Goal: Task Accomplishment & Management: Use online tool/utility

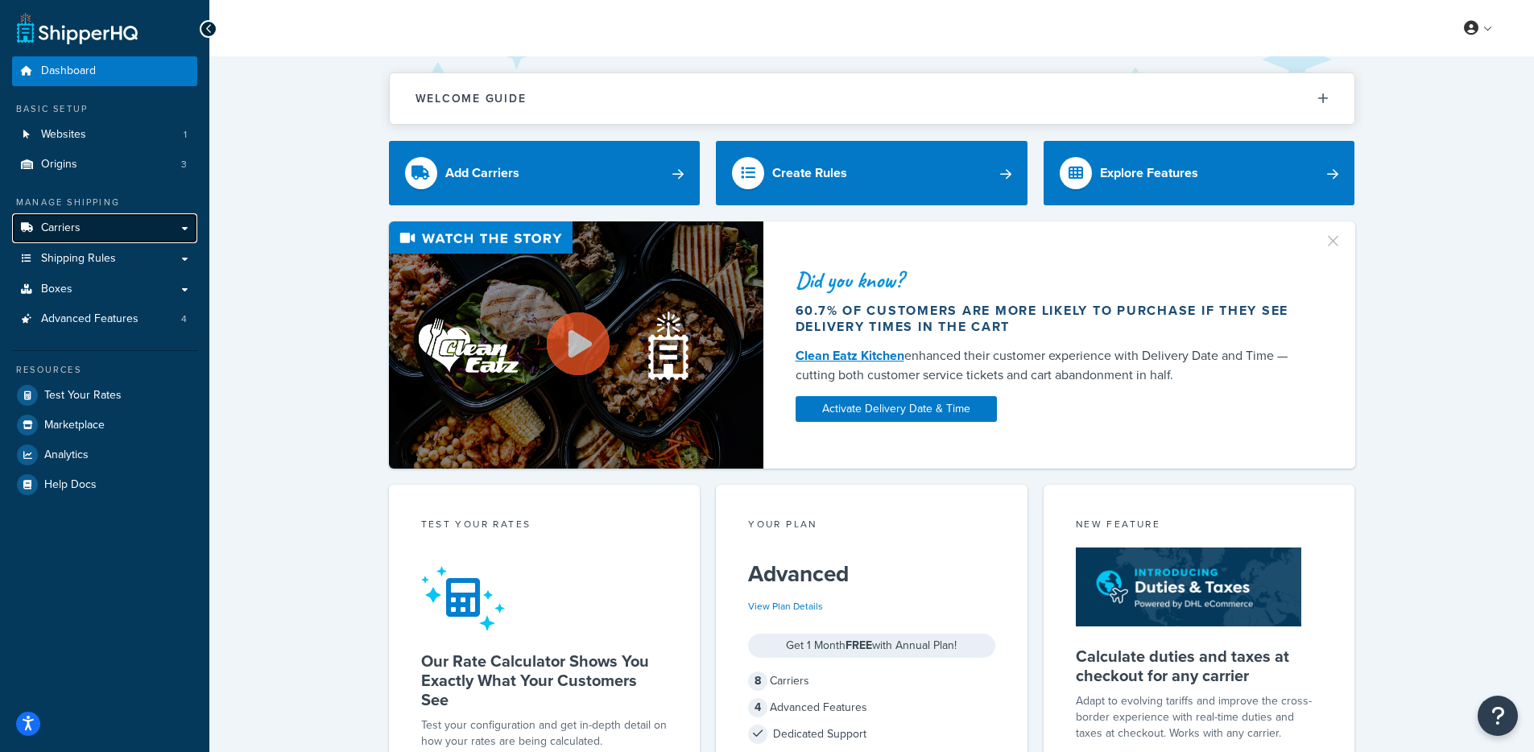
click at [61, 233] on span "Carriers" at bounding box center [60, 228] width 39 height 14
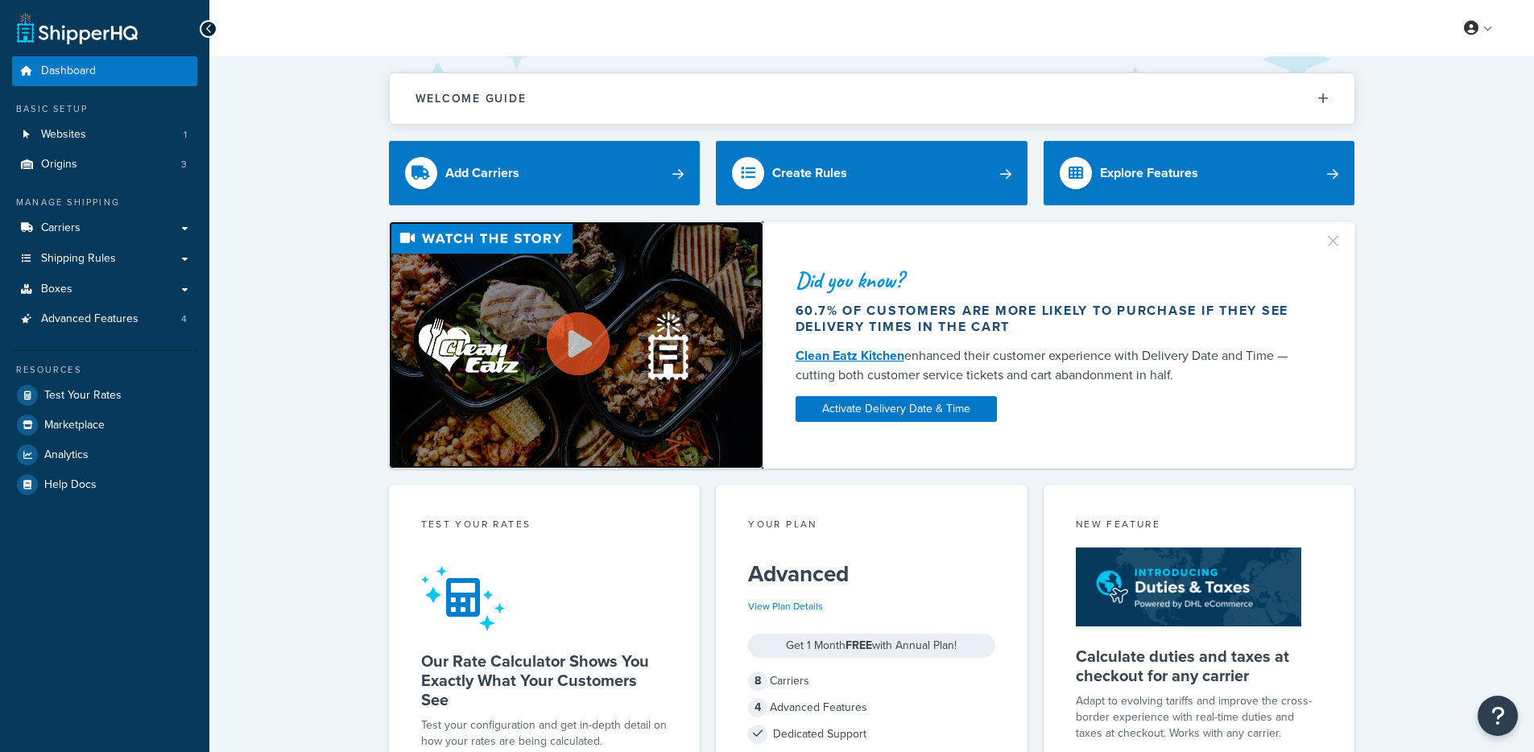
click at [504, 321] on img at bounding box center [576, 344] width 374 height 247
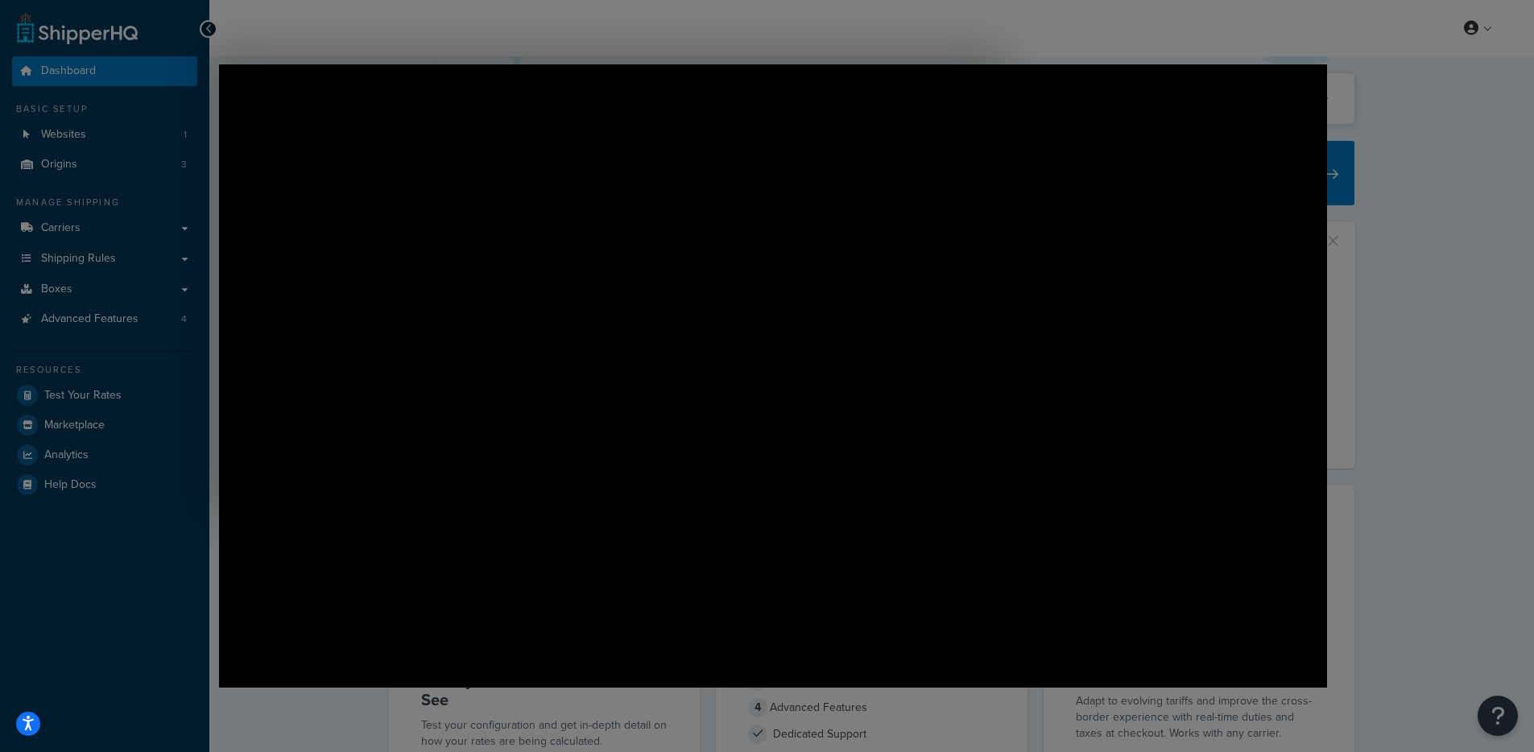
click at [1408, 60] on div at bounding box center [773, 629] width 1546 height 1258
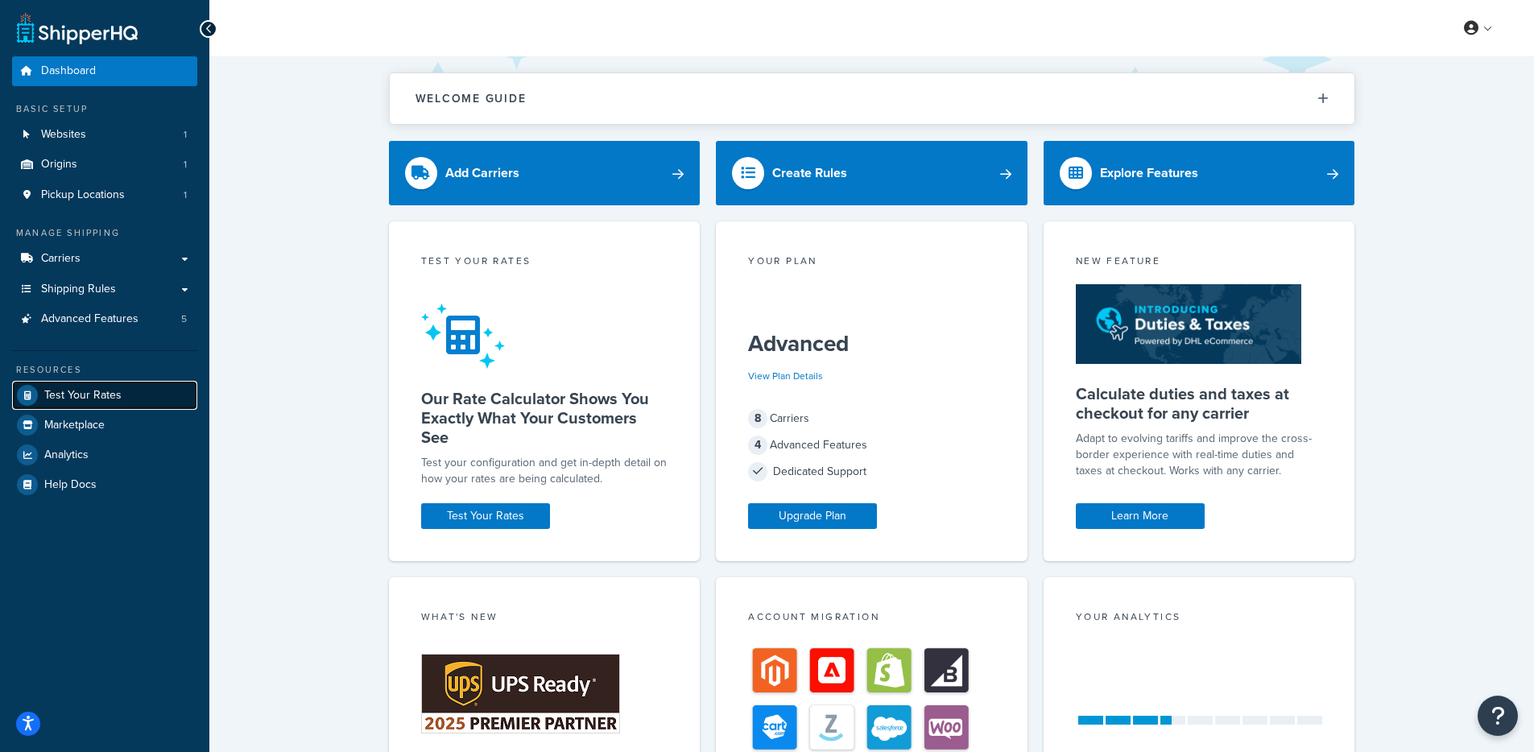
click at [105, 397] on span "Test Your Rates" at bounding box center [82, 396] width 77 height 14
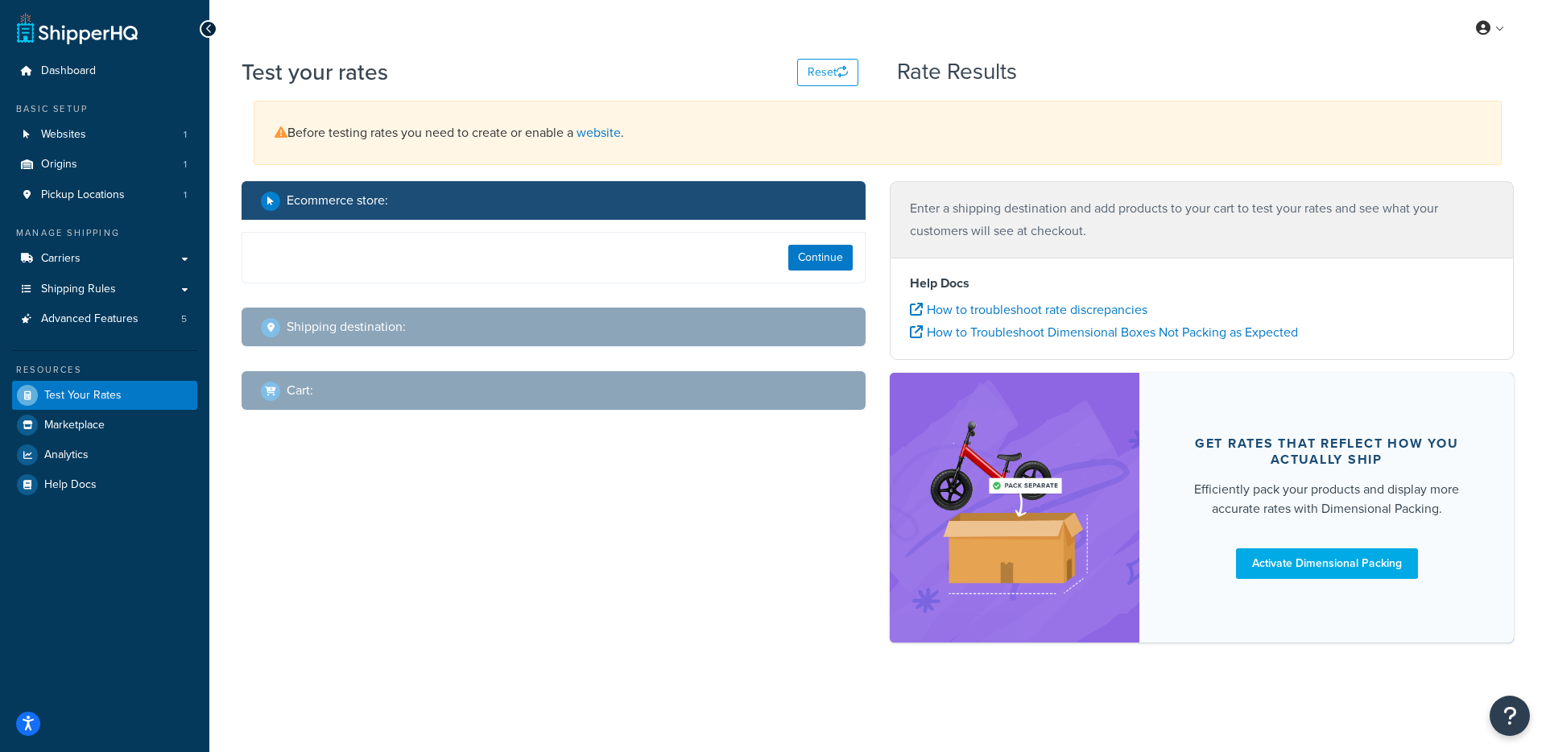
select select "[GEOGRAPHIC_DATA]"
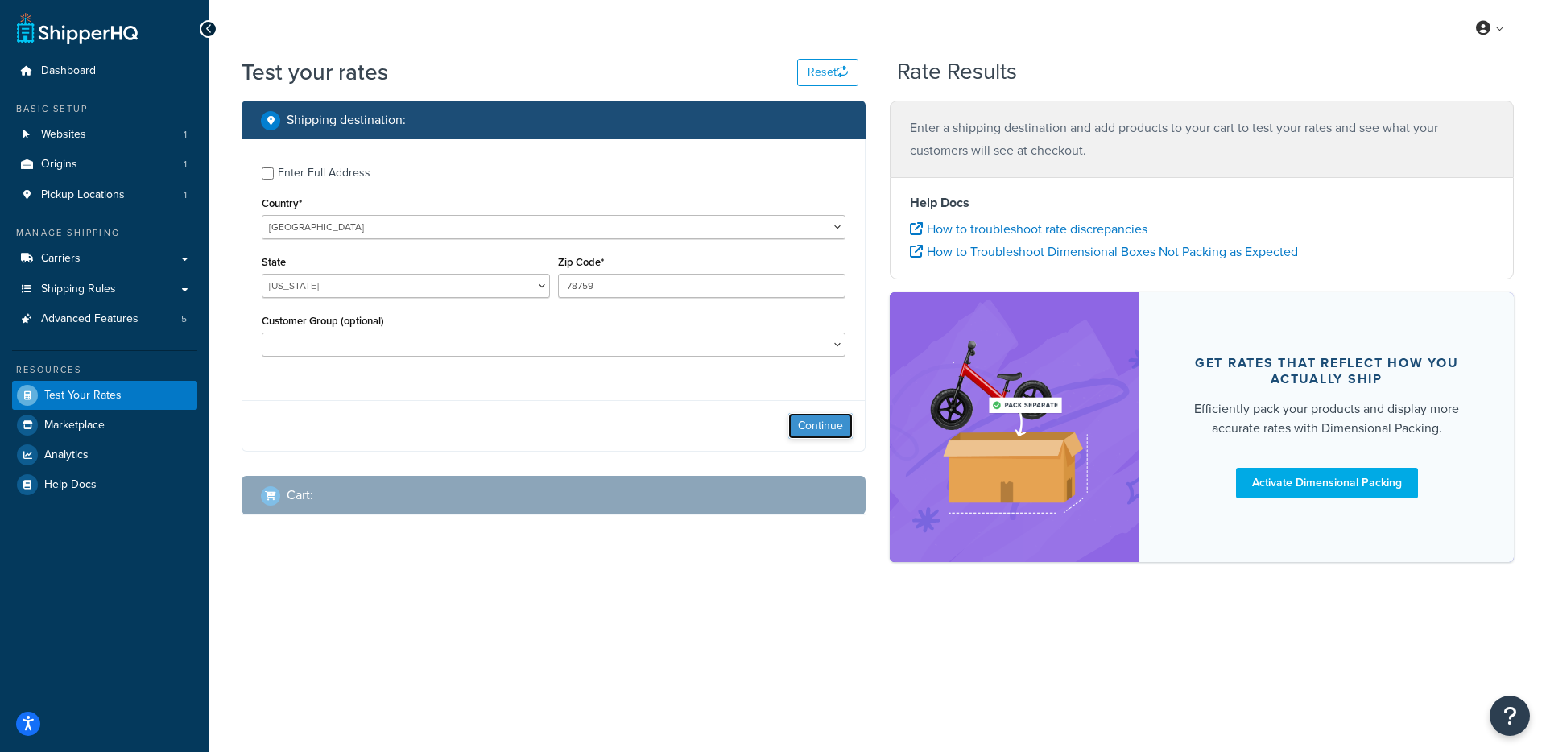
click at [835, 417] on button "Continue" at bounding box center [820, 426] width 64 height 26
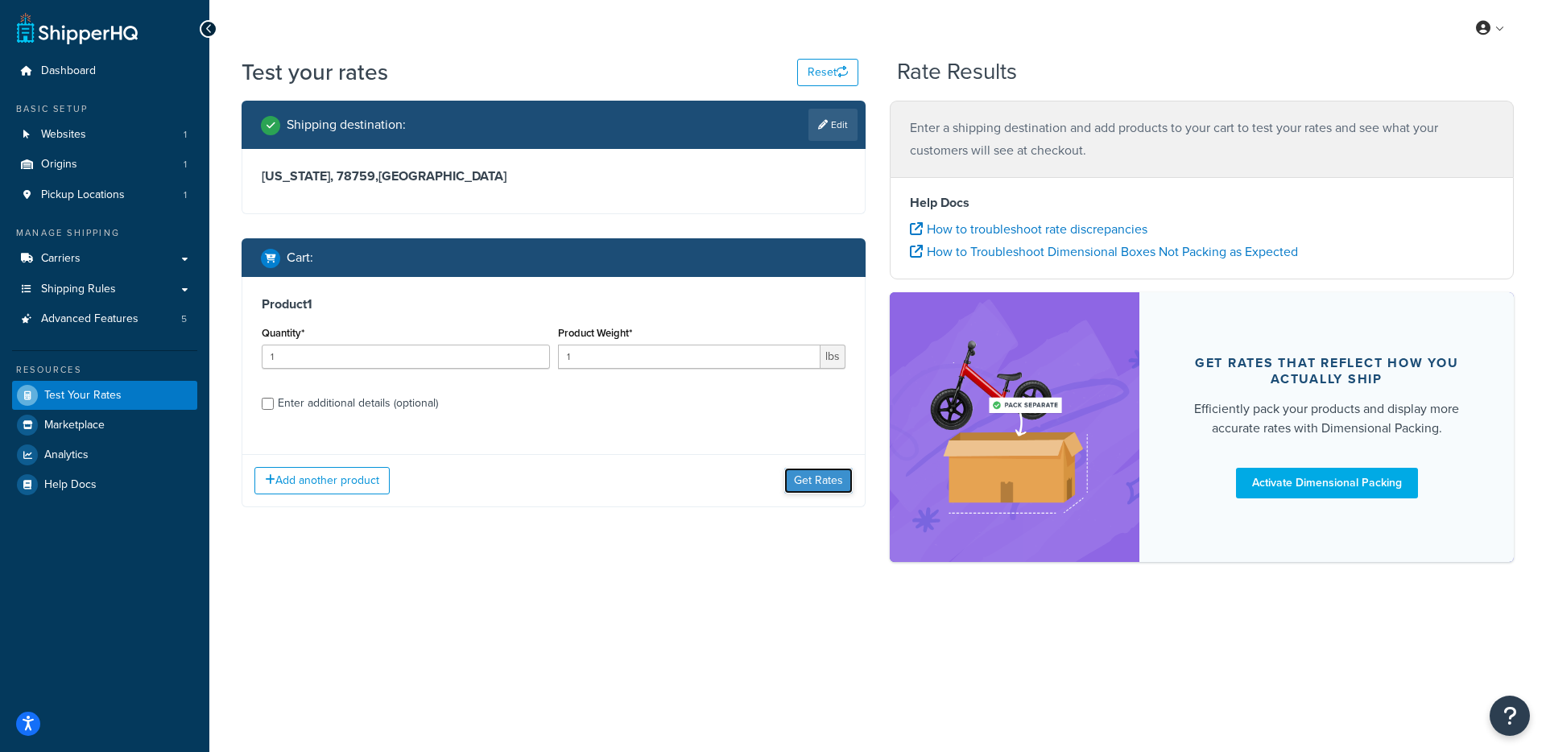
click at [810, 486] on button "Get Rates" at bounding box center [818, 481] width 68 height 26
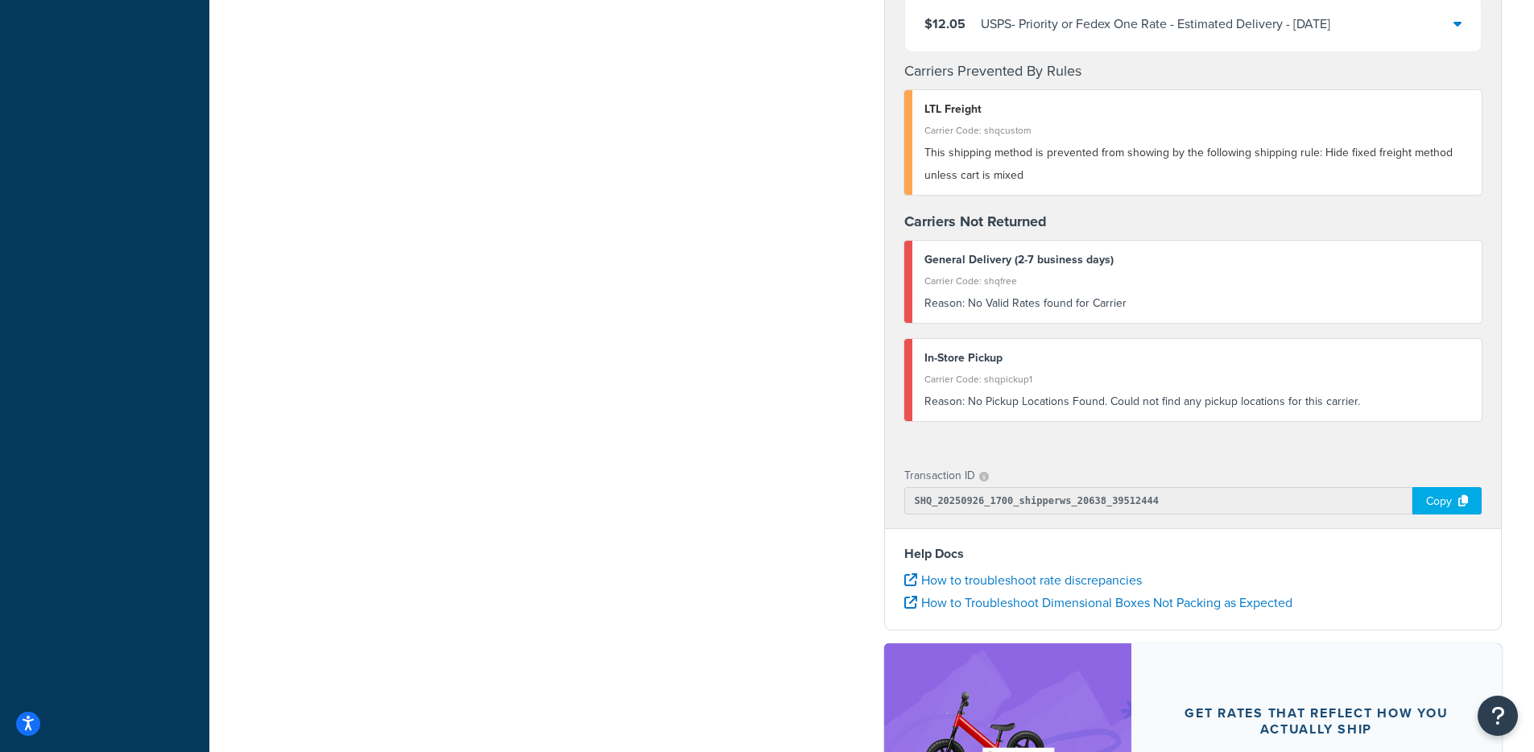
scroll to position [846, 0]
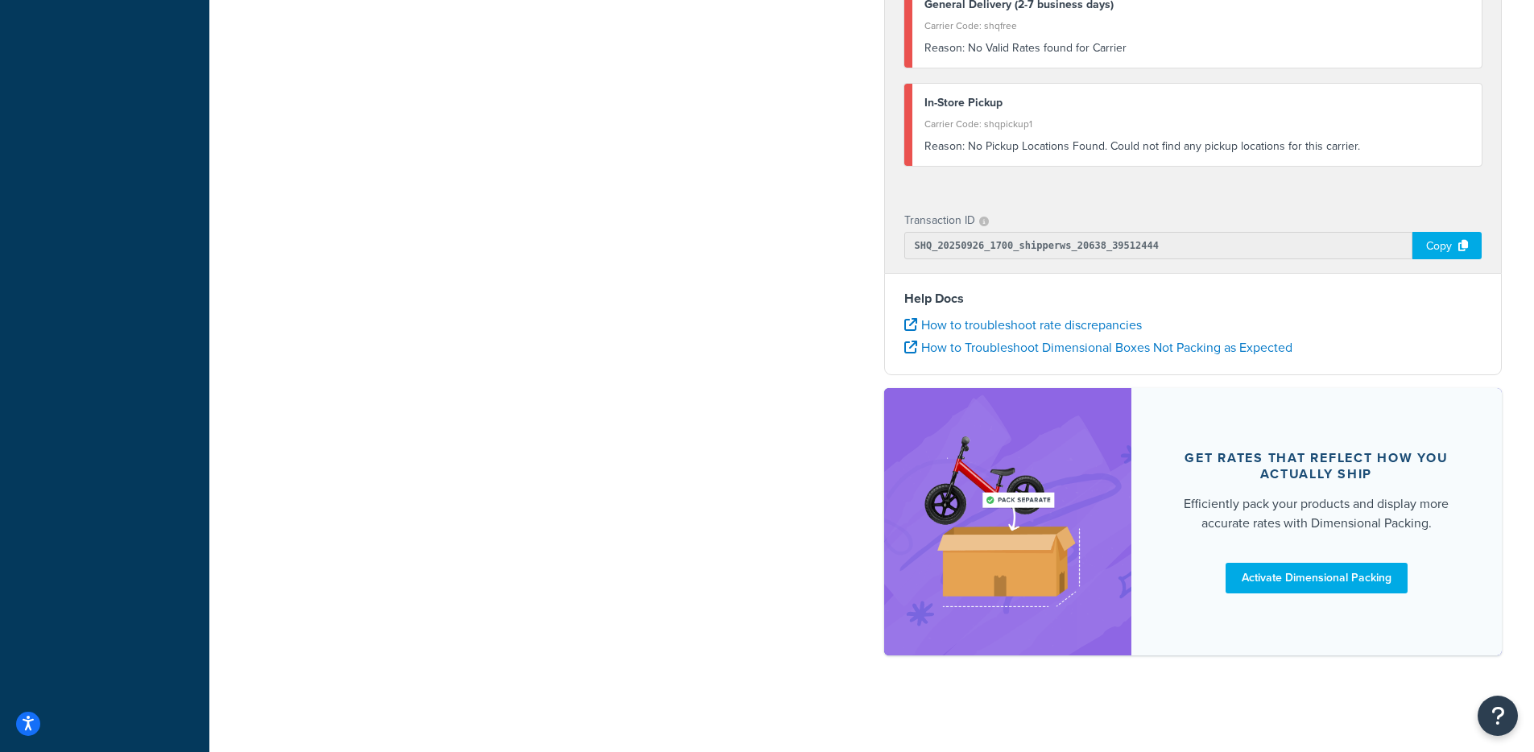
click at [1426, 242] on div "Copy" at bounding box center [1446, 245] width 69 height 27
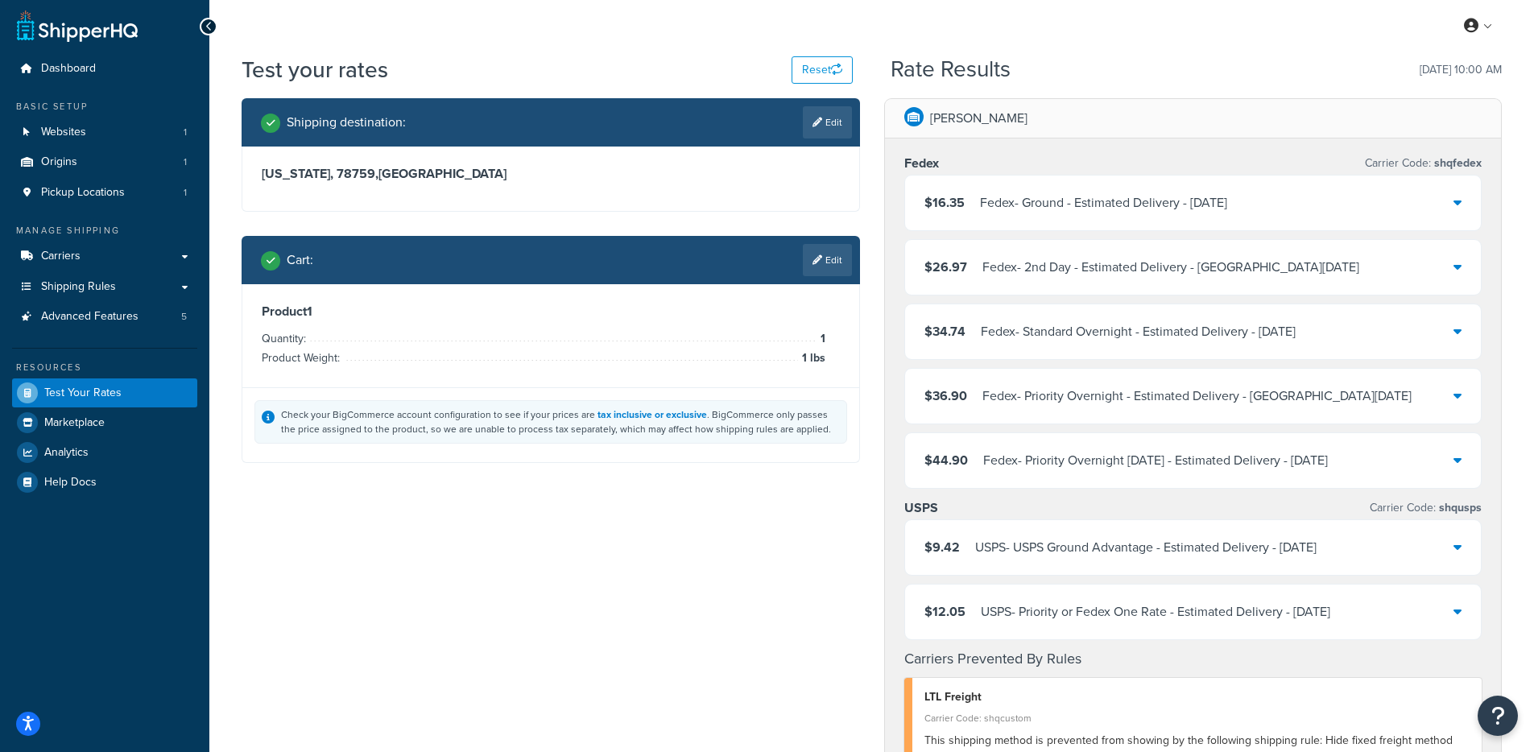
scroll to position [0, 0]
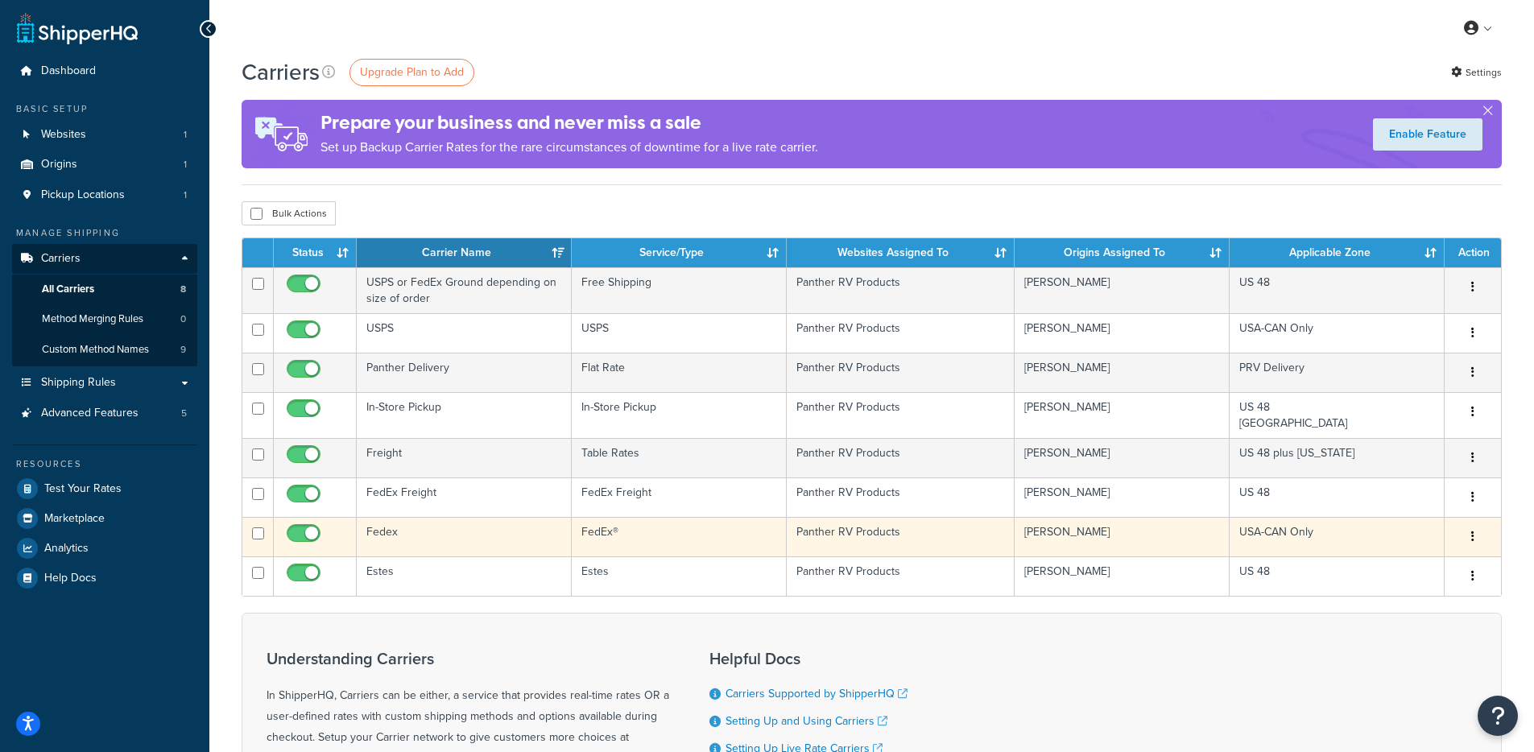
click at [464, 533] on td "Fedex" at bounding box center [464, 536] width 215 height 39
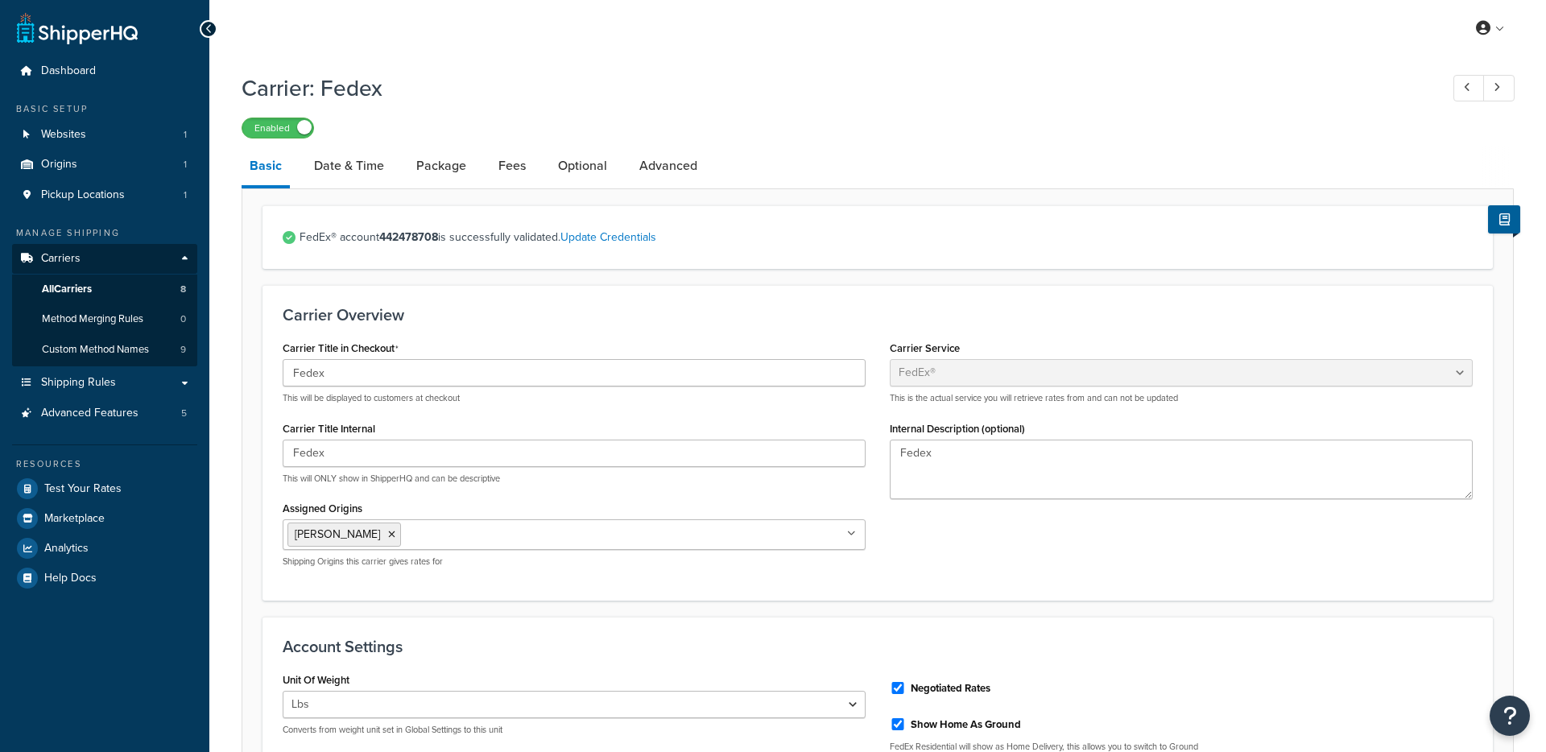
select select "fedEx"
select select "REGULAR_PICKUP"
select select "YOUR_PACKAGING"
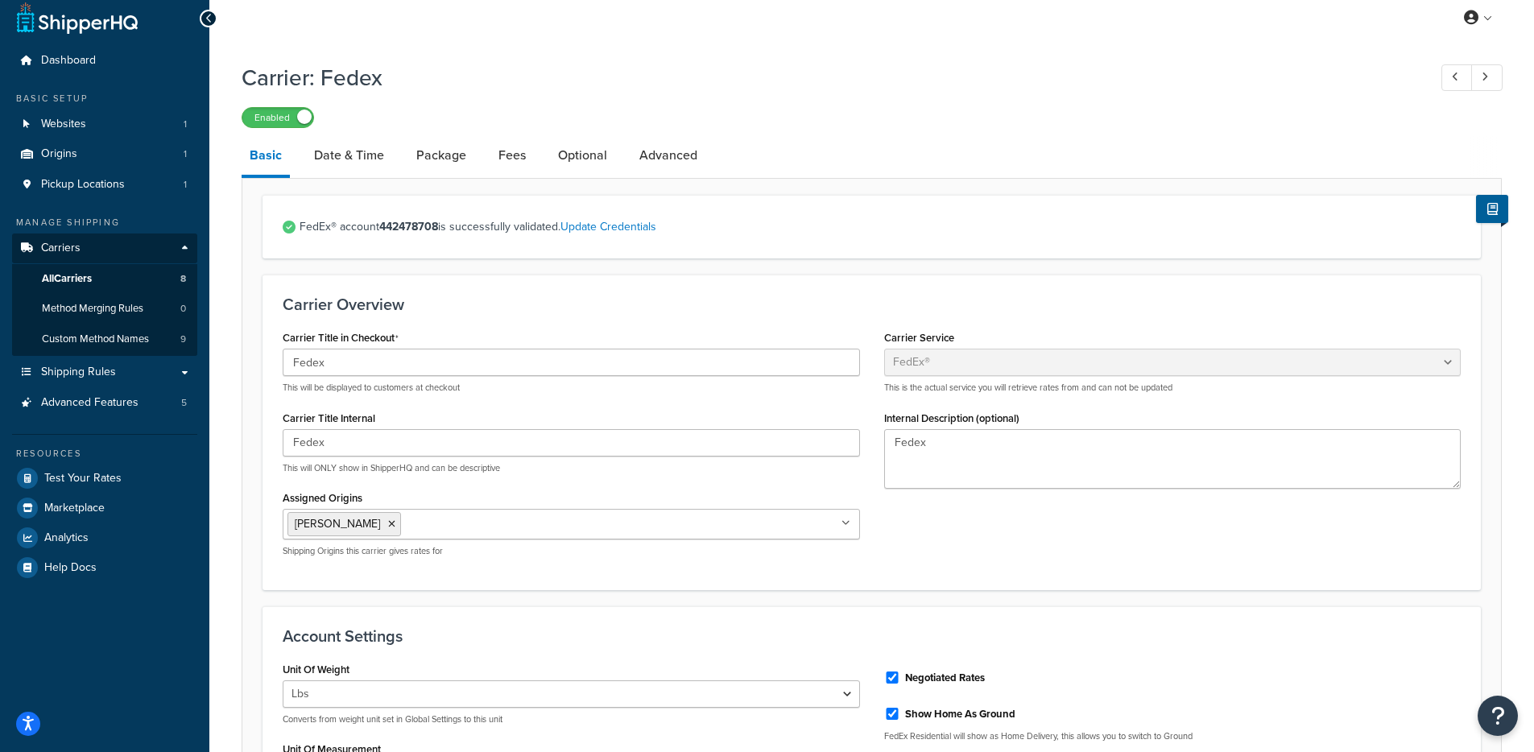
scroll to position [26, 0]
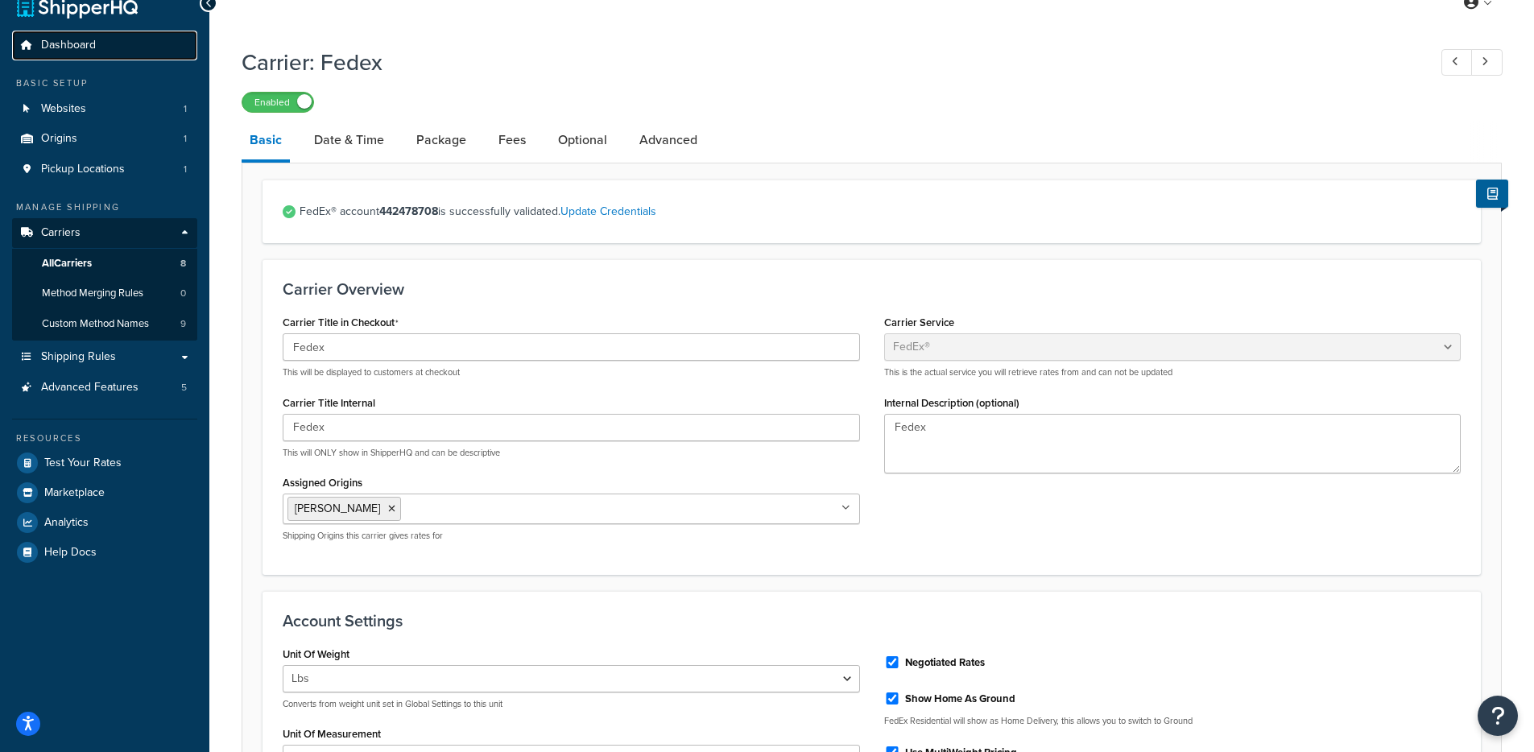
click at [98, 46] on link "Dashboard" at bounding box center [104, 46] width 185 height 30
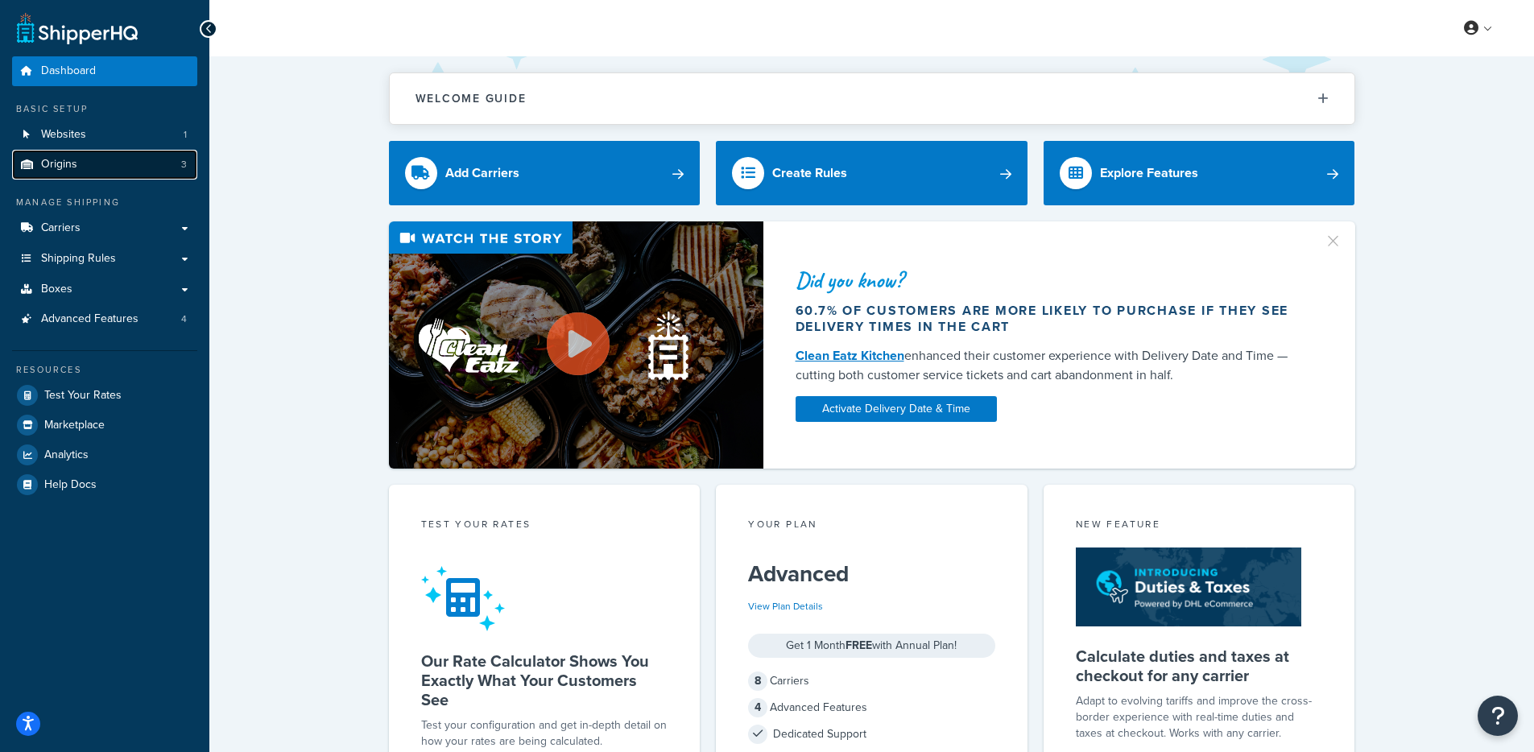
click at [129, 163] on link "Origins 3" at bounding box center [104, 165] width 185 height 30
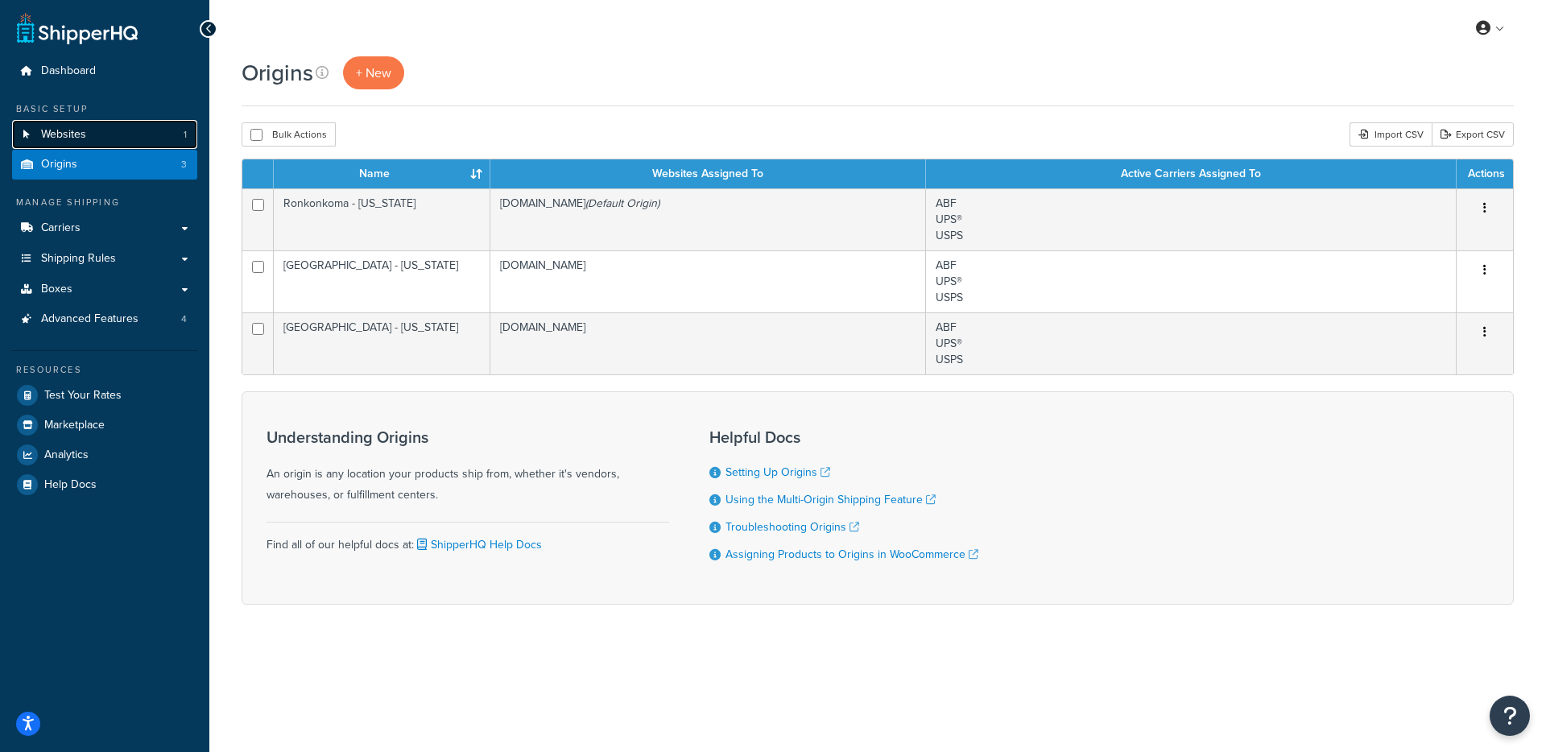
click at [98, 142] on link "Websites 1" at bounding box center [104, 135] width 185 height 30
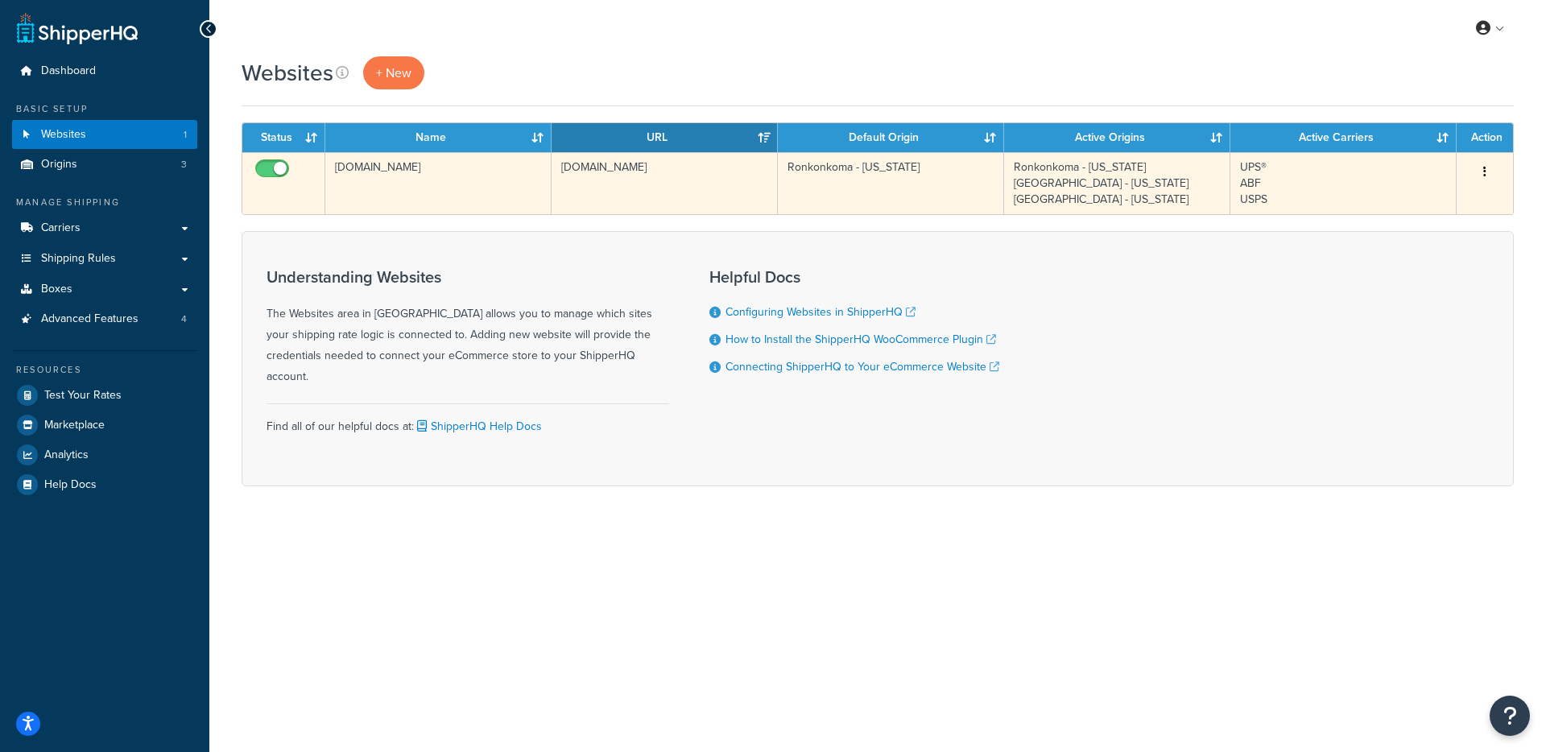
click at [403, 191] on td "[DOMAIN_NAME]" at bounding box center [438, 183] width 226 height 62
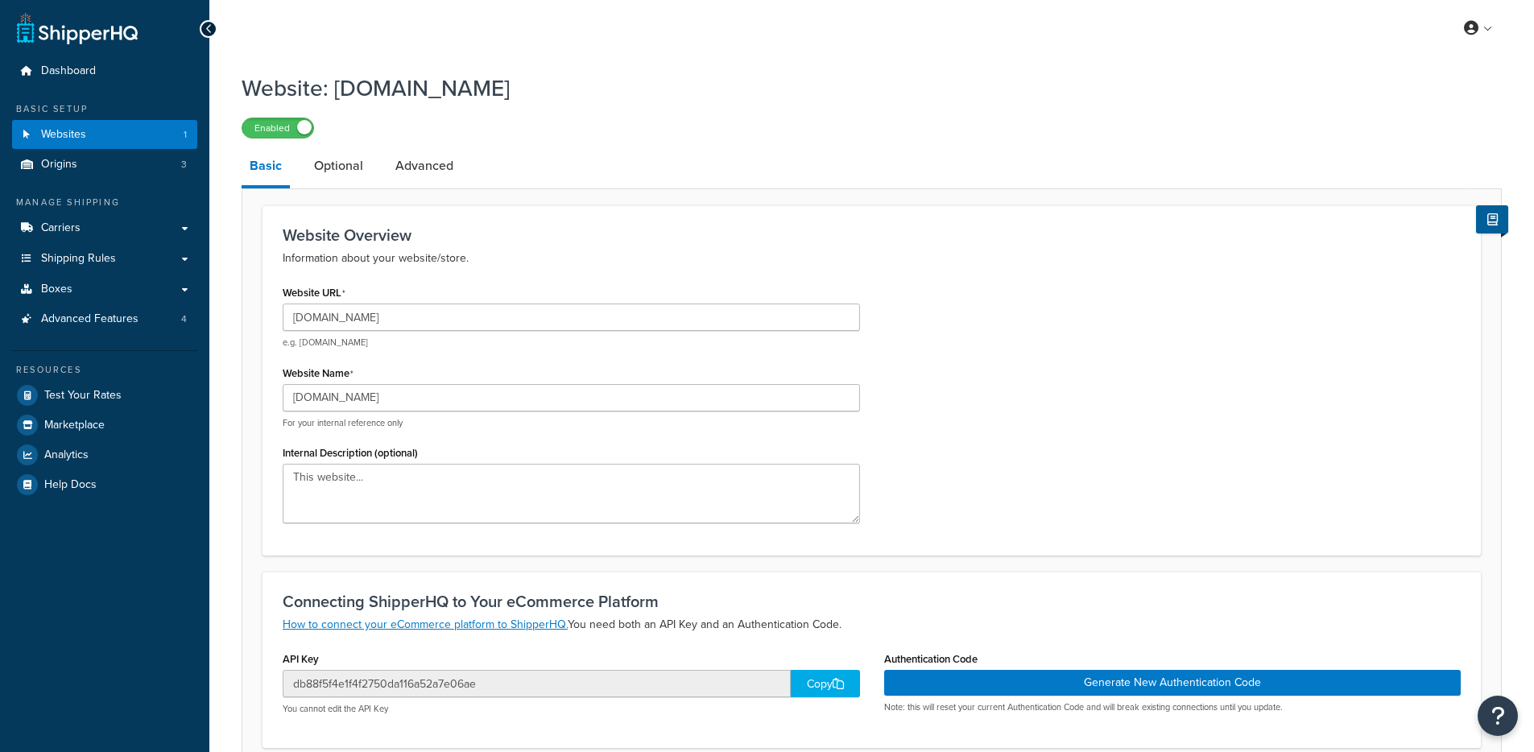
click at [332, 145] on div "Website: www.monarchmetal.com Enabled Basic Optional Advanced Website Overview …" at bounding box center [871, 551] width 1260 height 974
click at [342, 155] on link "Optional" at bounding box center [338, 166] width 65 height 39
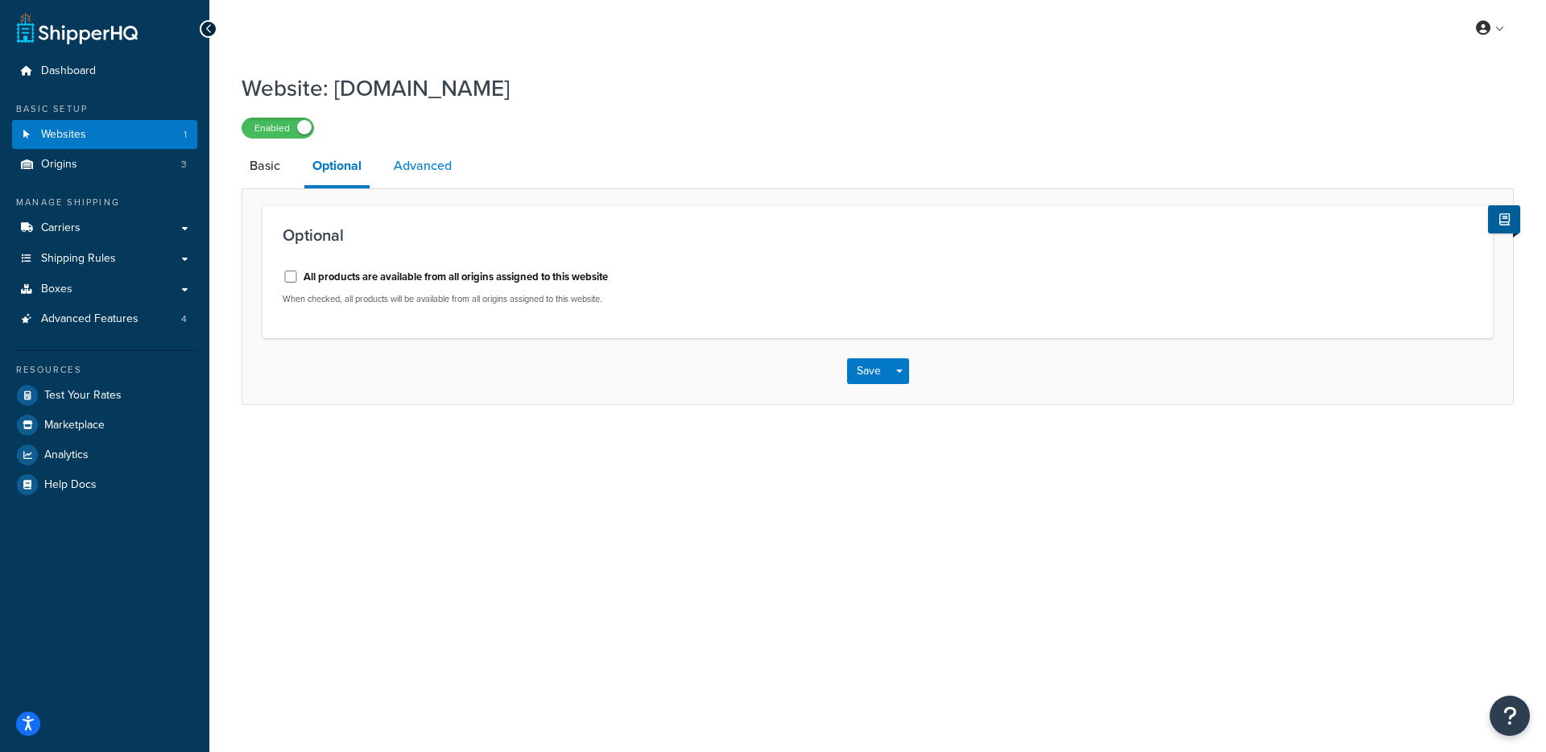
click at [435, 175] on link "Advanced" at bounding box center [423, 166] width 74 height 39
click at [244, 175] on link "Basic" at bounding box center [264, 166] width 47 height 39
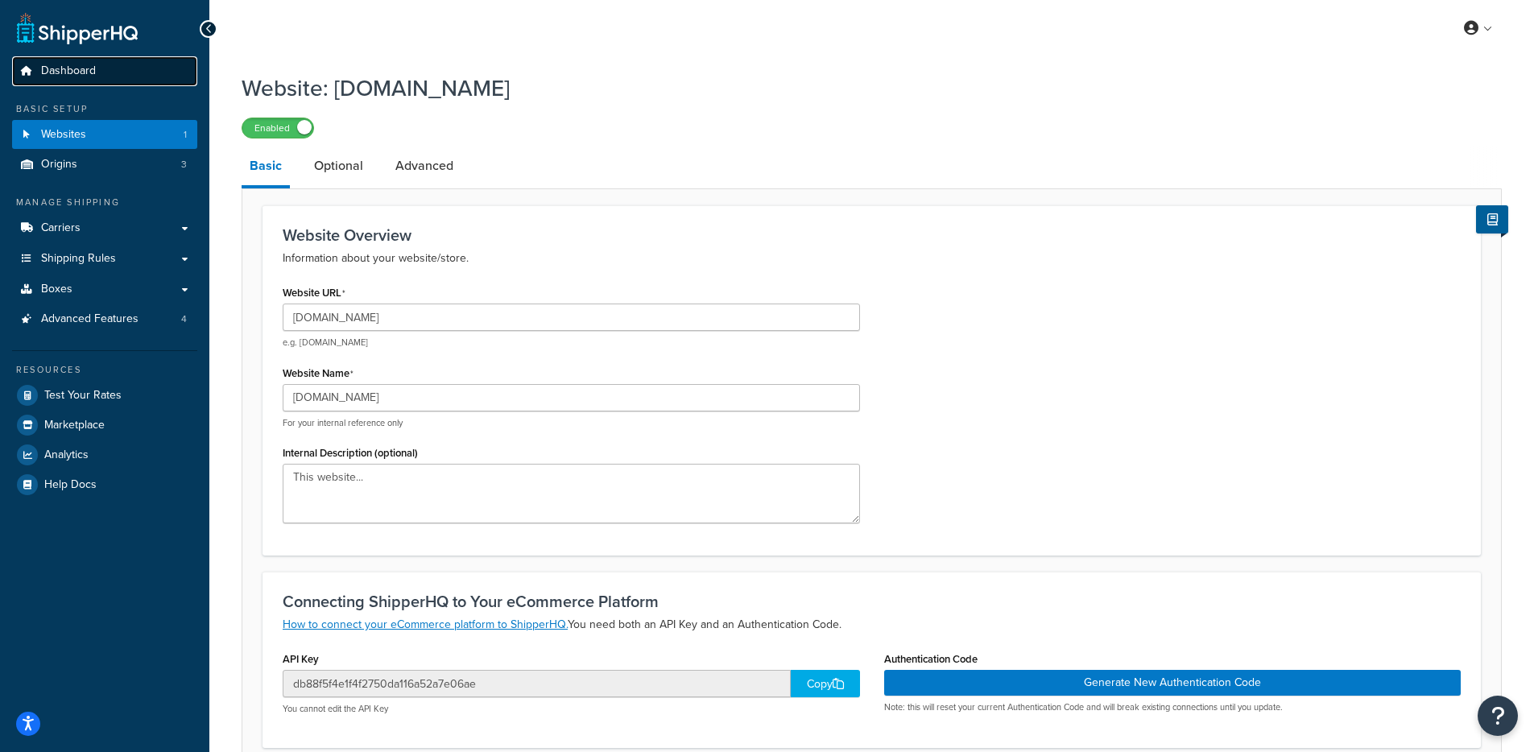
click at [90, 68] on span "Dashboard" at bounding box center [68, 71] width 55 height 14
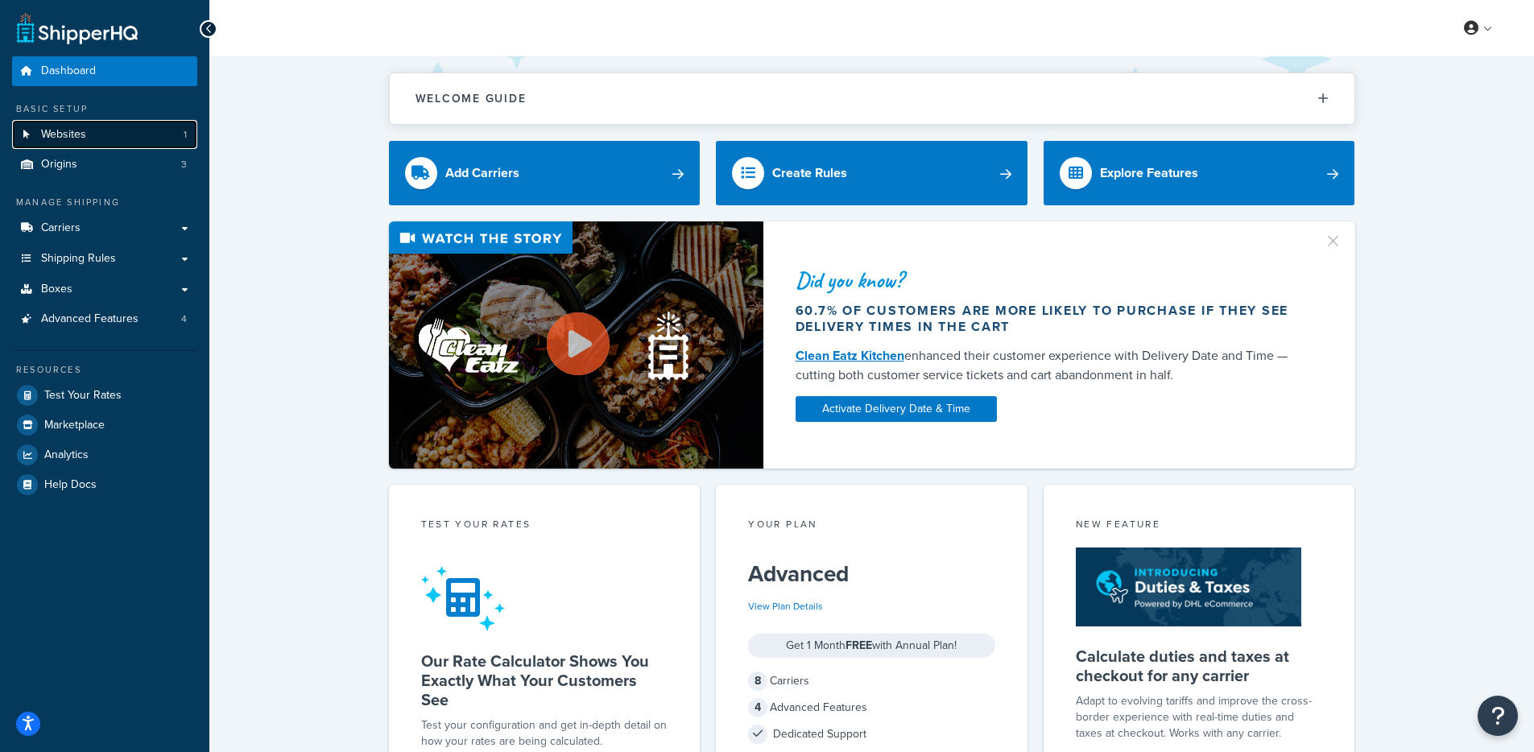
click at [44, 137] on span "Websites" at bounding box center [63, 135] width 45 height 14
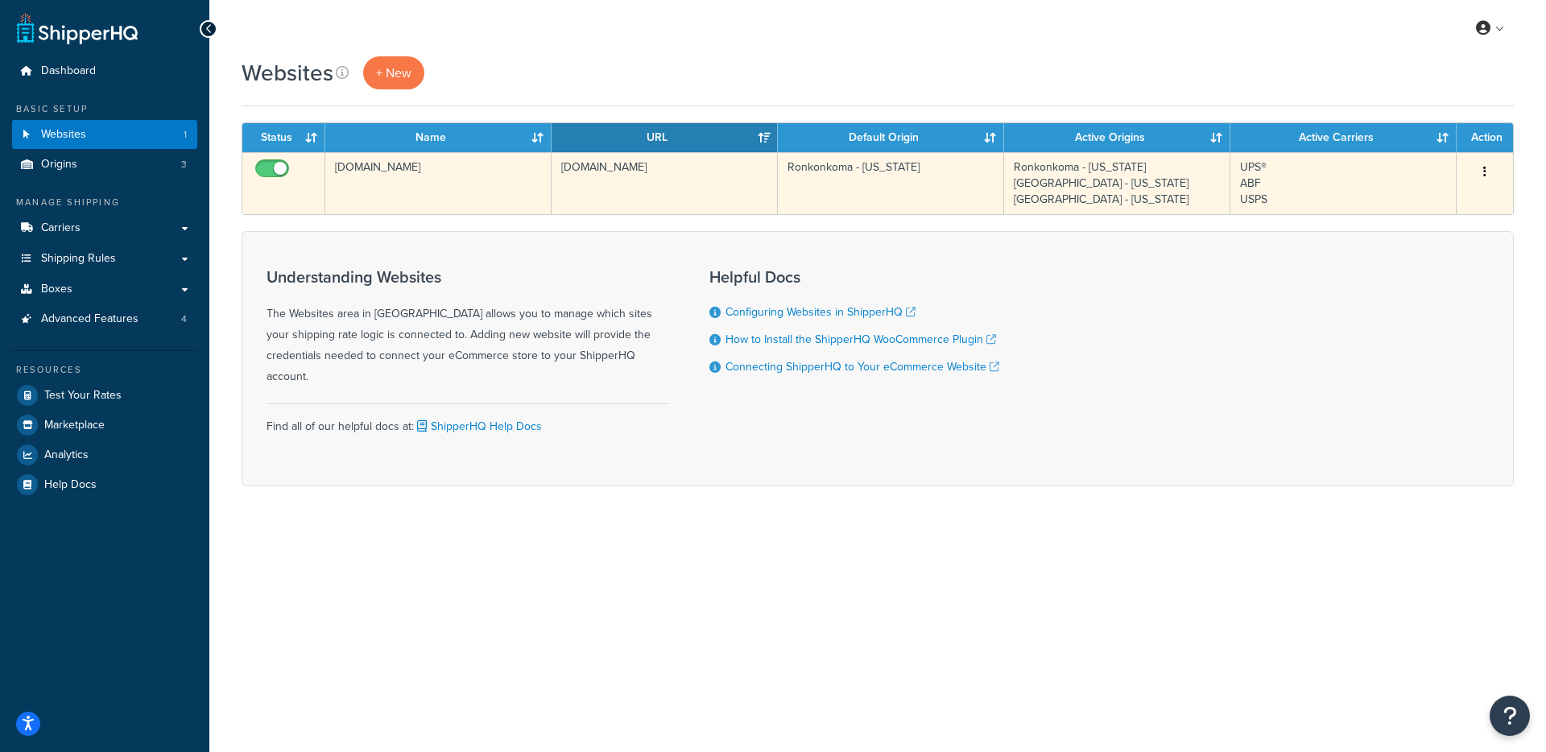
click at [429, 181] on td "[DOMAIN_NAME]" at bounding box center [438, 183] width 226 height 62
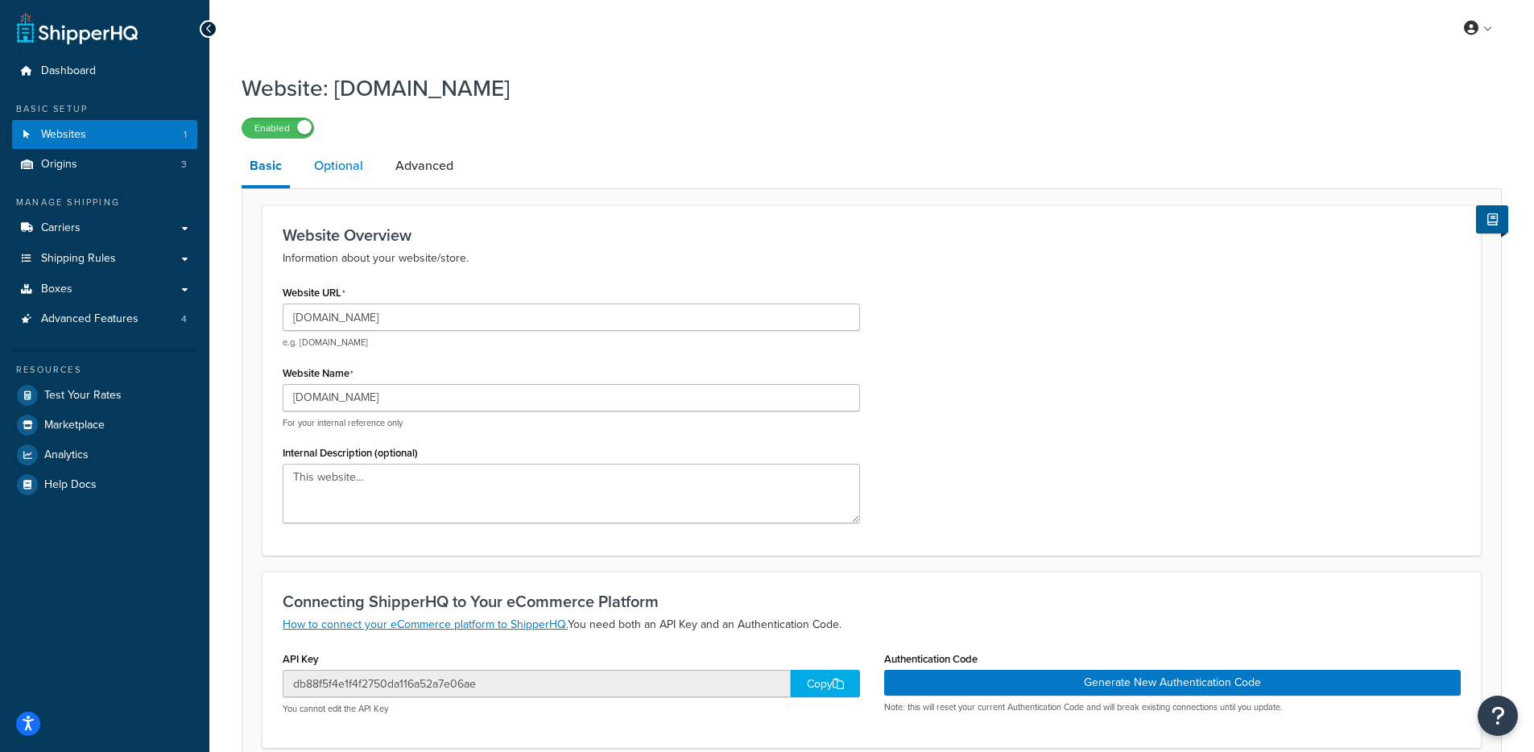
click at [330, 159] on link "Optional" at bounding box center [338, 166] width 65 height 39
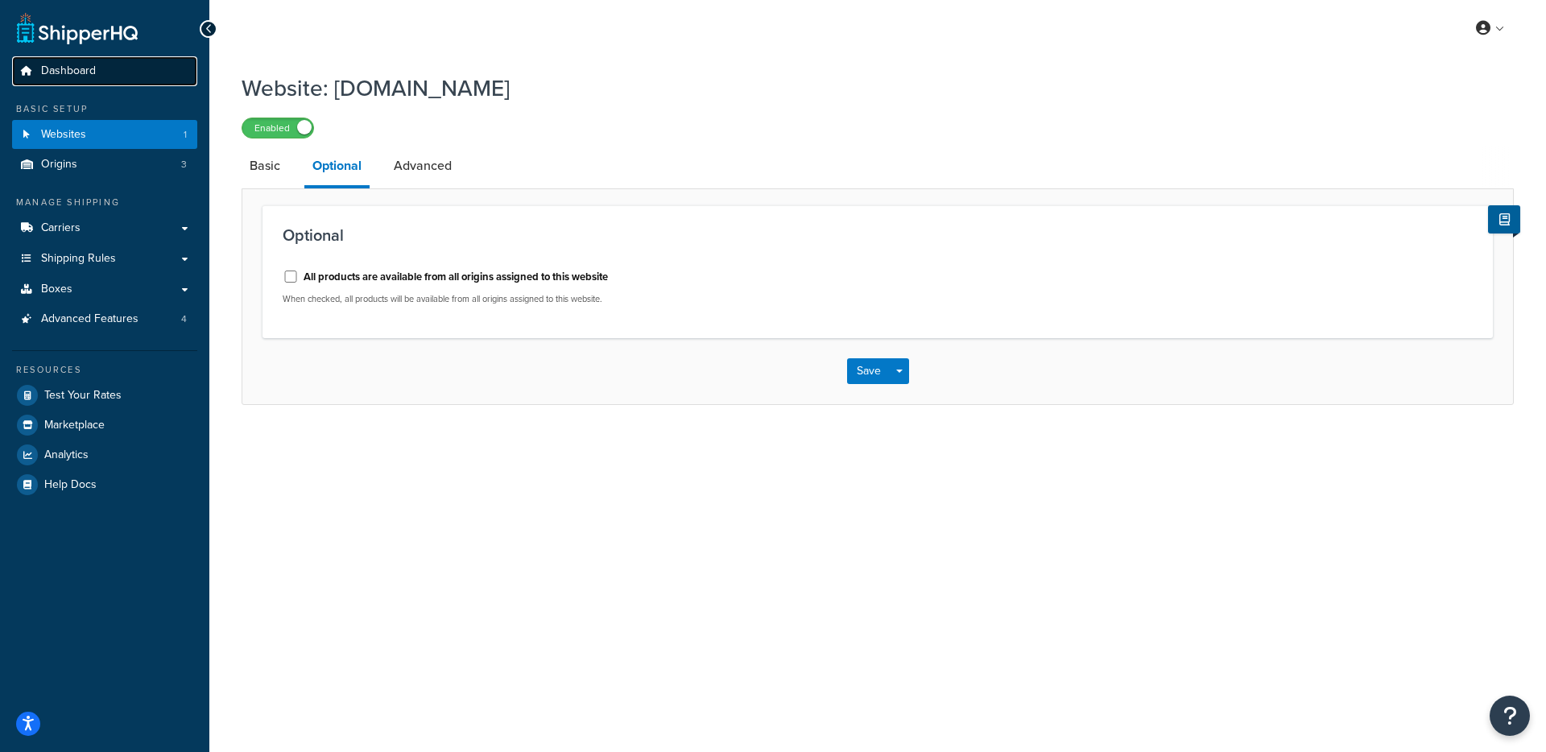
click at [81, 78] on span "Dashboard" at bounding box center [68, 71] width 55 height 14
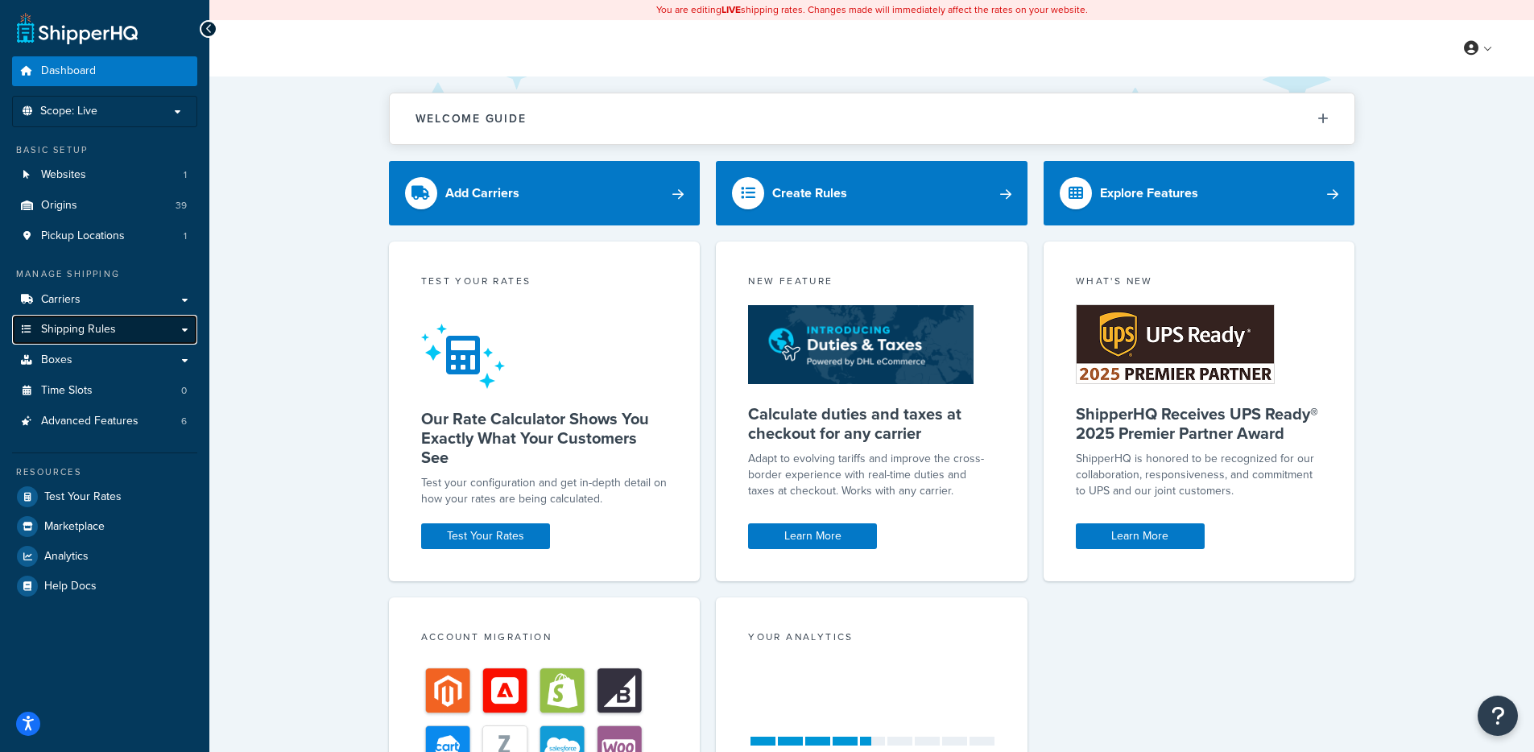
click at [107, 319] on link "Shipping Rules" at bounding box center [104, 330] width 185 height 30
click at [113, 308] on link "Carriers" at bounding box center [104, 300] width 185 height 30
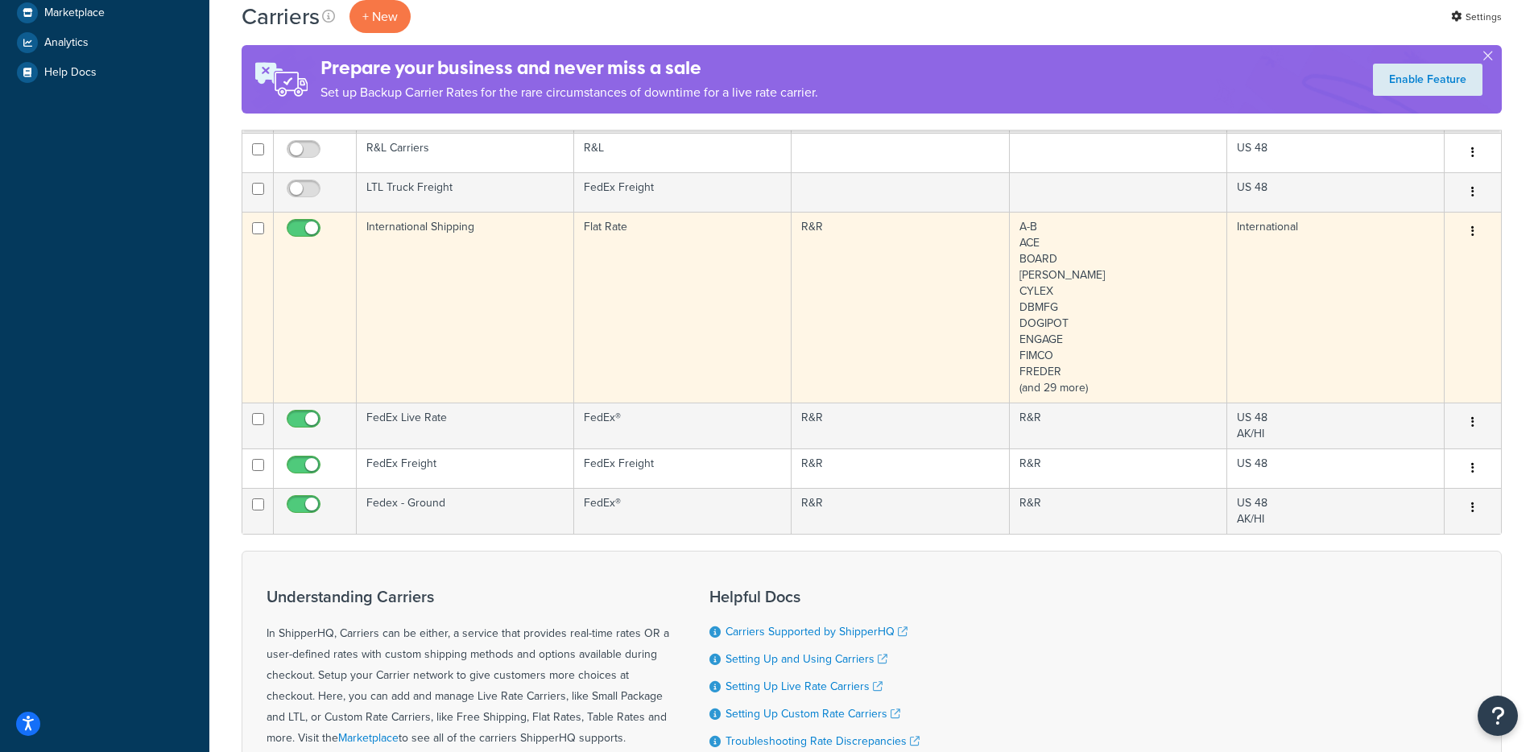
scroll to position [578, 0]
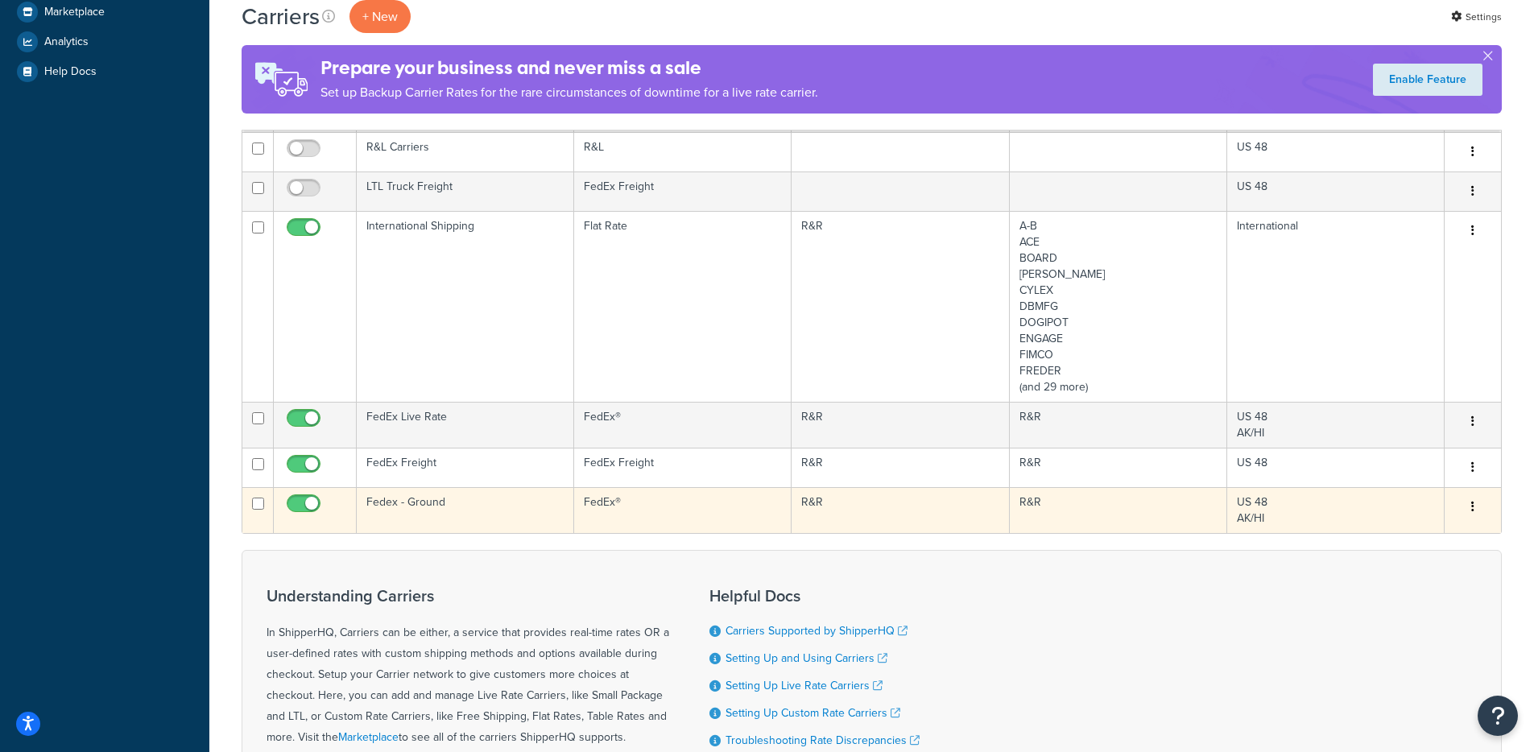
click at [487, 528] on td "Fedex - Ground" at bounding box center [465, 510] width 217 height 46
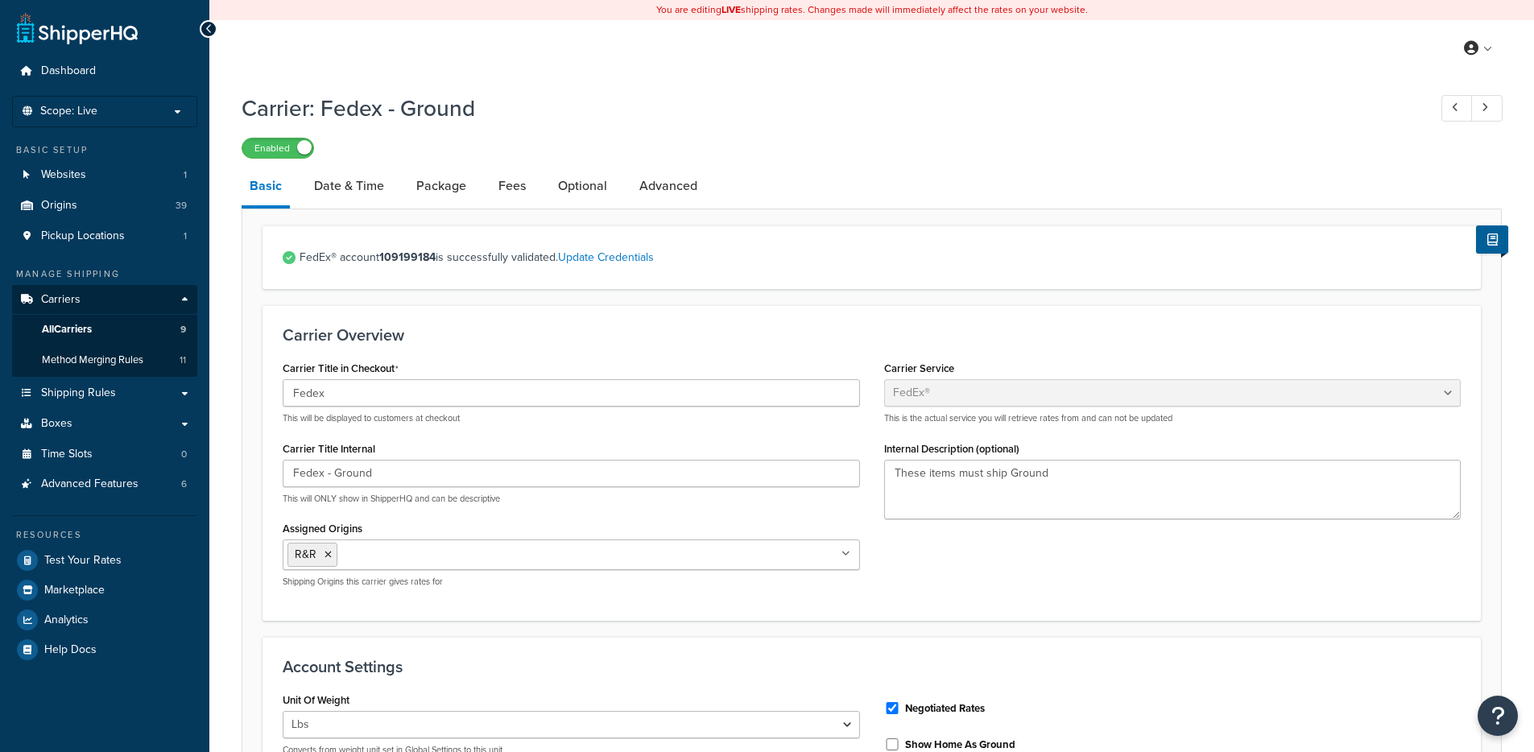
select select "fedEx"
select select "REGULAR_PICKUP"
select select "YOUR_PACKAGING"
click at [657, 202] on link "Advanced" at bounding box center [668, 186] width 74 height 39
select select "false"
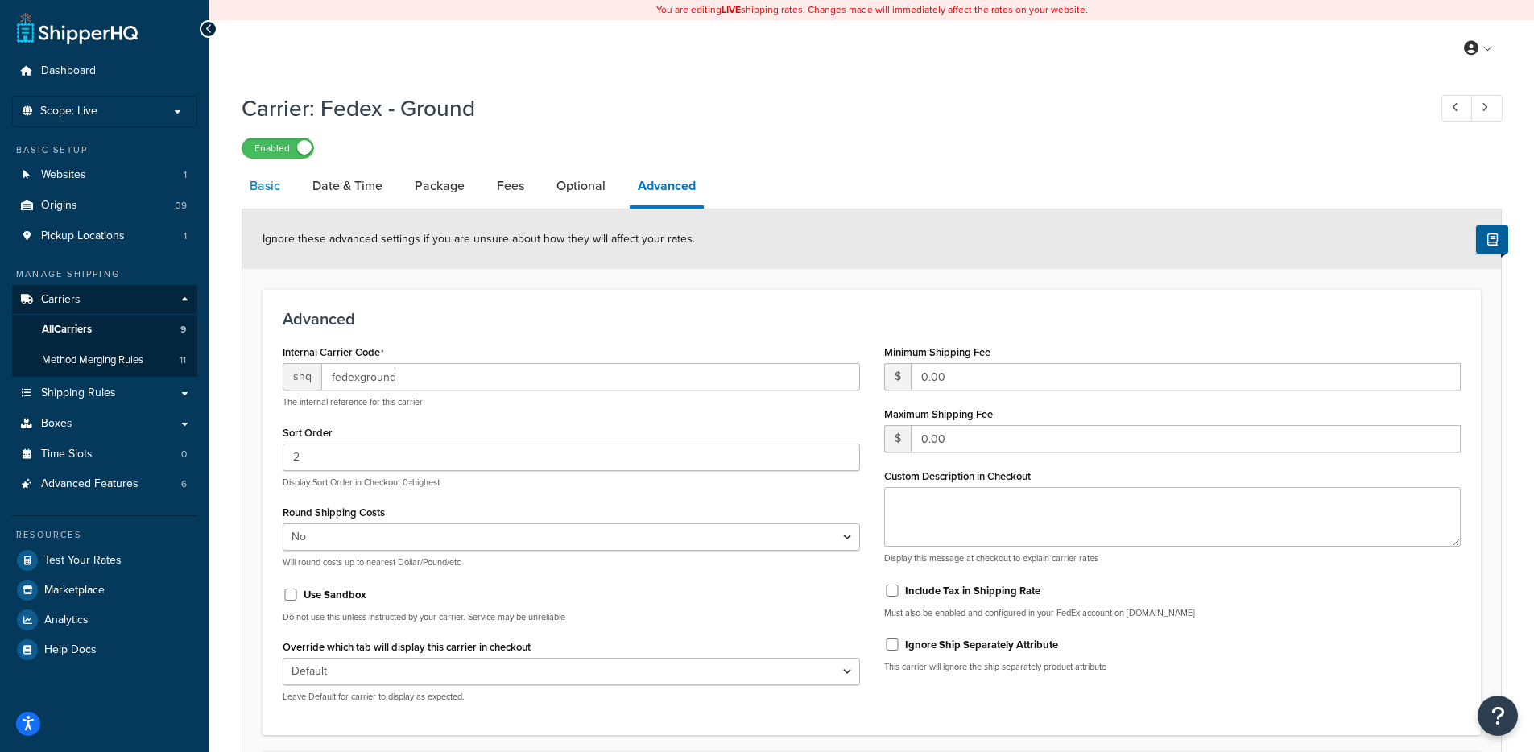
click at [286, 188] on link "Basic" at bounding box center [264, 186] width 47 height 39
select select "fedEx"
select select "REGULAR_PICKUP"
select select "YOUR_PACKAGING"
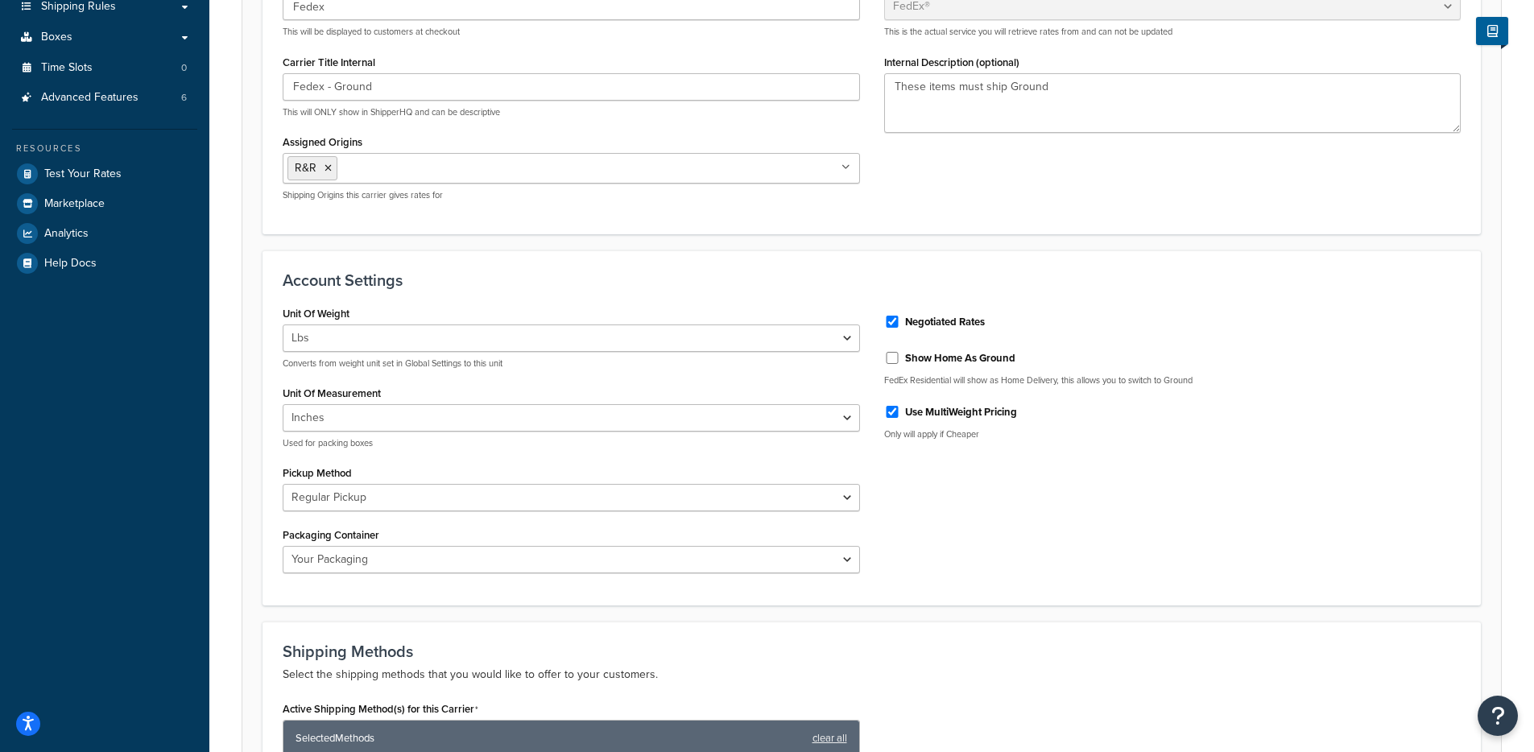
scroll to position [453, 0]
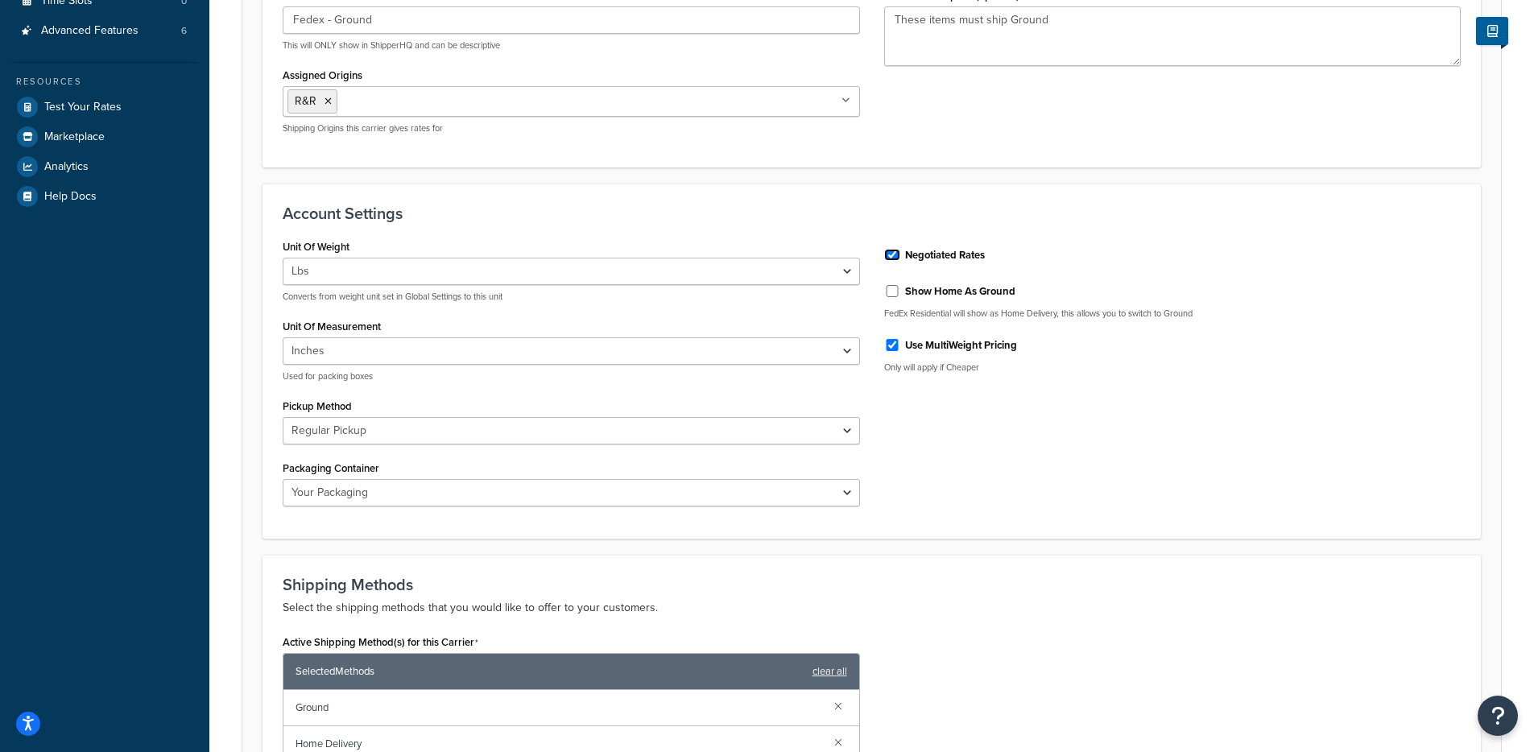
click at [890, 260] on input "Negotiated Rates" at bounding box center [892, 255] width 16 height 12
checkbox input "false"
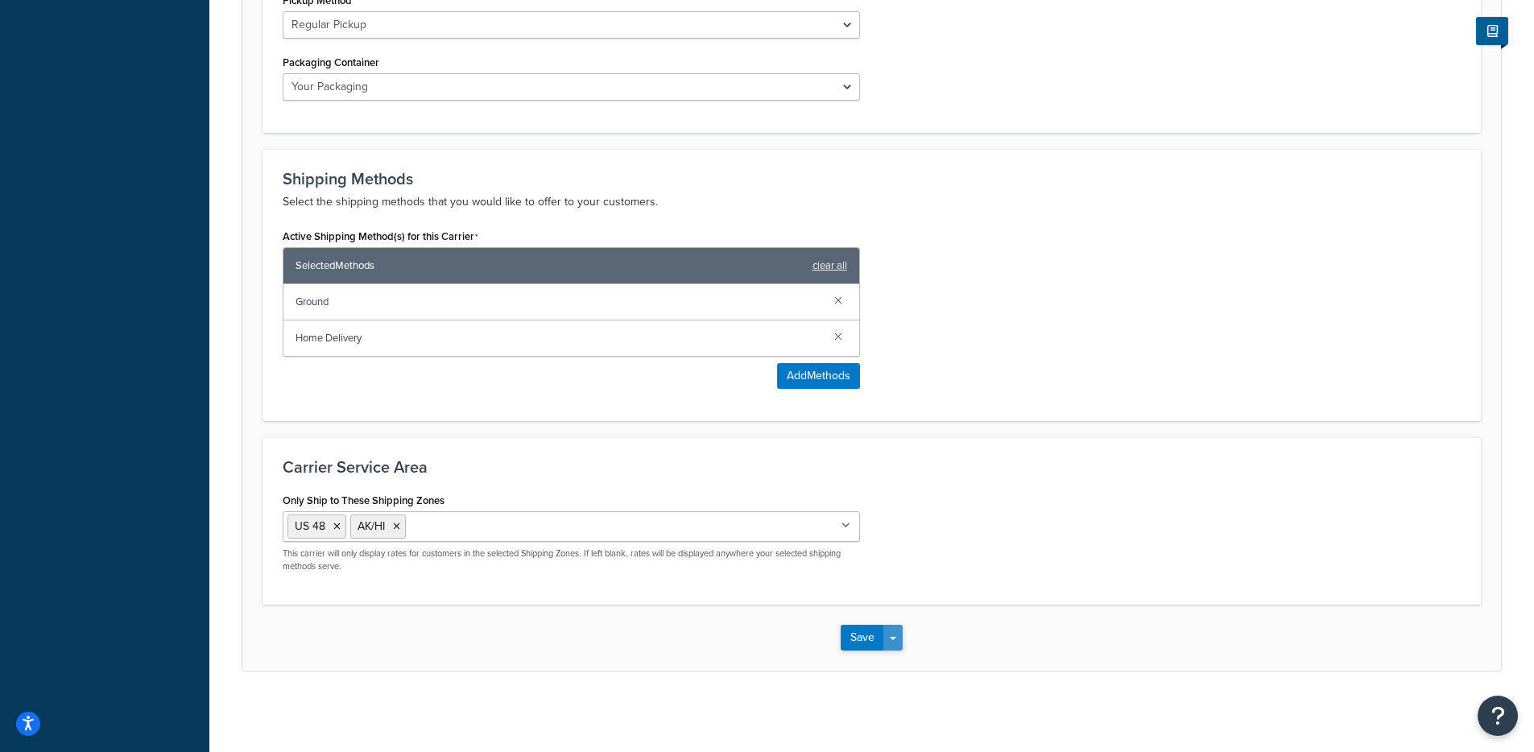
click at [893, 639] on span "button" at bounding box center [893, 638] width 6 height 3
click at [899, 668] on button "Save and Edit" at bounding box center [899, 667] width 118 height 34
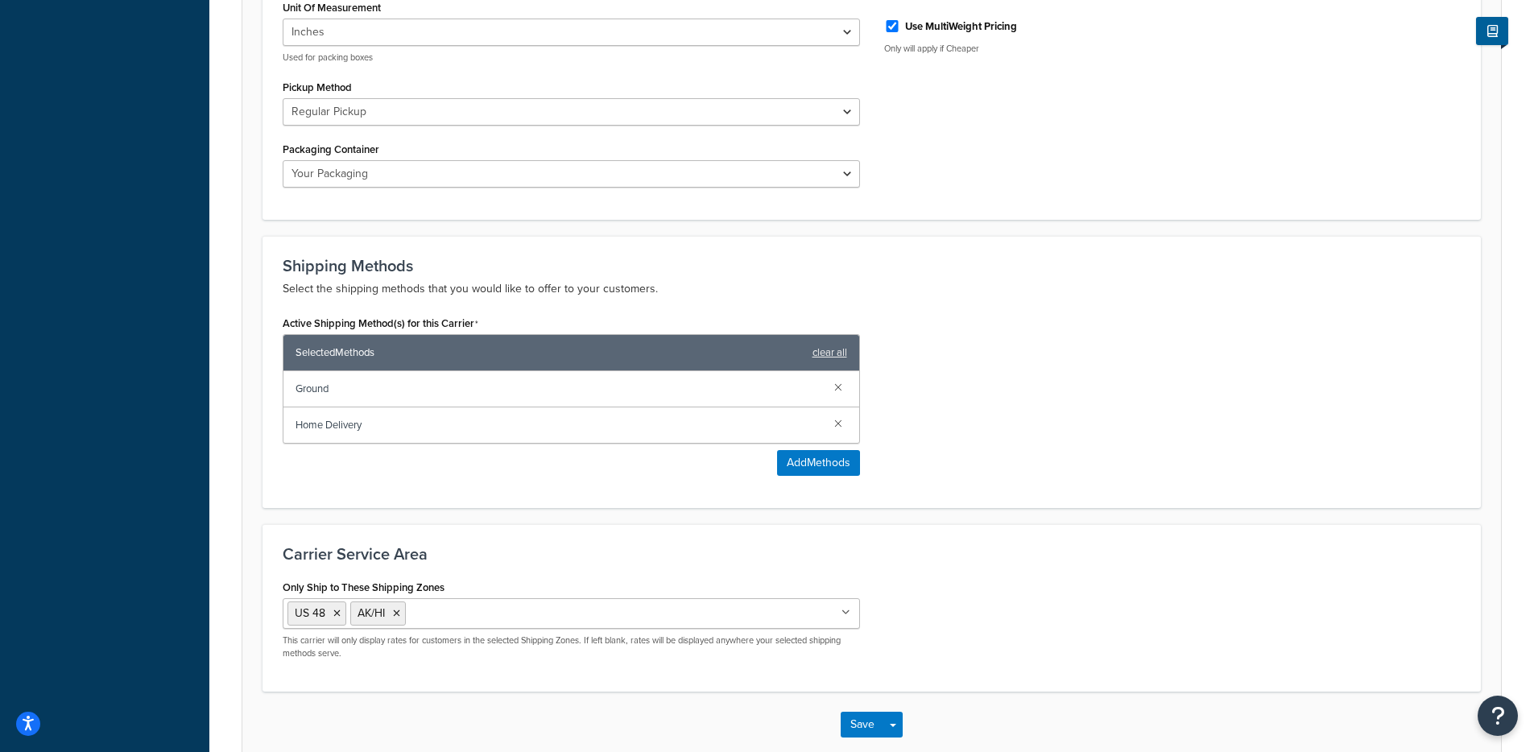
scroll to position [0, 0]
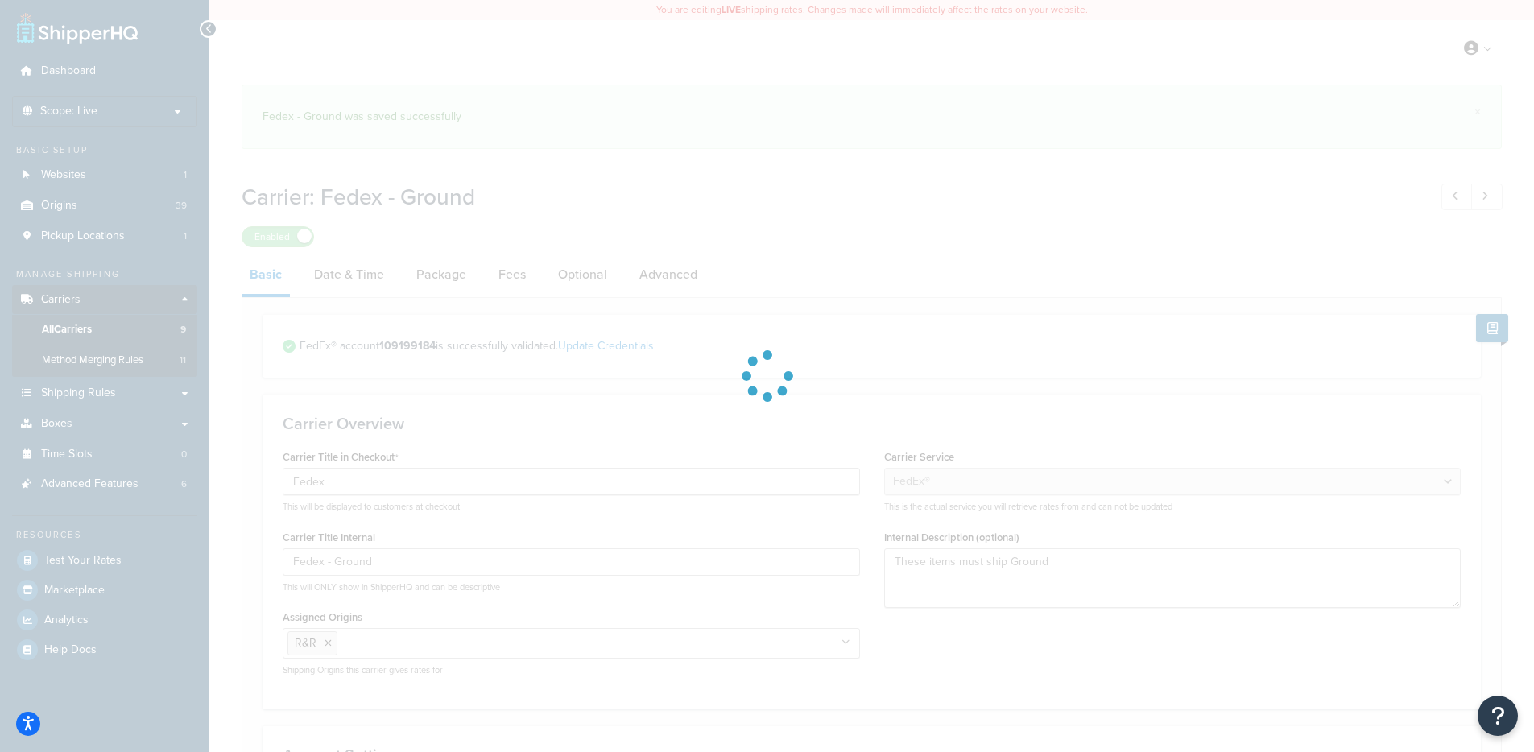
select select "fedEx"
select select "REGULAR_PICKUP"
select select "YOUR_PACKAGING"
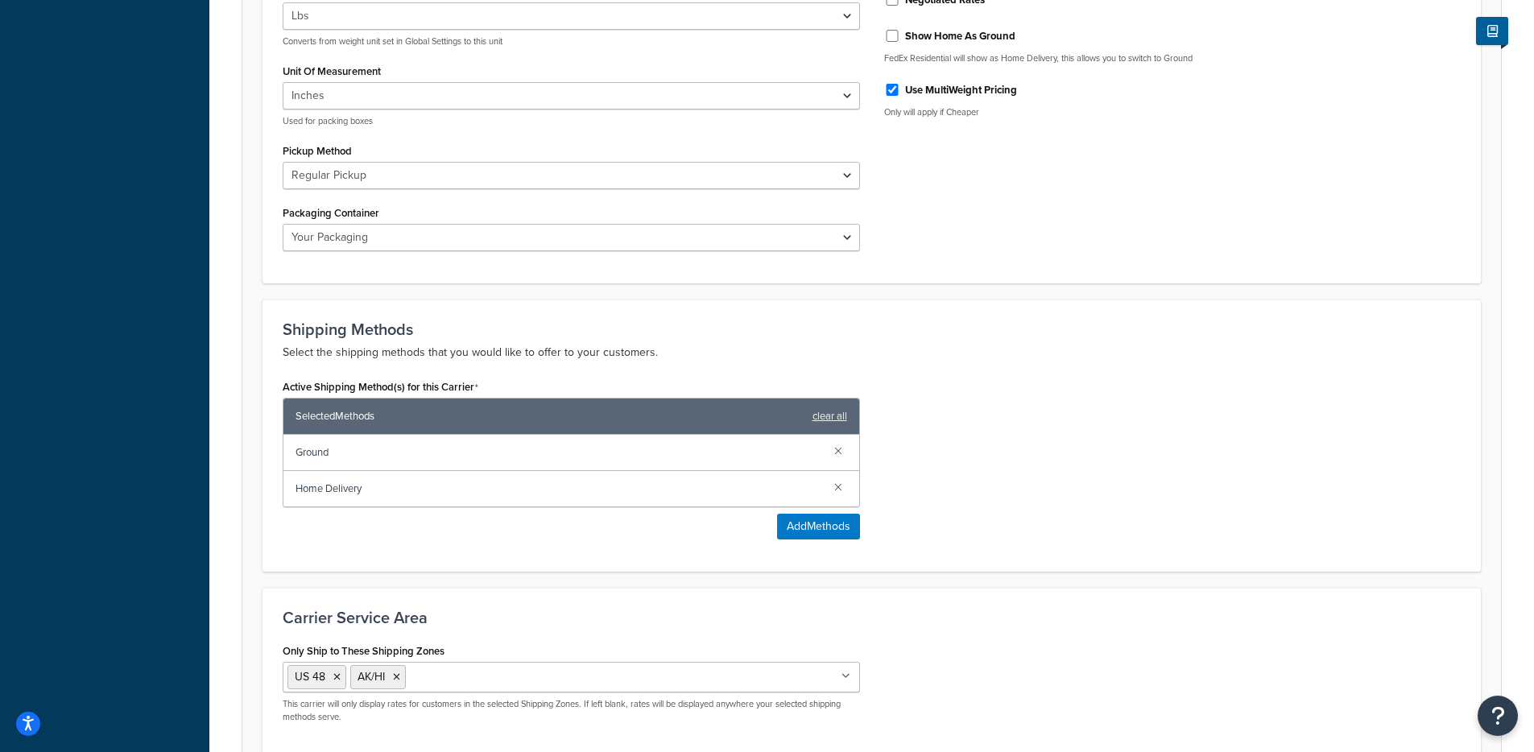
scroll to position [454, 0]
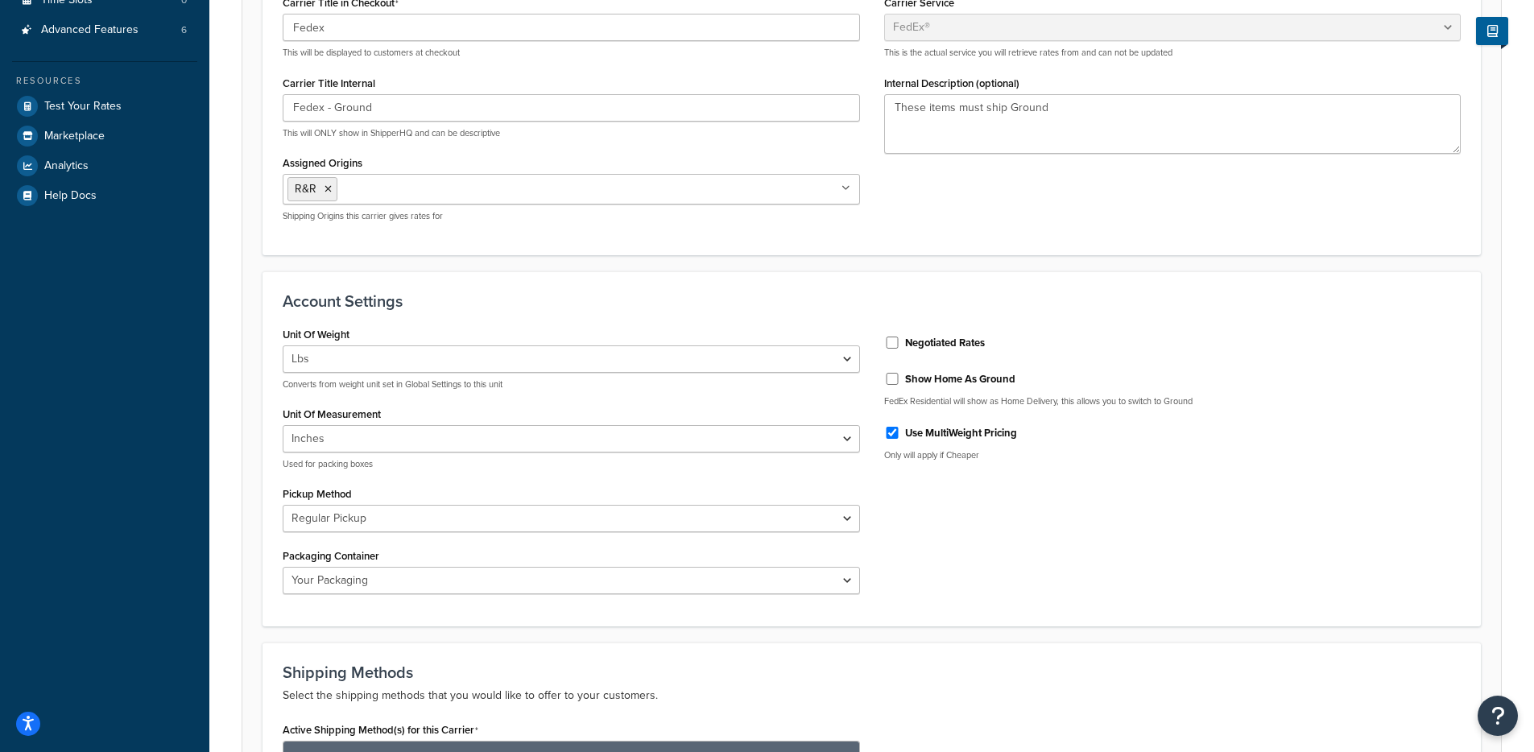
click at [900, 355] on div "Negotiated Rates Show Home As Ground FedEx Residential will show as Home Delive…" at bounding box center [1172, 398] width 601 height 151
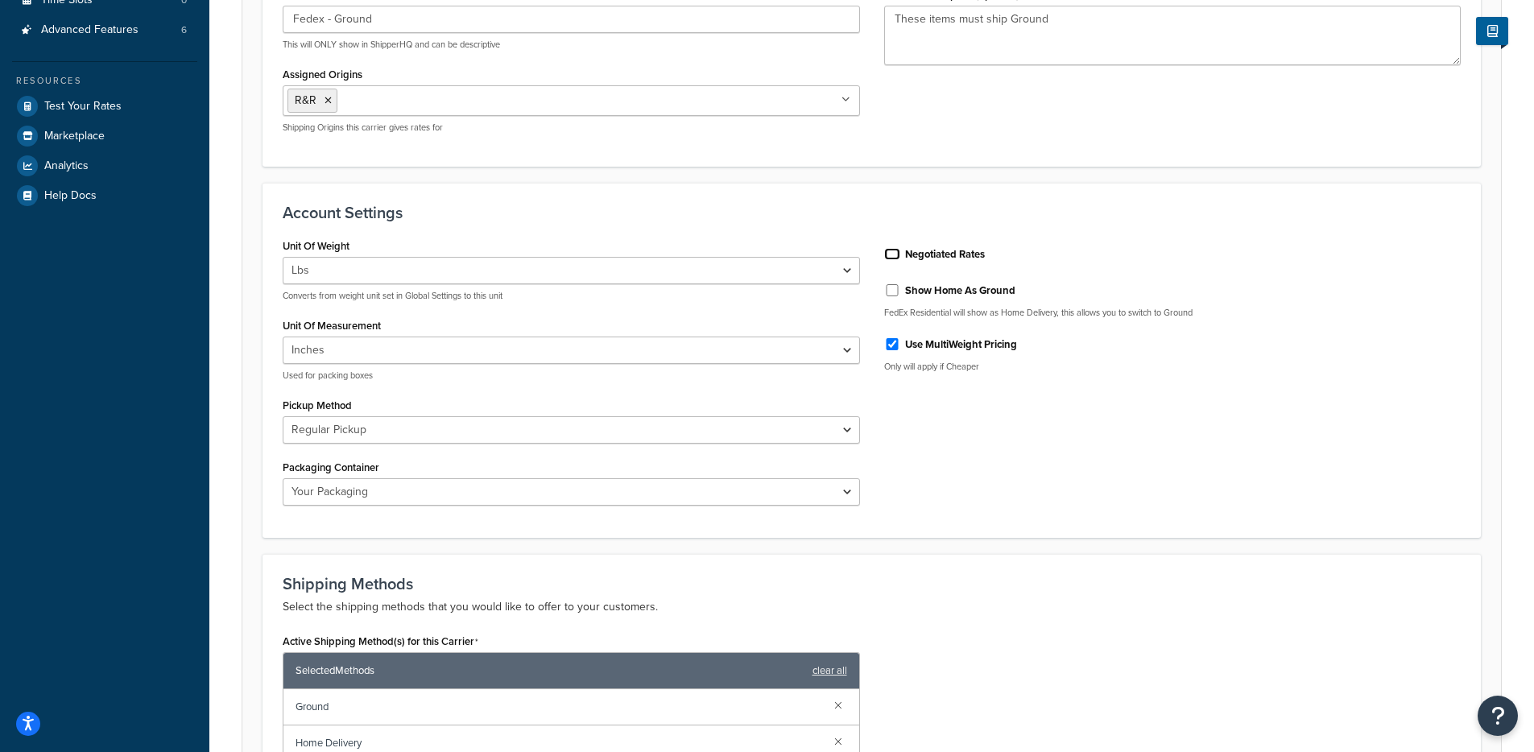
click at [891, 257] on input "Negotiated Rates" at bounding box center [892, 254] width 16 height 12
checkbox input "true"
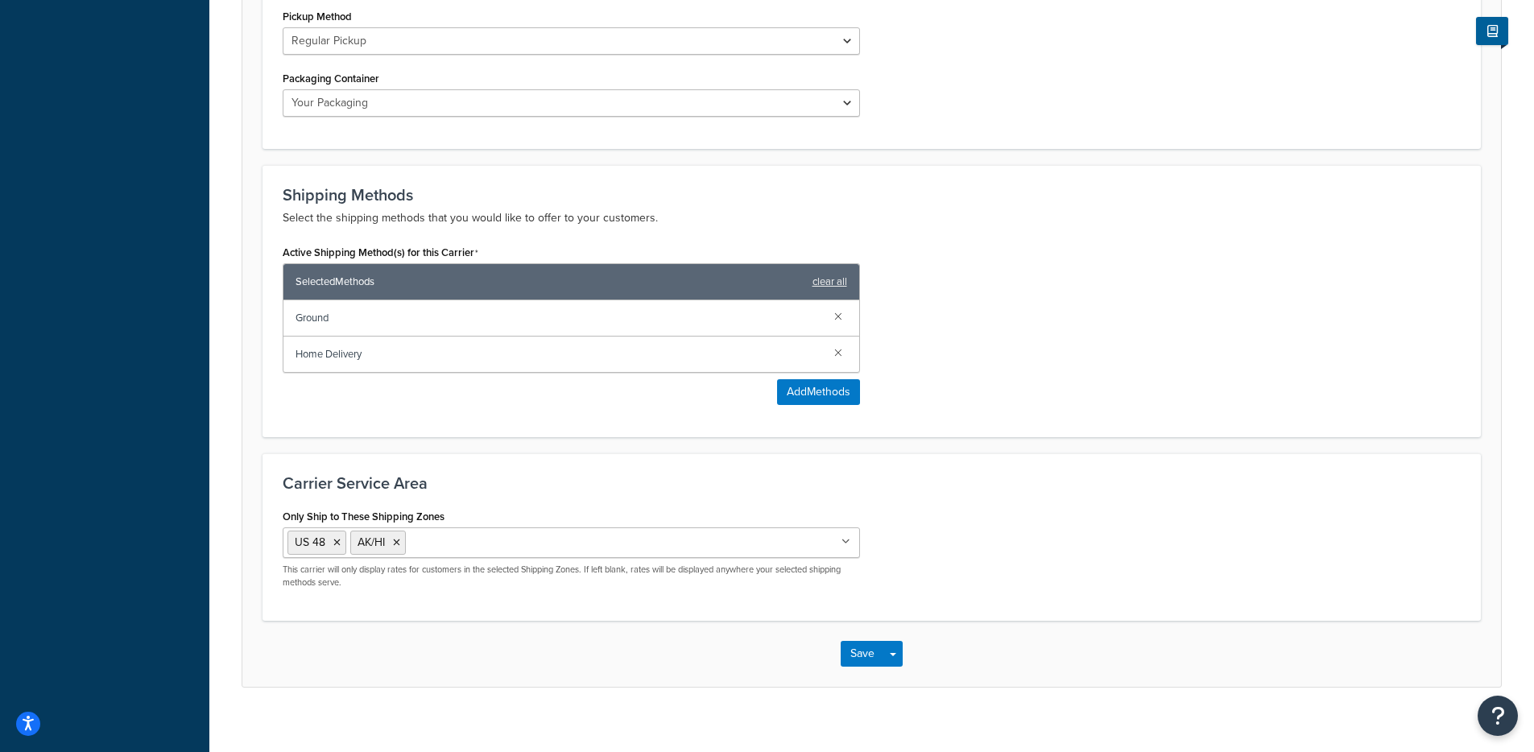
scroll to position [861, 0]
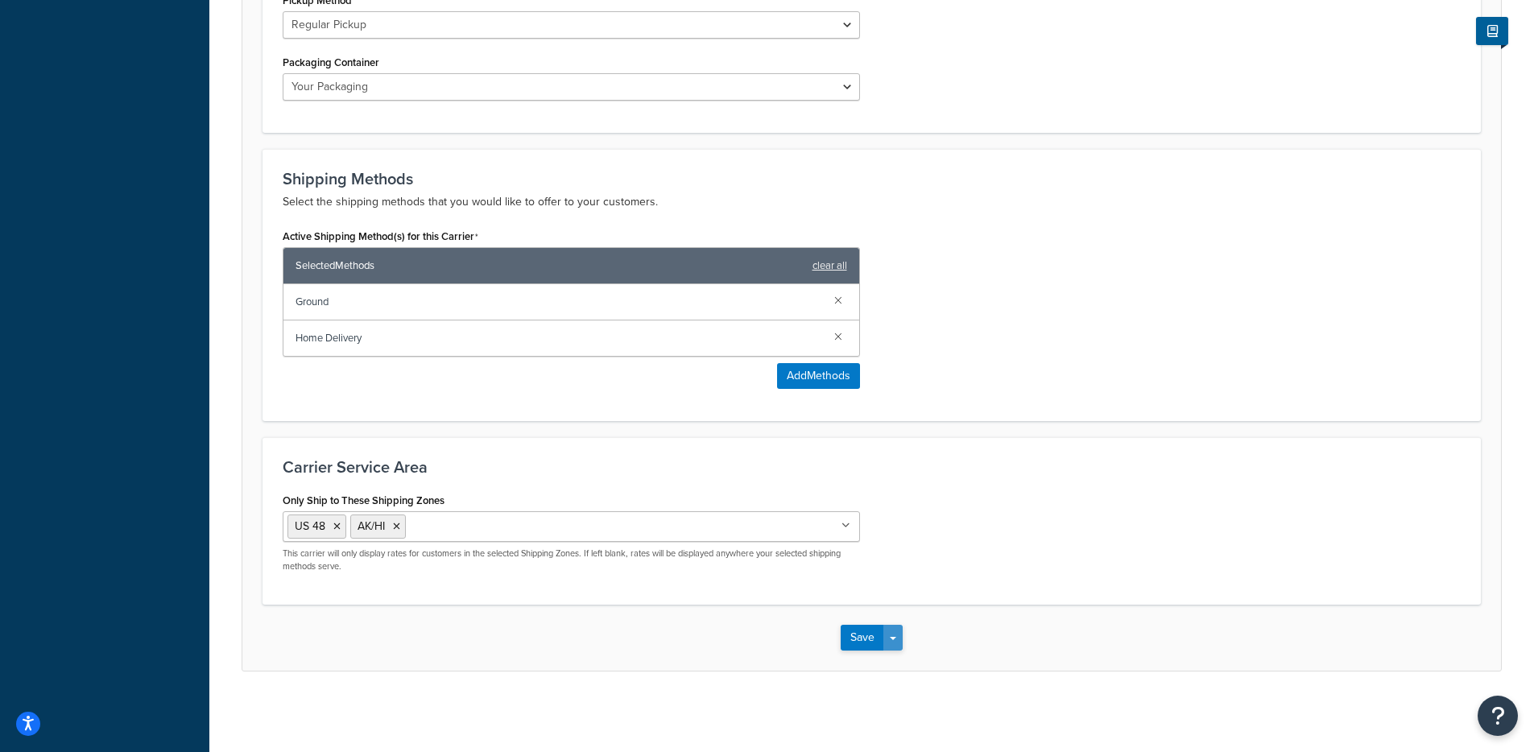
click at [894, 631] on button "Save Dropdown" at bounding box center [892, 638] width 19 height 26
click at [910, 657] on button "Save and Edit" at bounding box center [899, 667] width 118 height 34
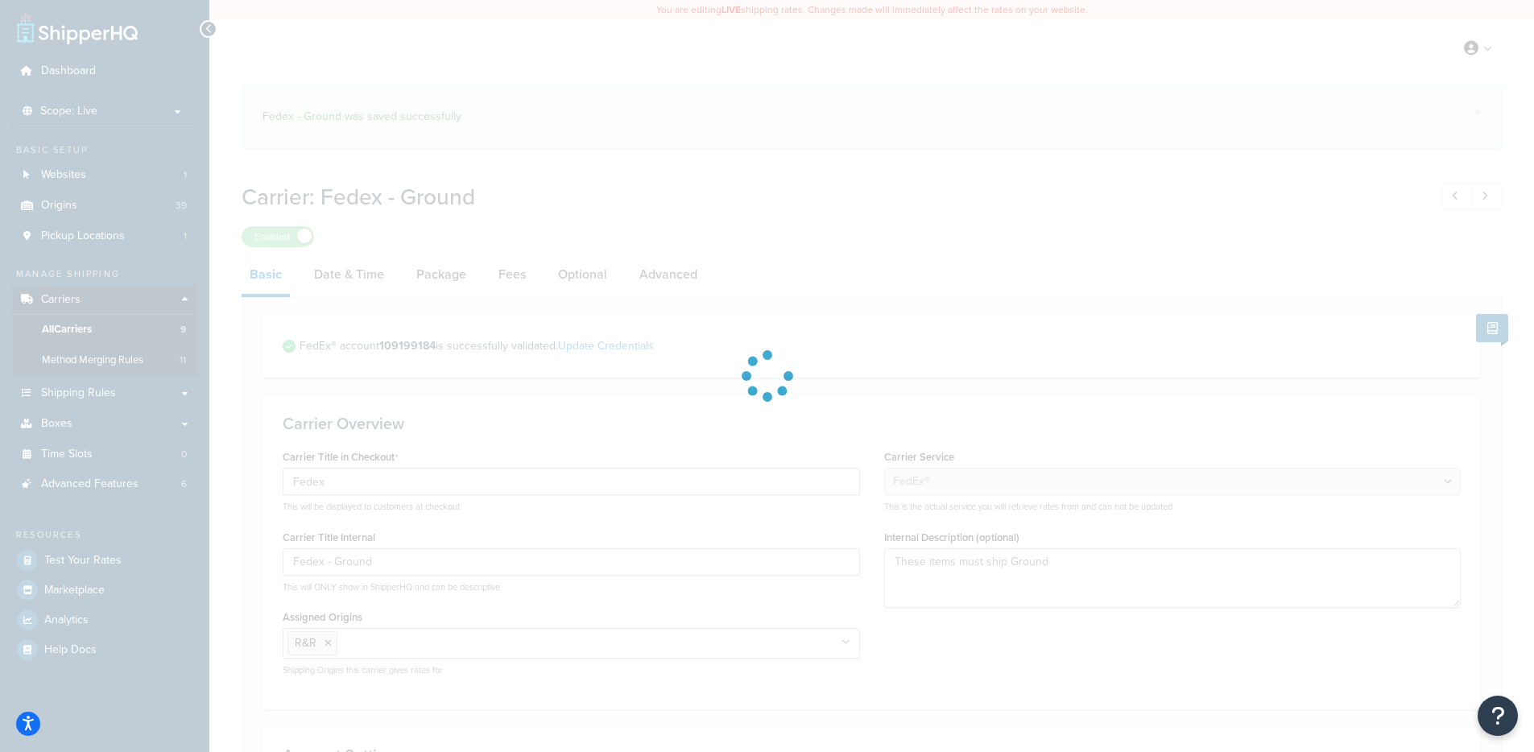
select select "fedEx"
select select "REGULAR_PICKUP"
select select "YOUR_PACKAGING"
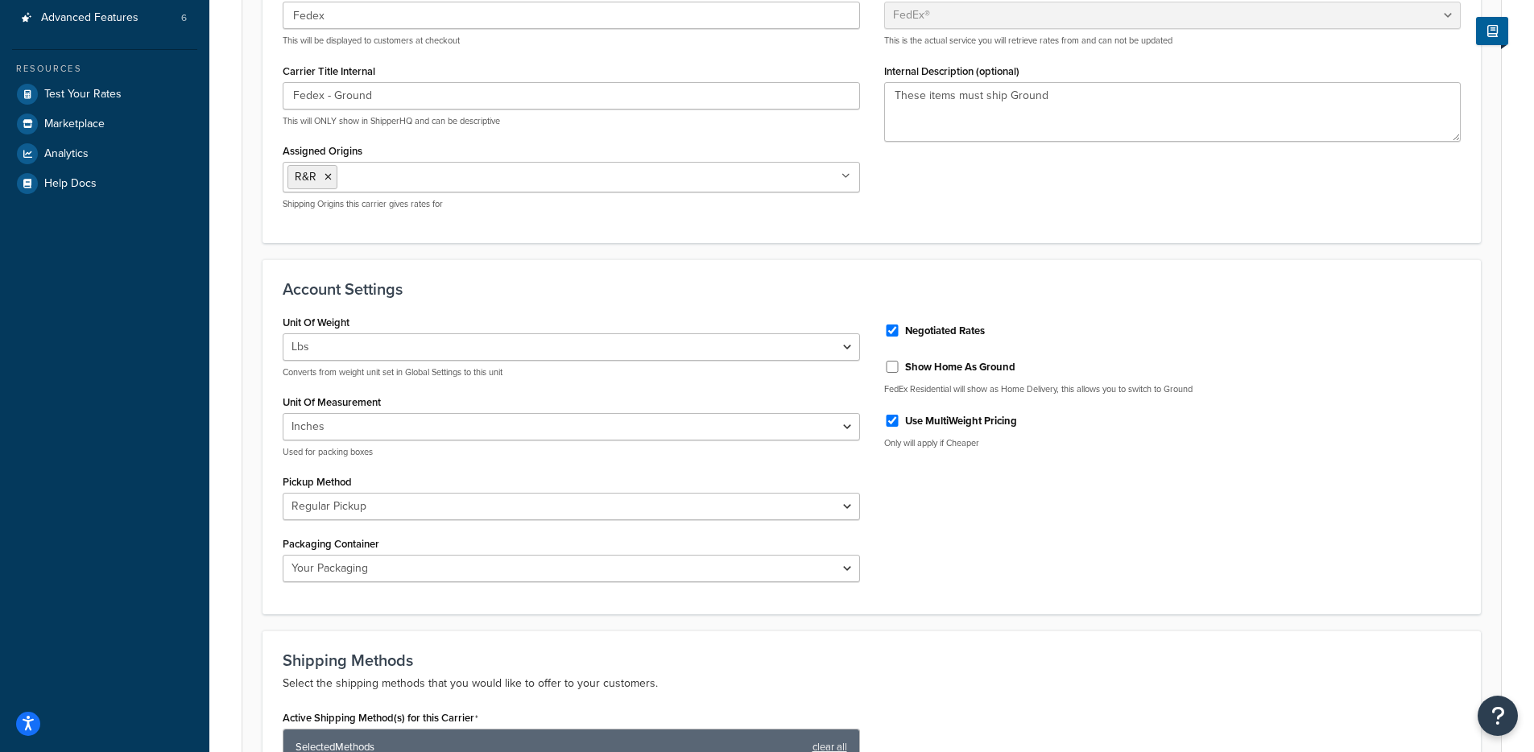
scroll to position [467, 0]
click at [893, 331] on input "Negotiated Rates" at bounding box center [892, 330] width 16 height 12
checkbox input "false"
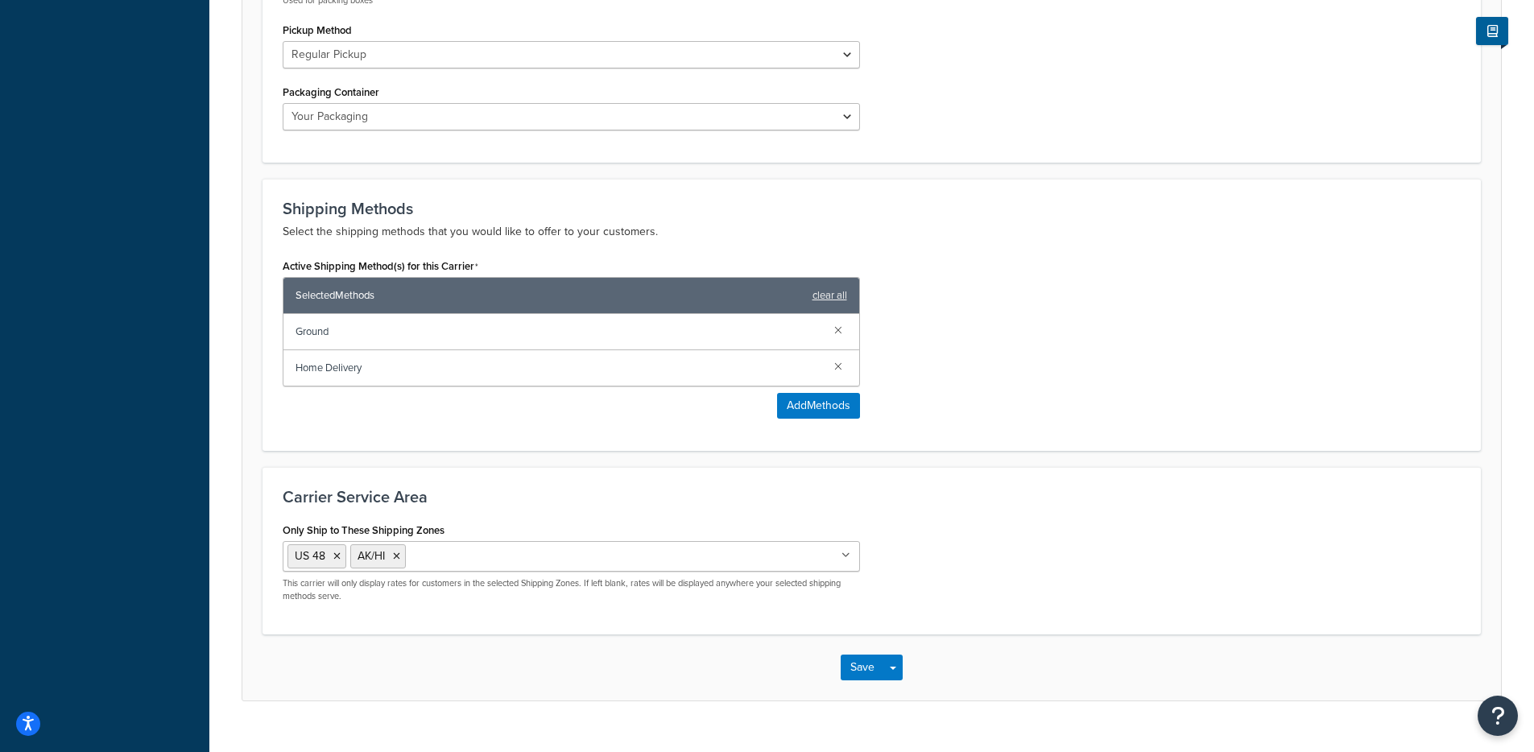
scroll to position [949, 0]
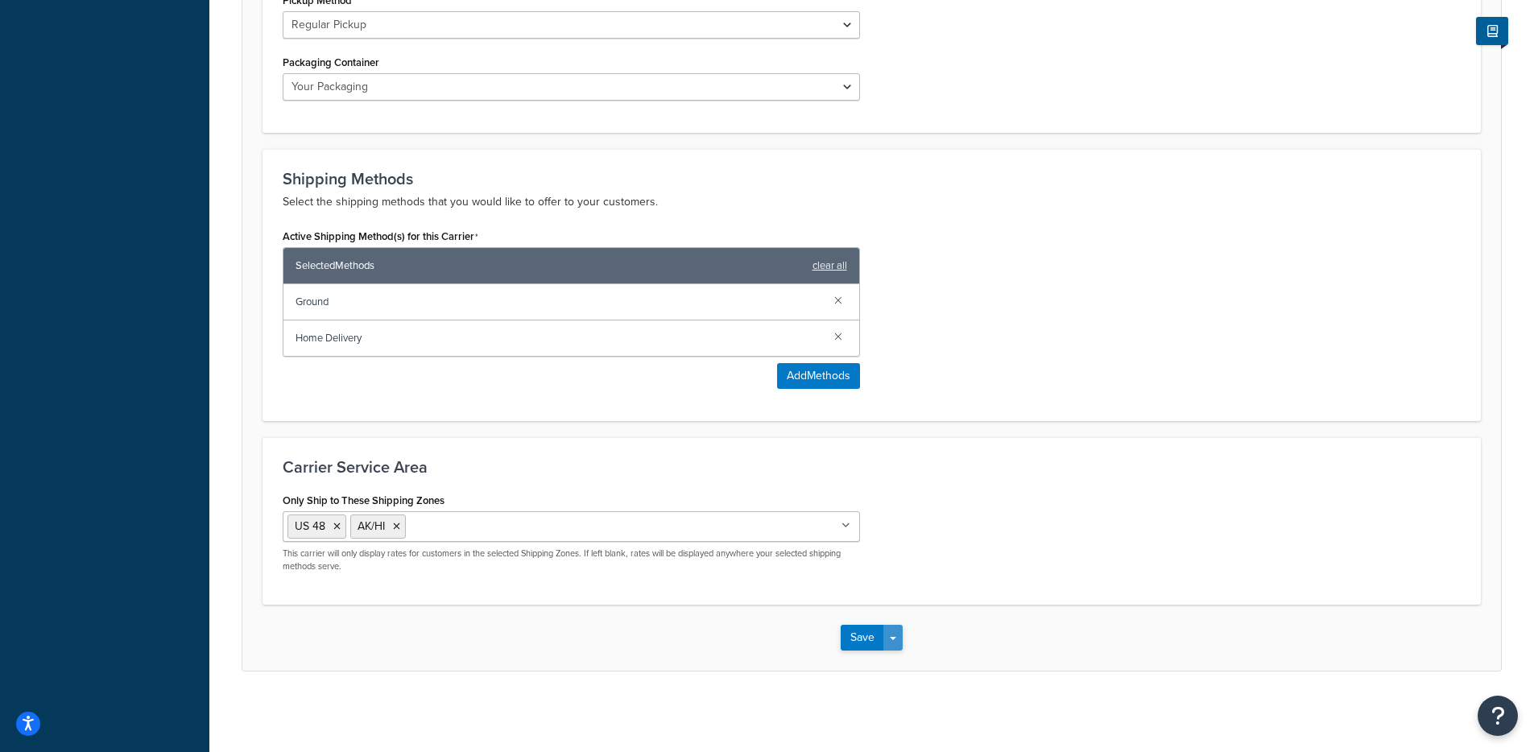
click at [893, 642] on button "Save Dropdown" at bounding box center [892, 638] width 19 height 26
click at [900, 668] on button "Save and Edit" at bounding box center [899, 667] width 118 height 34
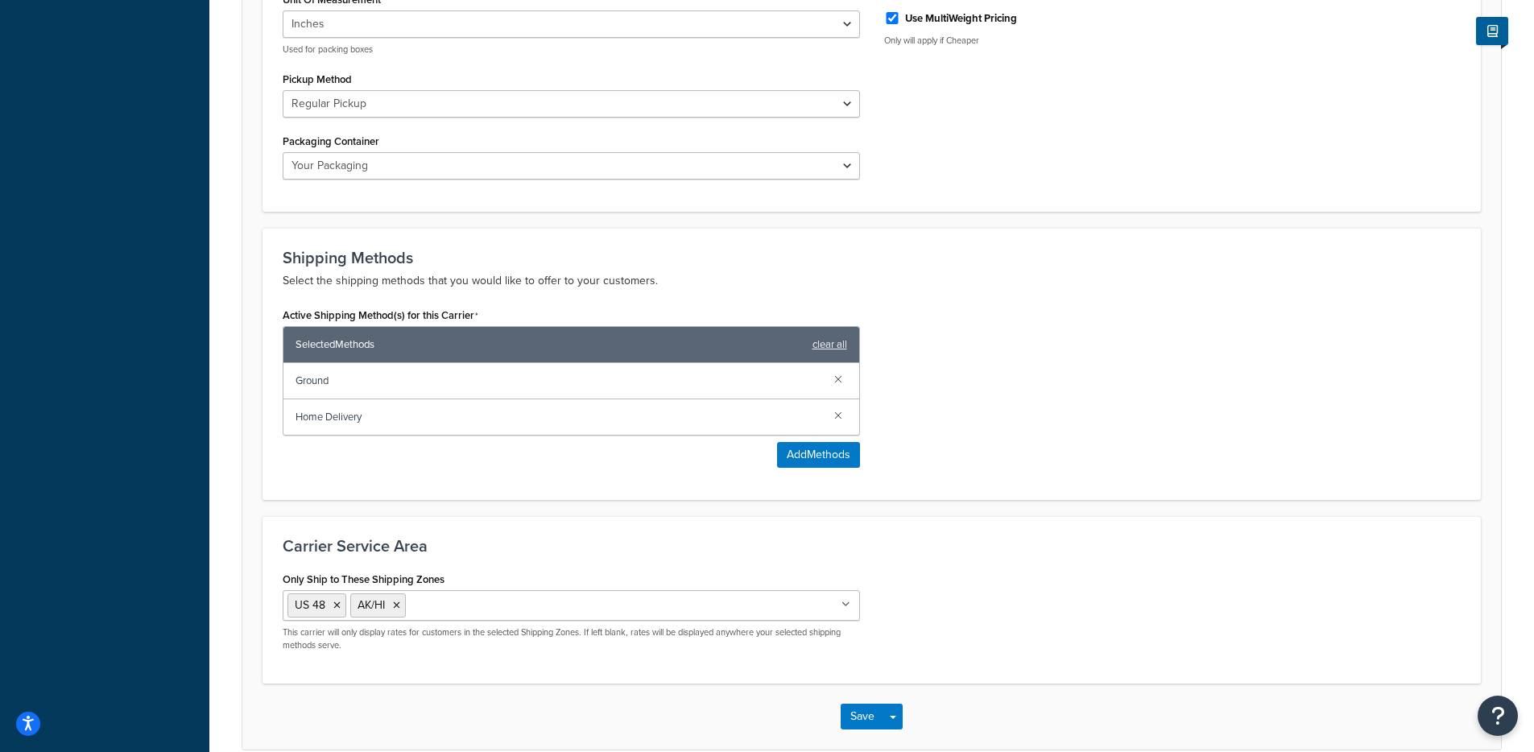
scroll to position [0, 0]
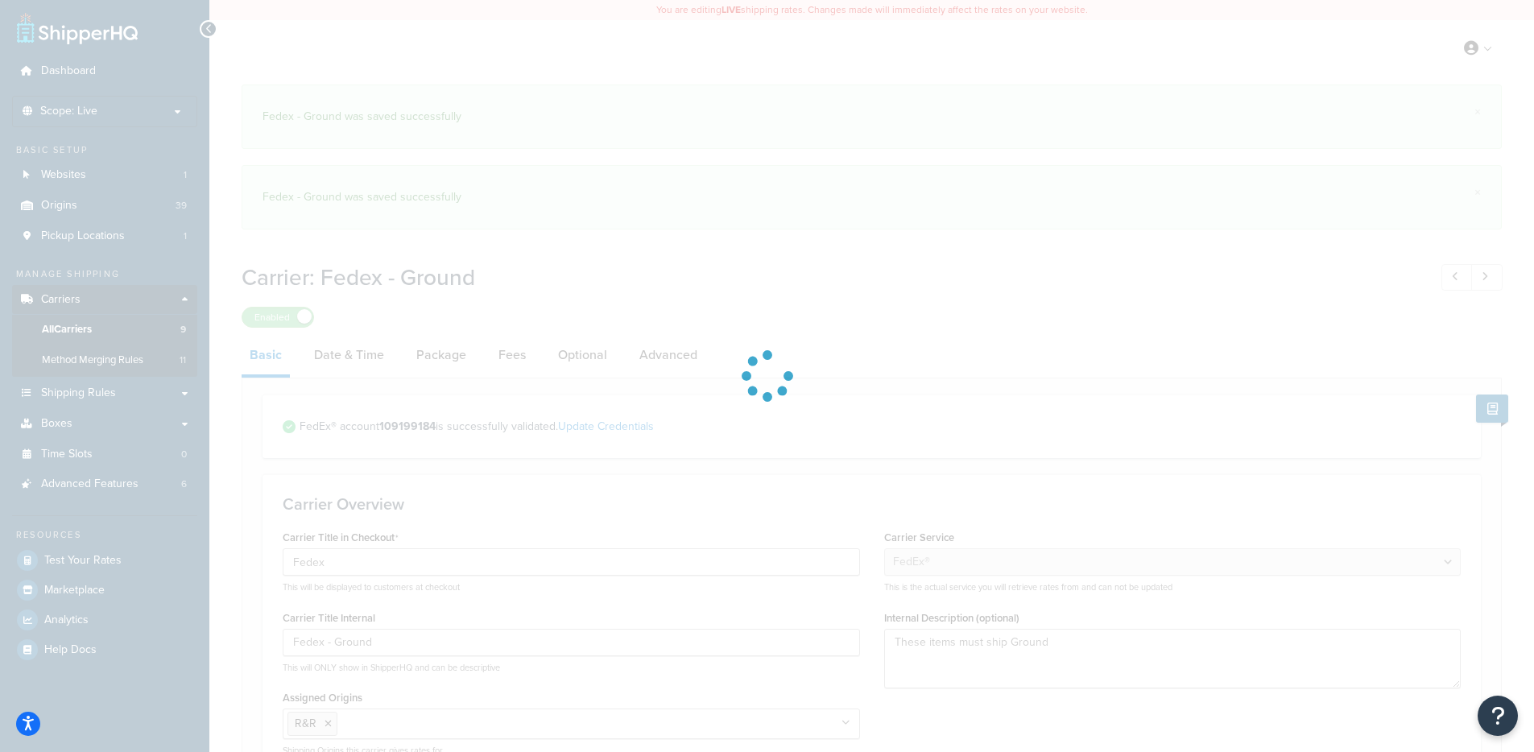
select select "fedEx"
select select "REGULAR_PICKUP"
select select "YOUR_PACKAGING"
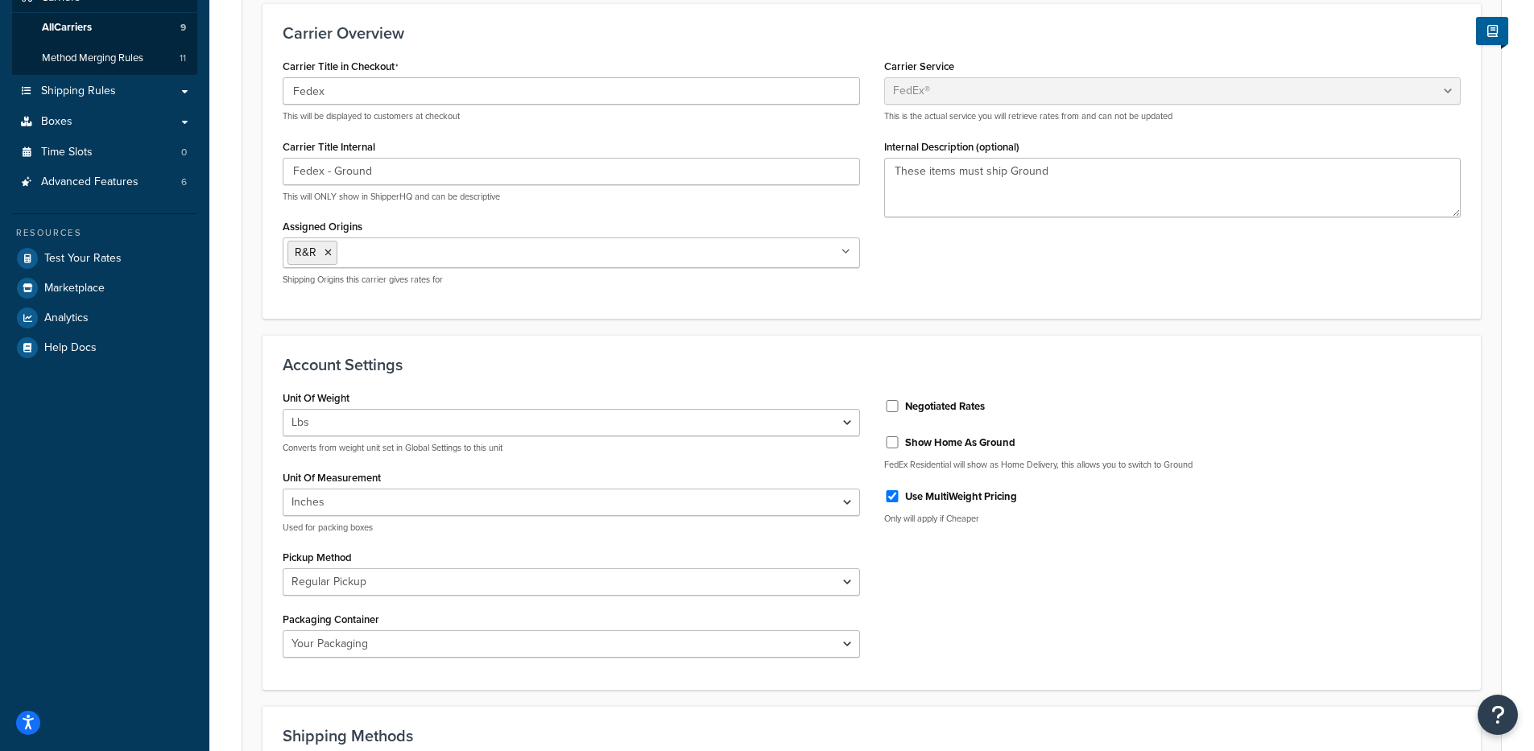
scroll to position [223, 0]
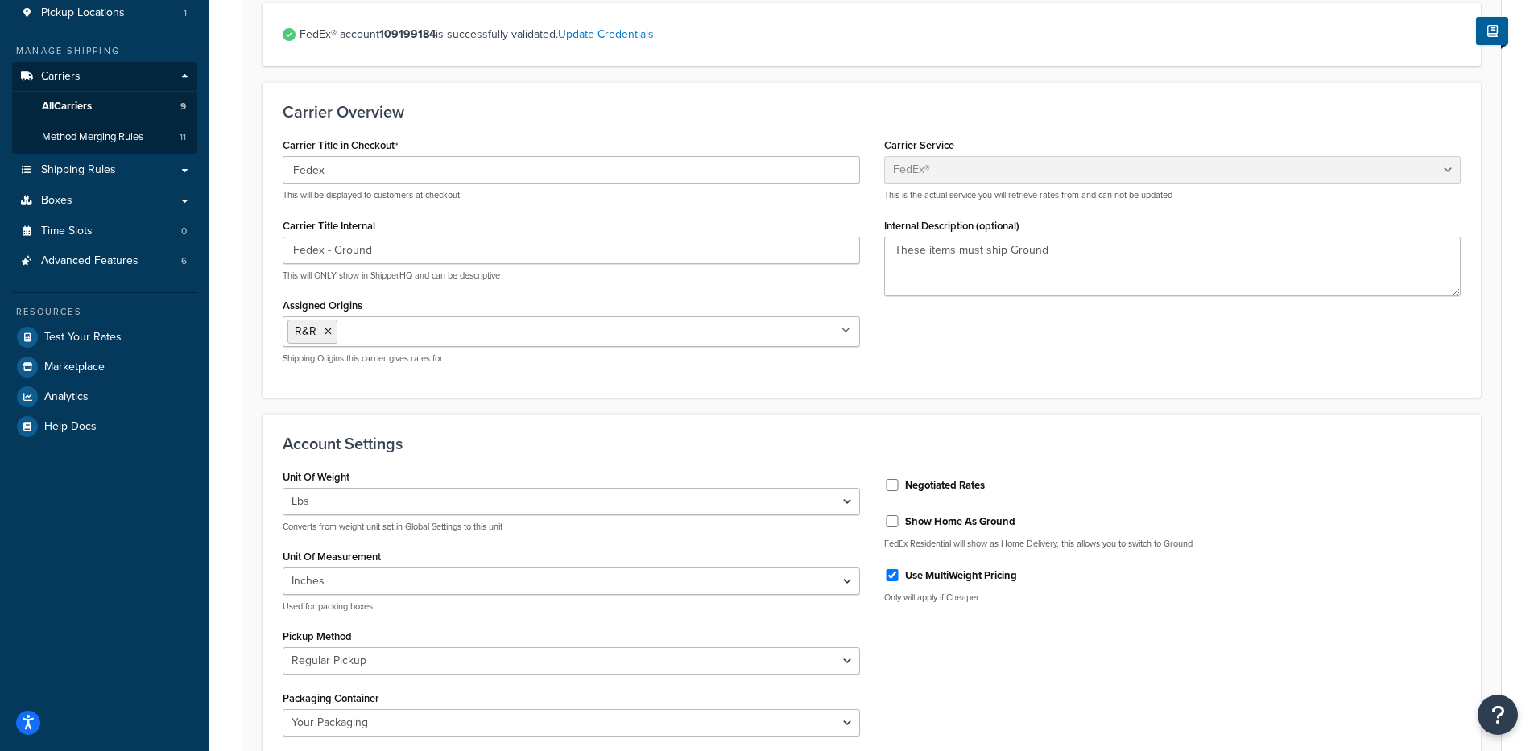
click at [902, 481] on div "Negotiated Rates" at bounding box center [1172, 484] width 577 height 24
click at [900, 488] on div "Negotiated Rates" at bounding box center [1172, 484] width 577 height 24
click at [897, 488] on input "Negotiated Rates" at bounding box center [892, 485] width 16 height 12
checkbox input "true"
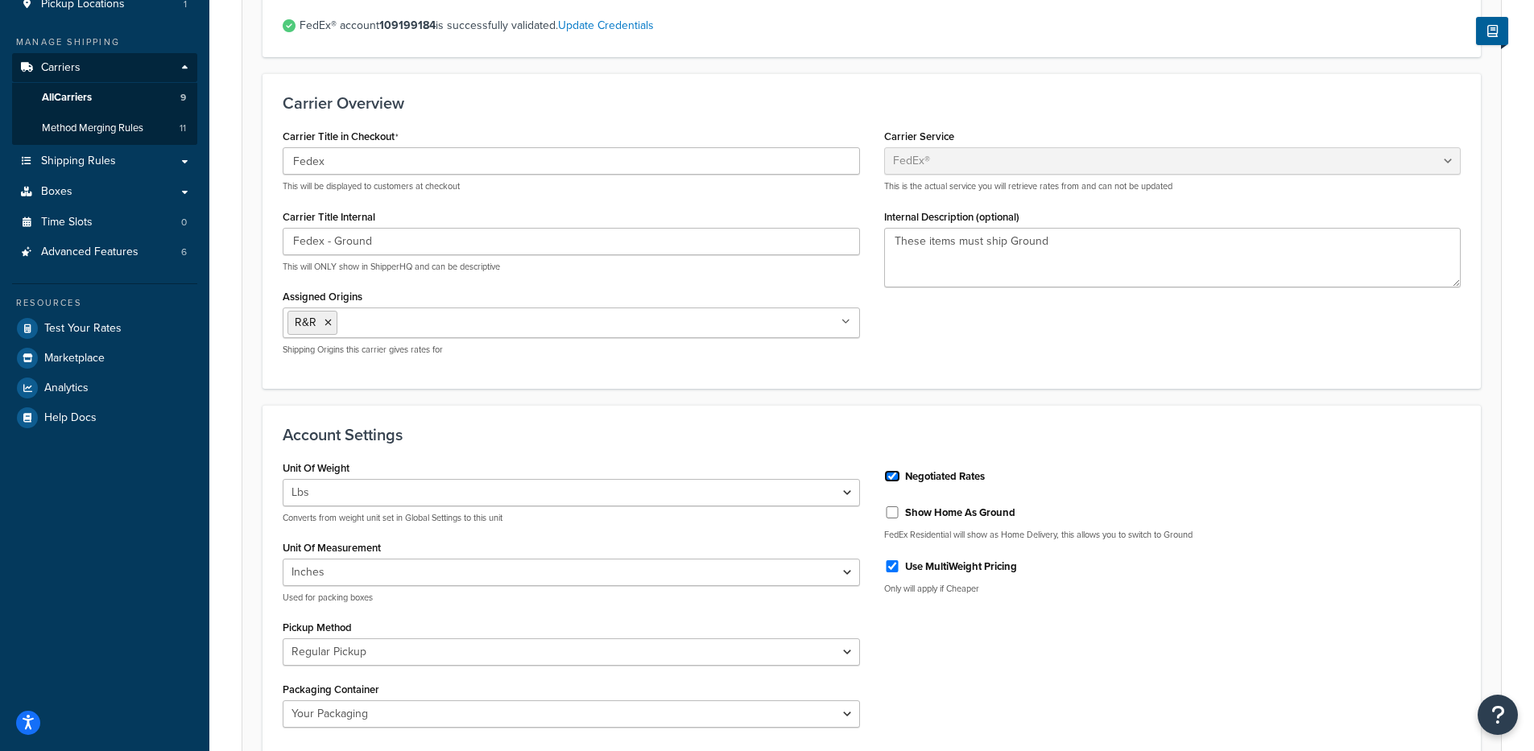
scroll to position [861, 0]
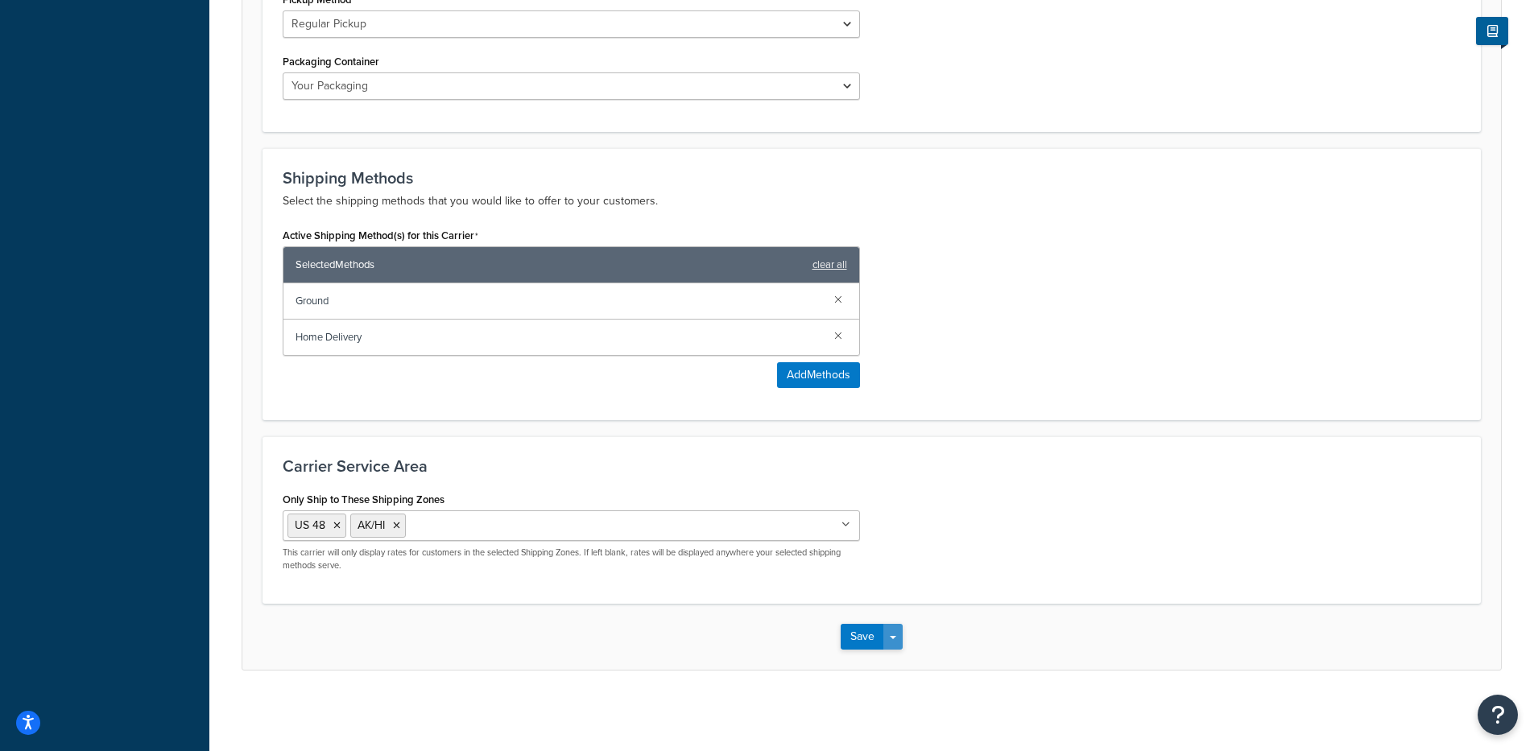
click at [903, 640] on div "Save Save Dropdown Save and Edit" at bounding box center [871, 637] width 1258 height 66
click at [892, 643] on button "Save Dropdown" at bounding box center [892, 637] width 19 height 26
click at [897, 662] on button "Save and Edit" at bounding box center [899, 667] width 118 height 34
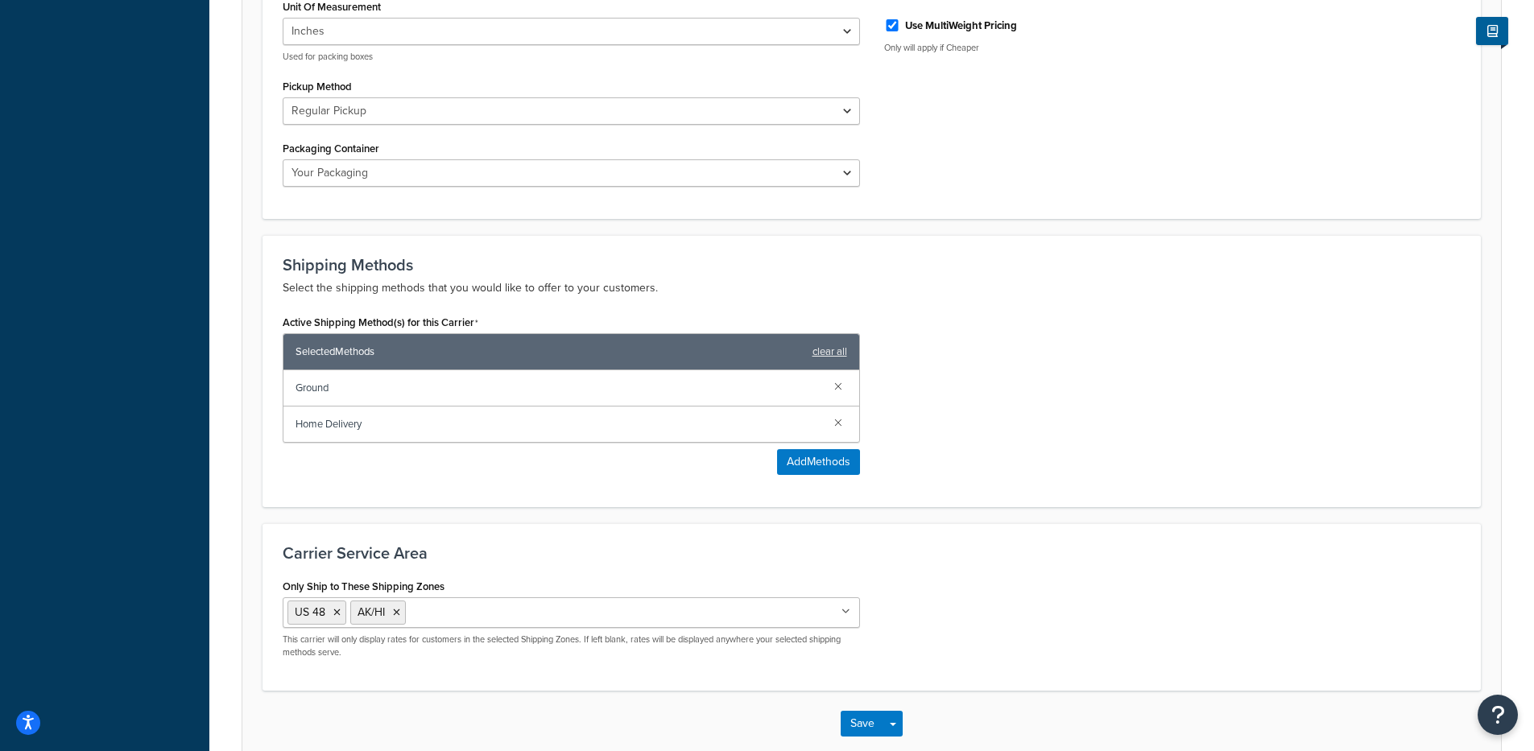
scroll to position [0, 0]
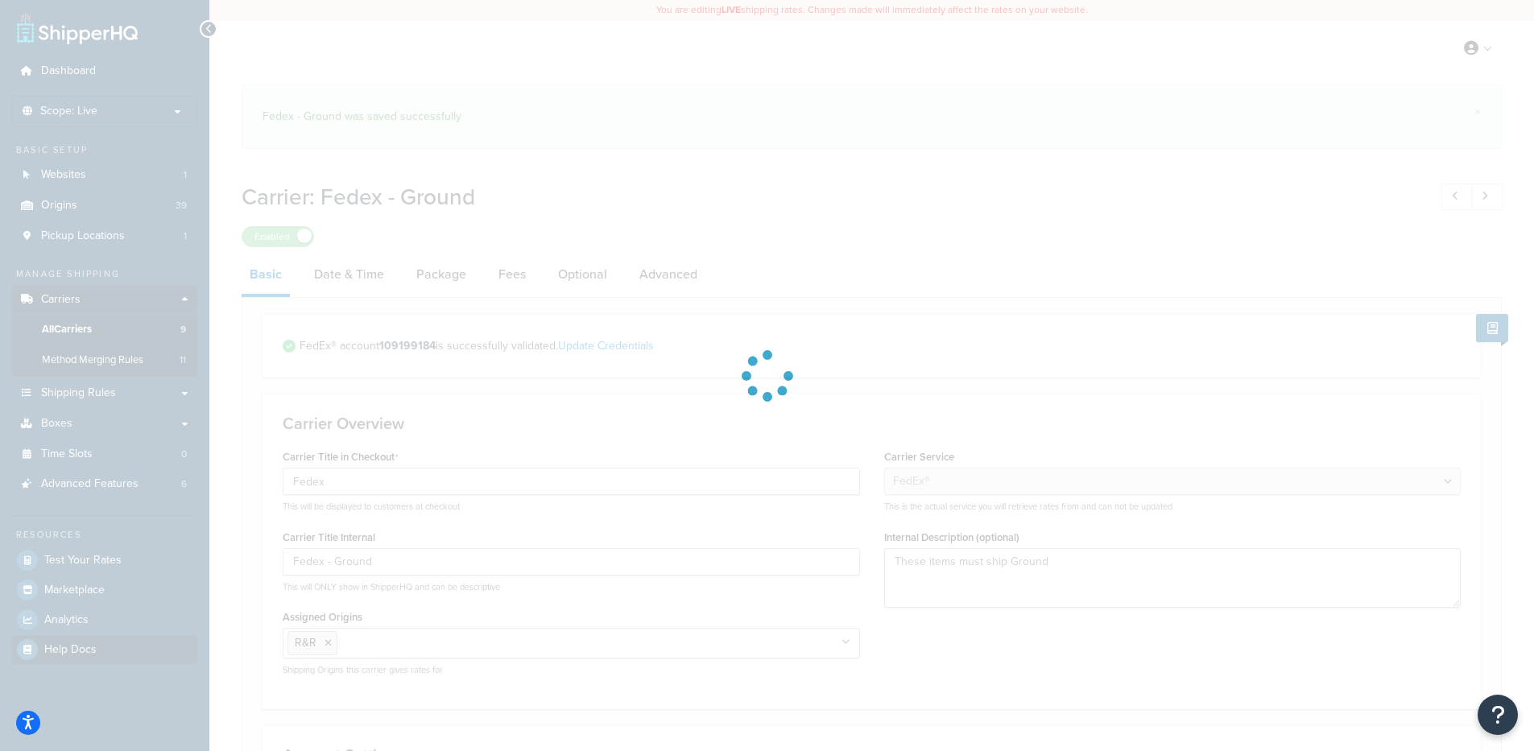
select select "fedEx"
select select "REGULAR_PICKUP"
select select "YOUR_PACKAGING"
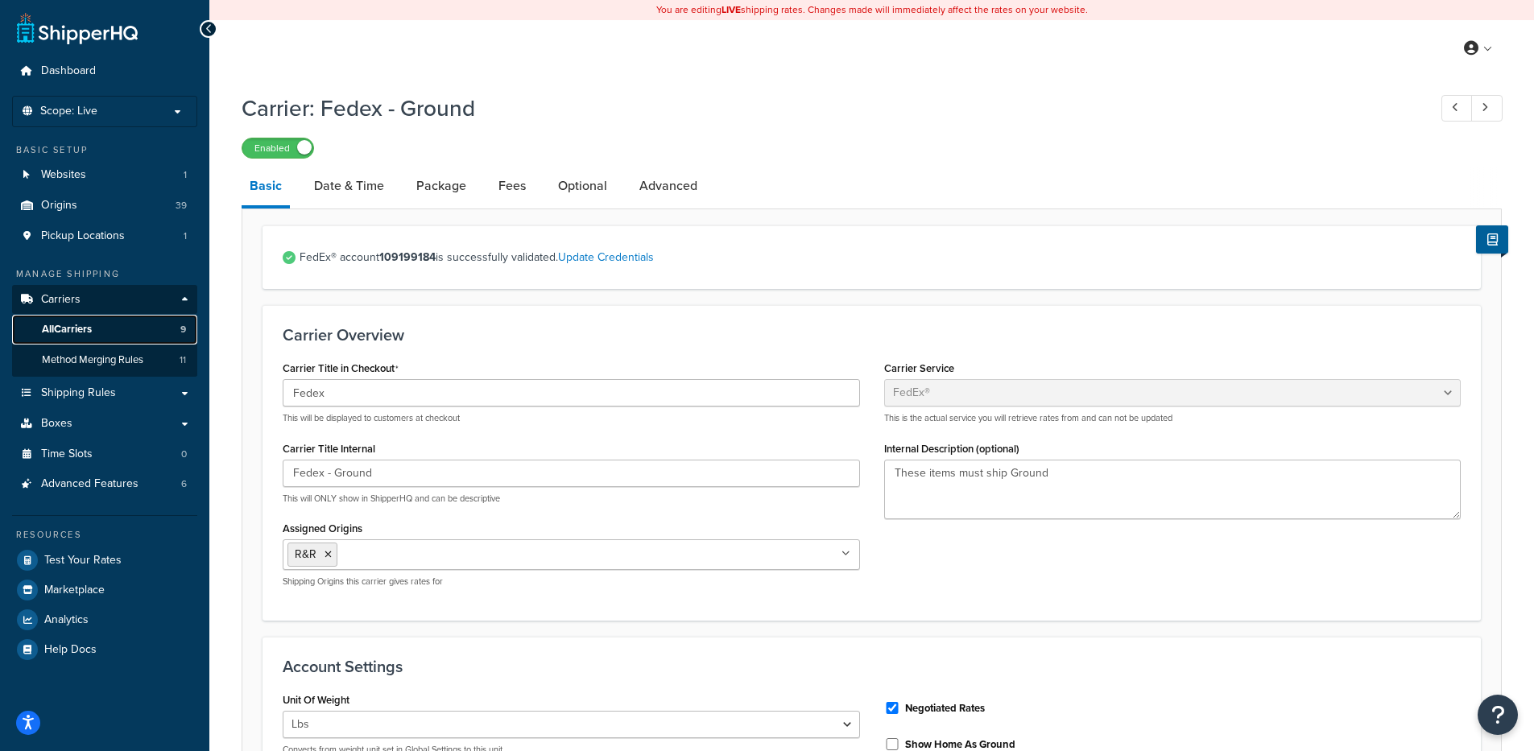
click at [130, 336] on link "All Carriers 9" at bounding box center [104, 330] width 185 height 30
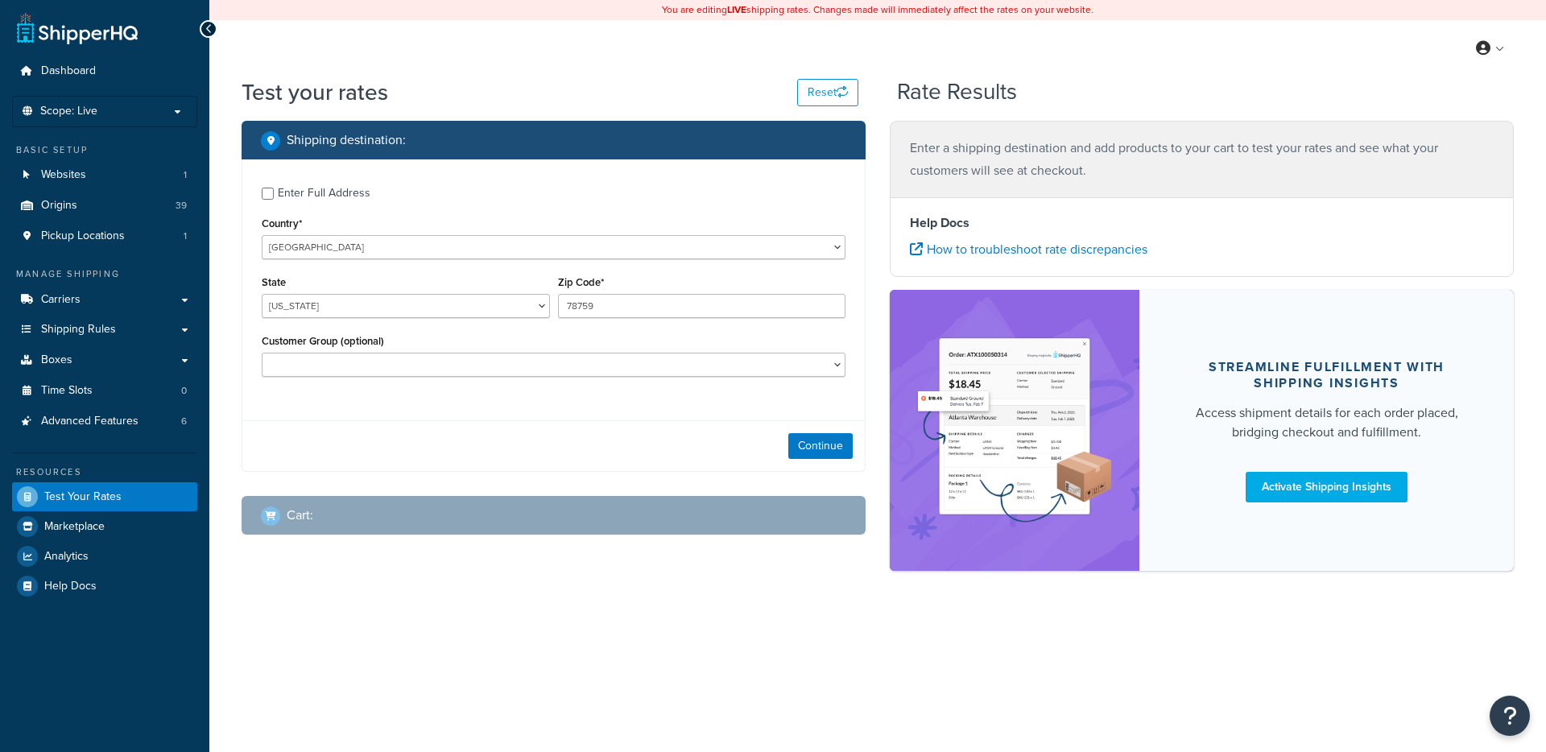
select select "[GEOGRAPHIC_DATA]"
click at [794, 440] on button "Continue" at bounding box center [820, 446] width 64 height 26
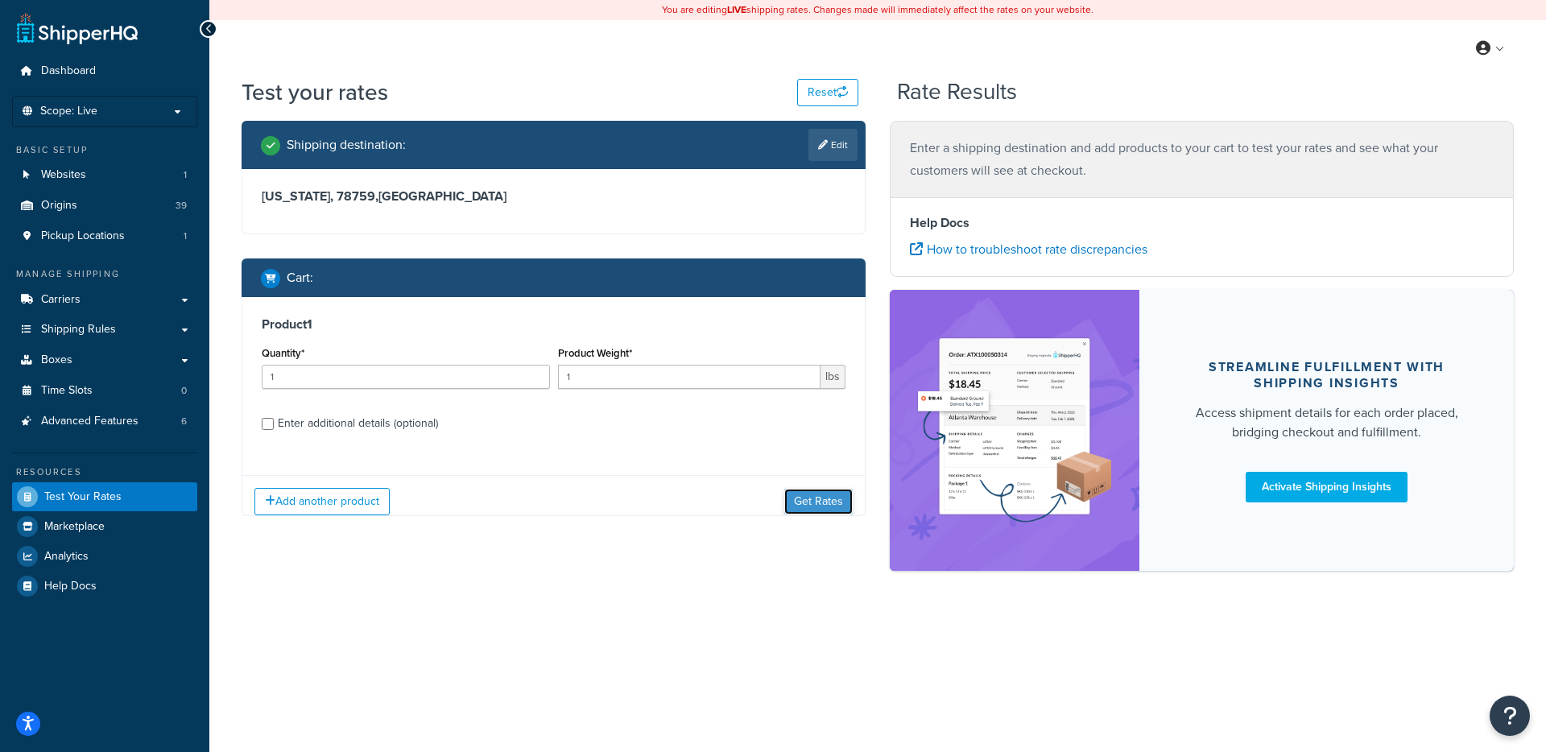
click at [810, 510] on button "Get Rates" at bounding box center [818, 502] width 68 height 26
click at [801, 511] on button "Get Rates" at bounding box center [818, 501] width 68 height 26
click at [810, 494] on button "Get Rates" at bounding box center [818, 501] width 68 height 26
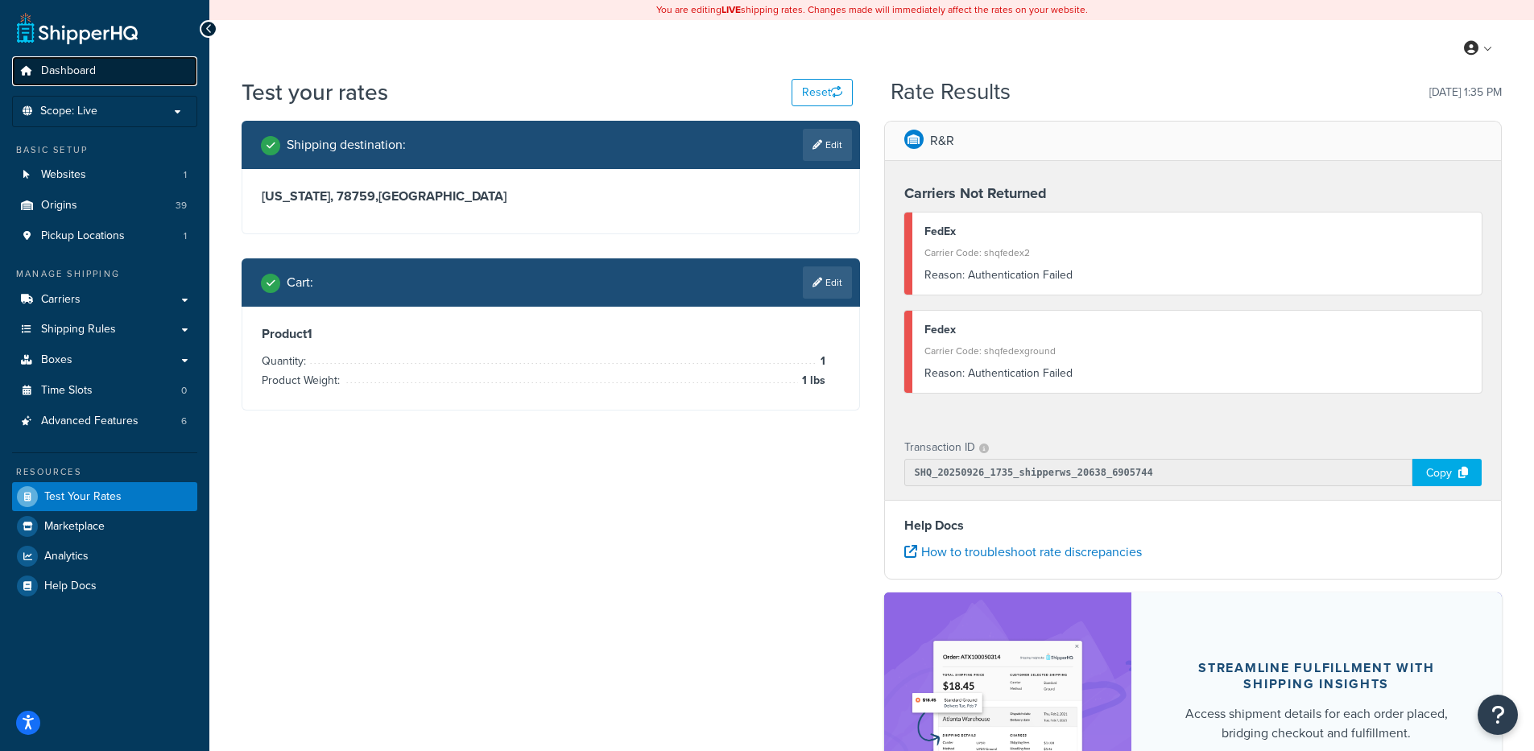
click at [64, 72] on span "Dashboard" at bounding box center [68, 71] width 55 height 14
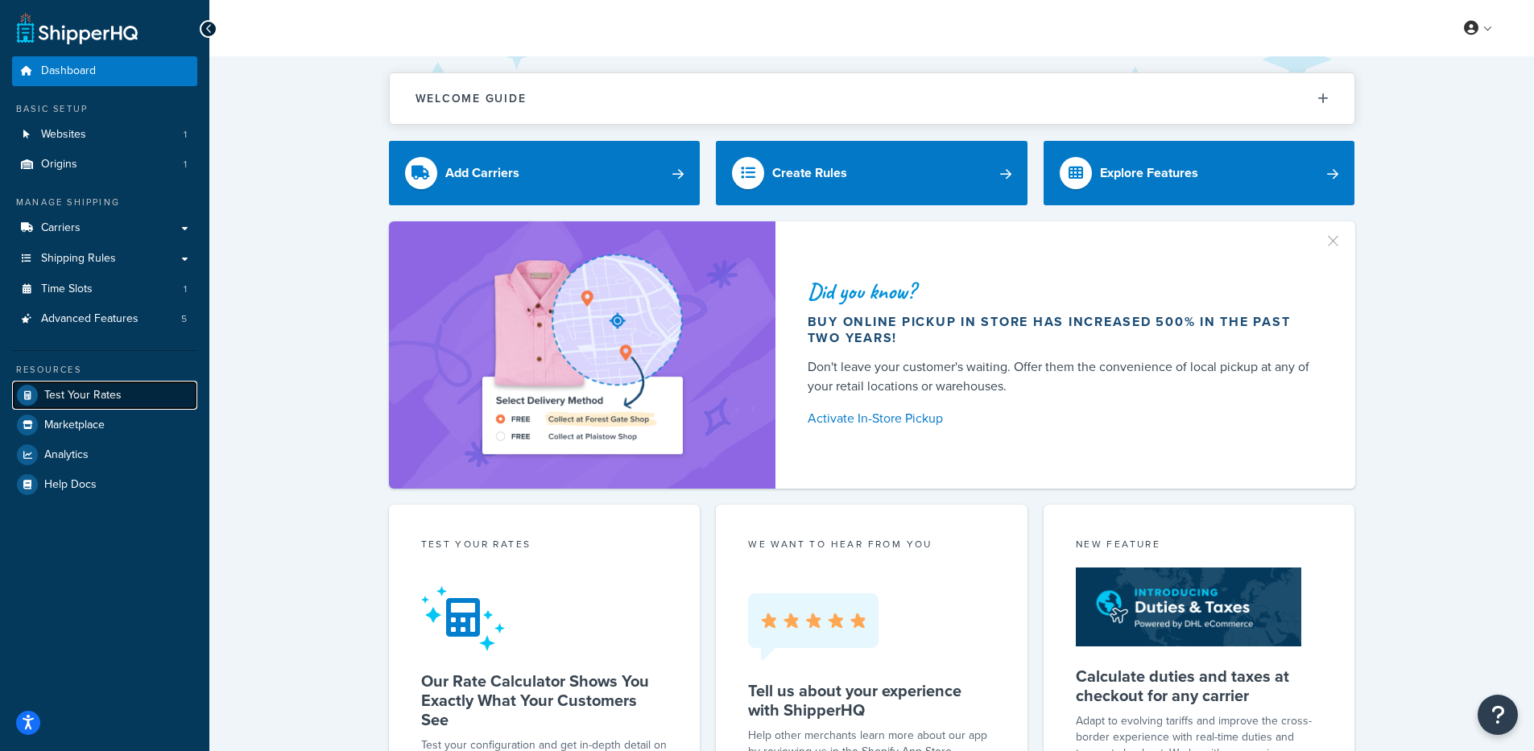
click at [89, 398] on span "Test Your Rates" at bounding box center [82, 396] width 77 height 14
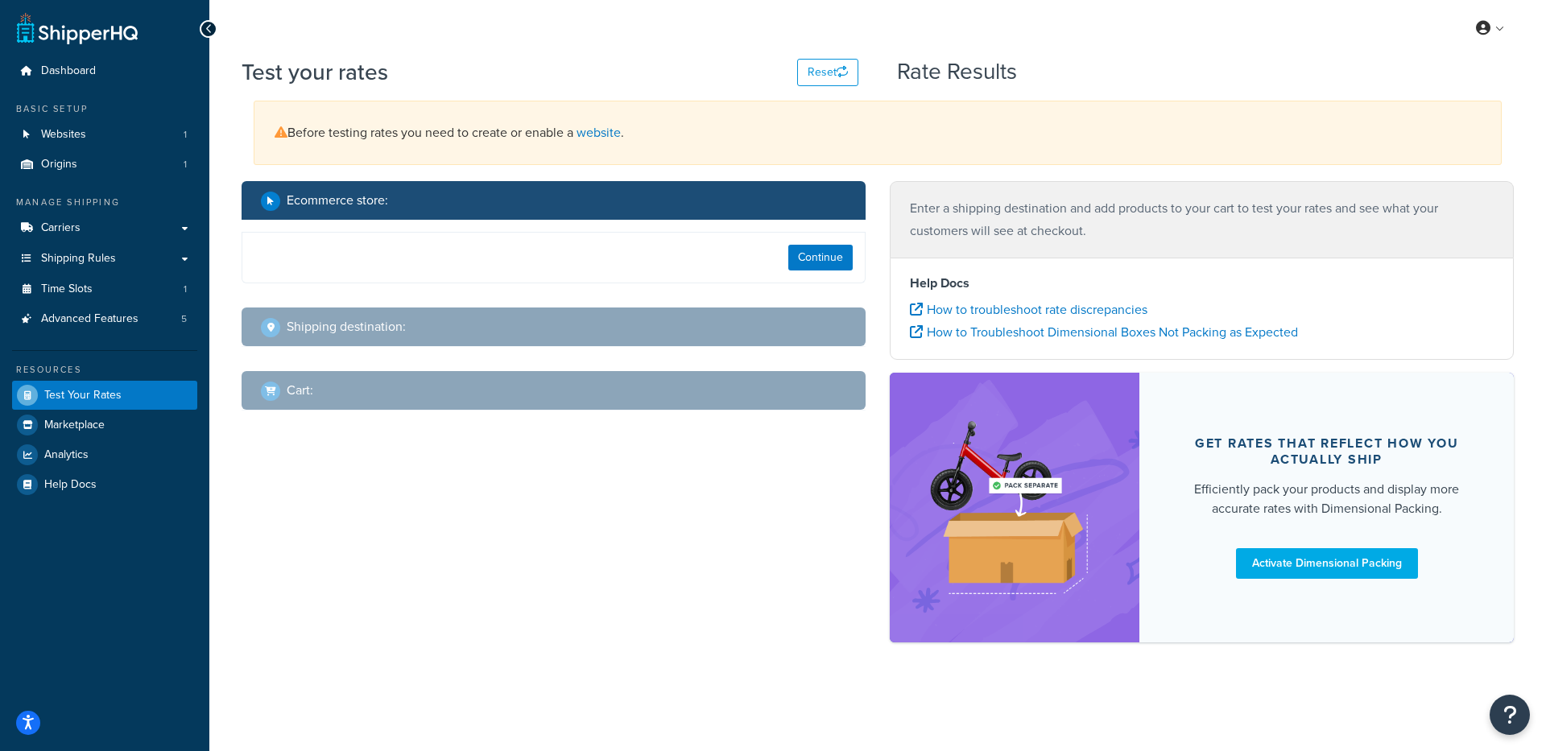
select select "TX"
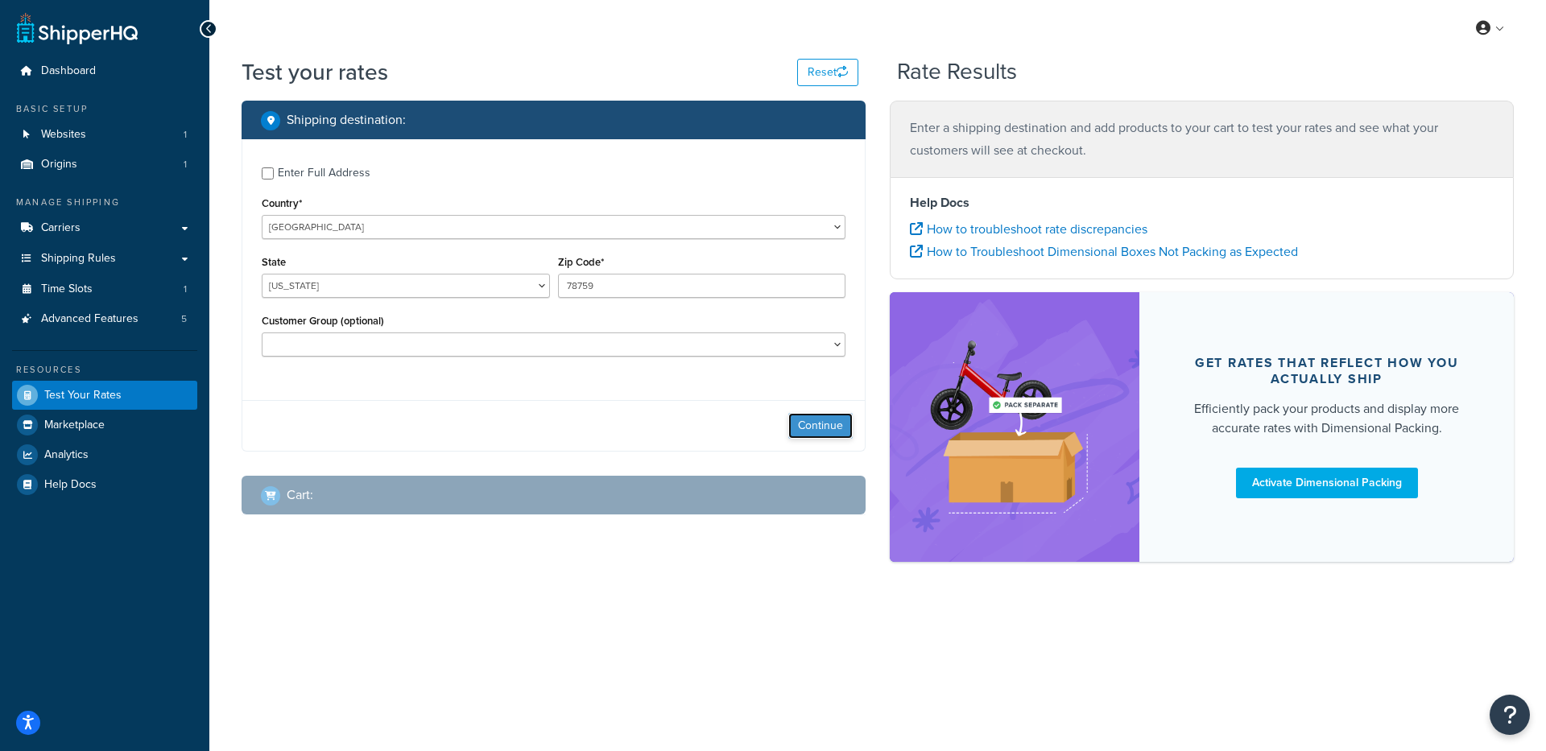
click at [832, 427] on button "Continue" at bounding box center [820, 426] width 64 height 26
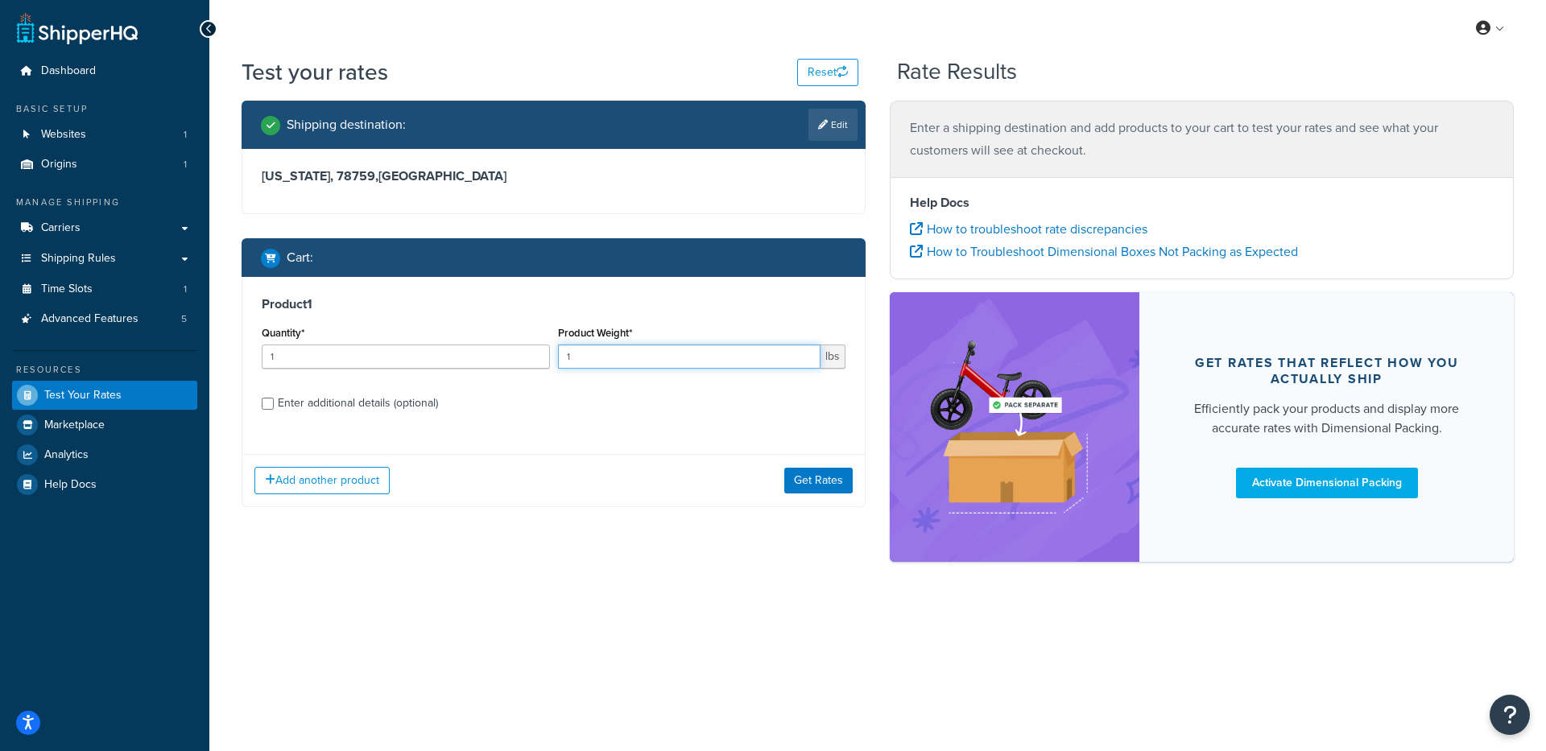
click at [621, 345] on input "1" at bounding box center [689, 357] width 263 height 24
click at [621, 350] on input "1" at bounding box center [689, 357] width 263 height 24
type input "10"
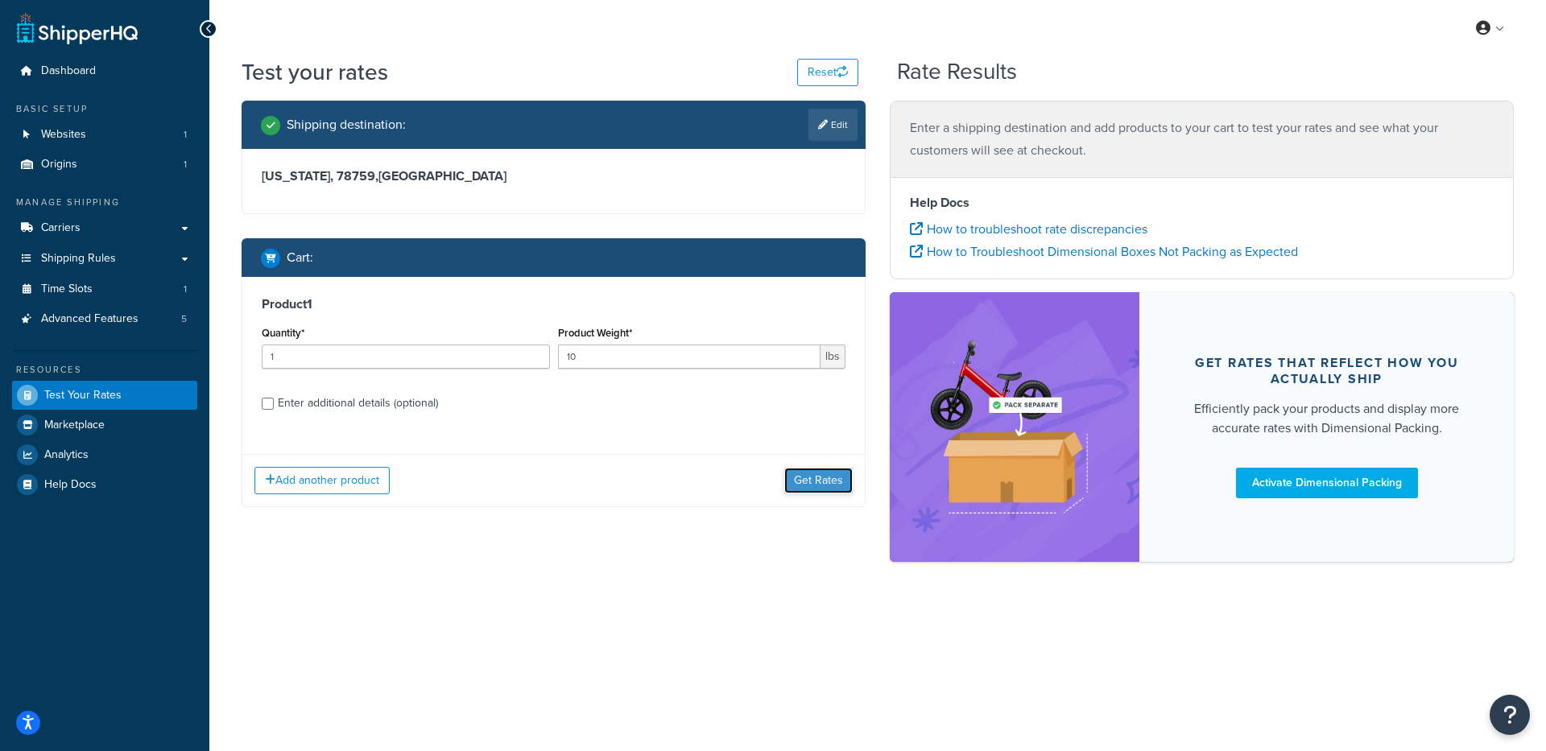
click at [817, 493] on button "Get Rates" at bounding box center [818, 481] width 68 height 26
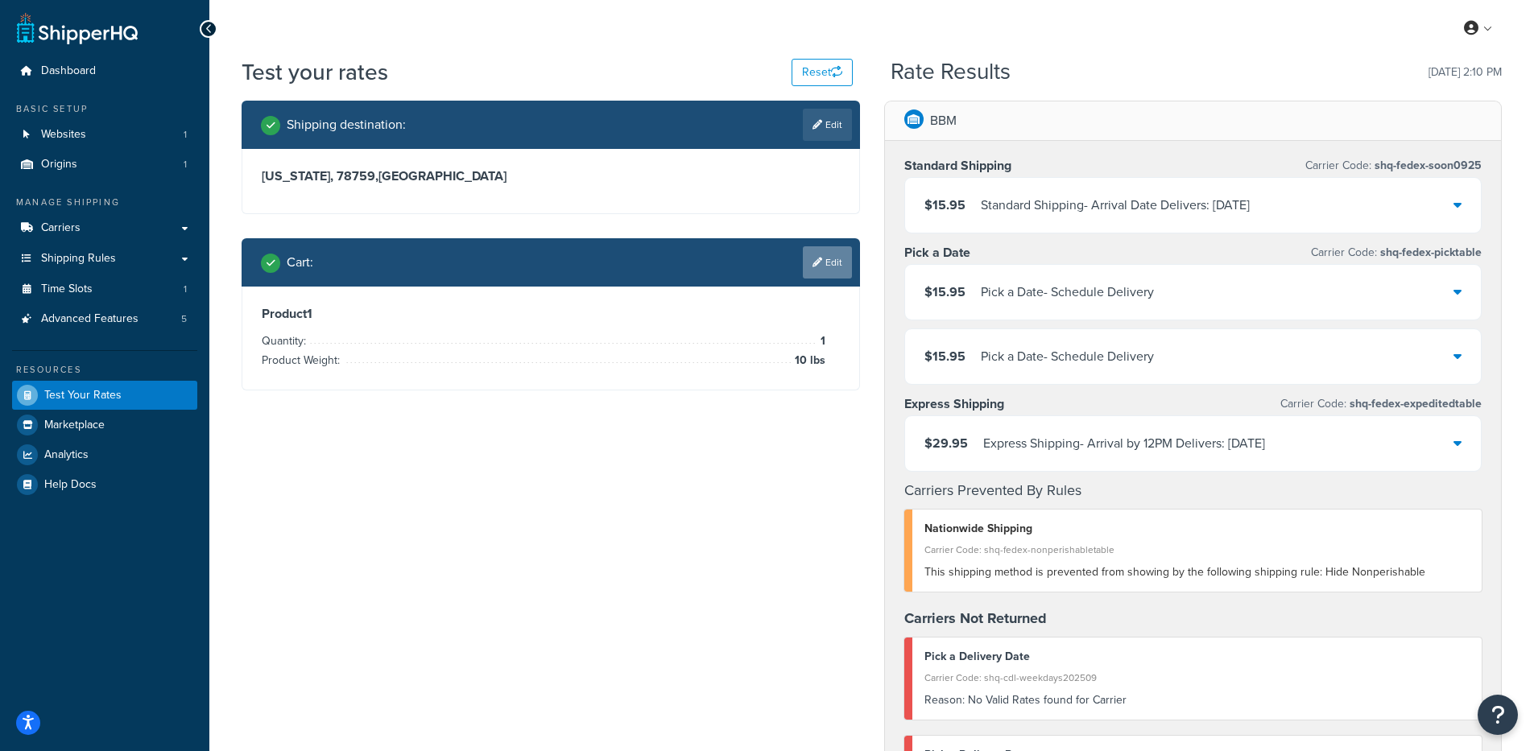
click at [834, 267] on link "Edit" at bounding box center [827, 262] width 49 height 32
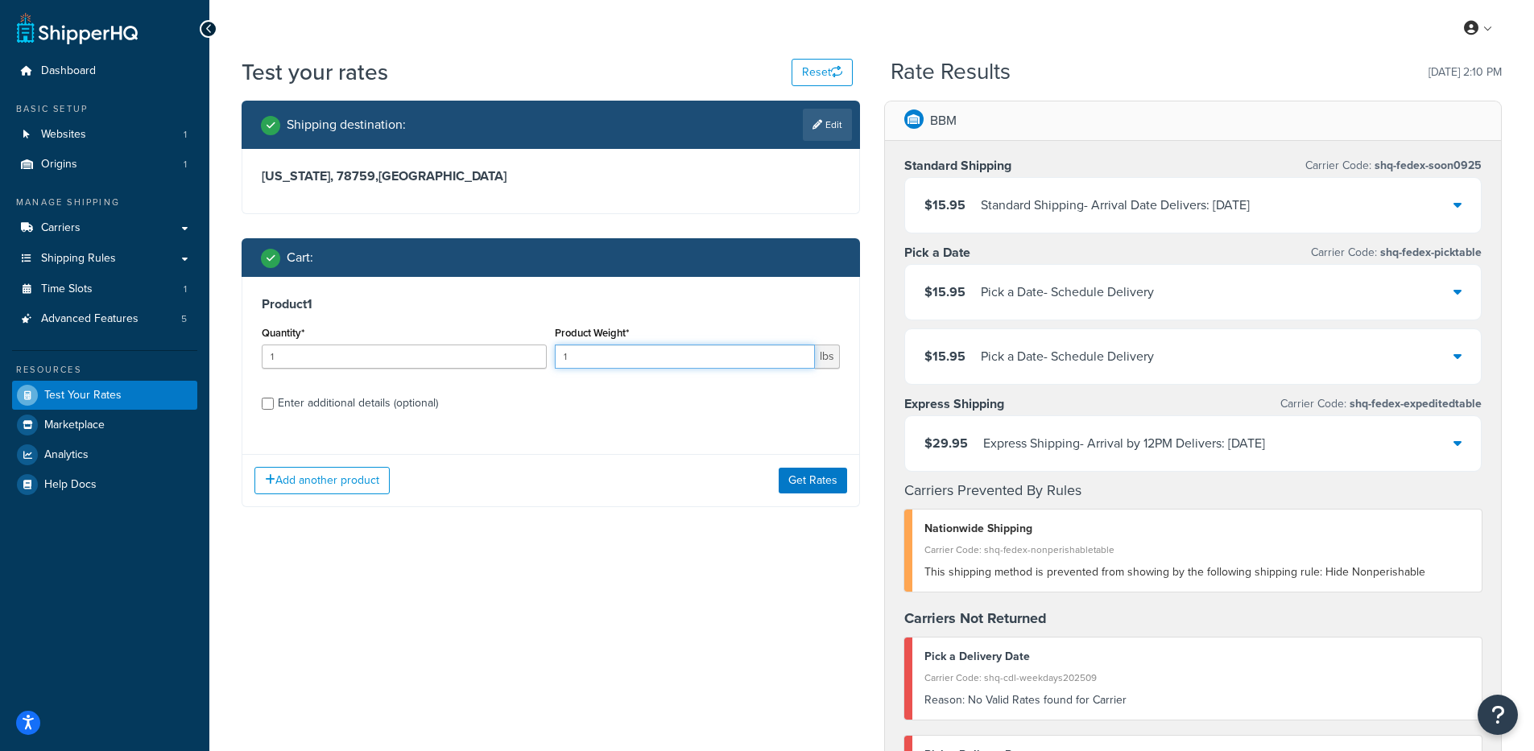
click at [638, 348] on input "1" at bounding box center [685, 357] width 260 height 24
click at [638, 346] on input "1" at bounding box center [685, 357] width 260 height 24
type input "10"
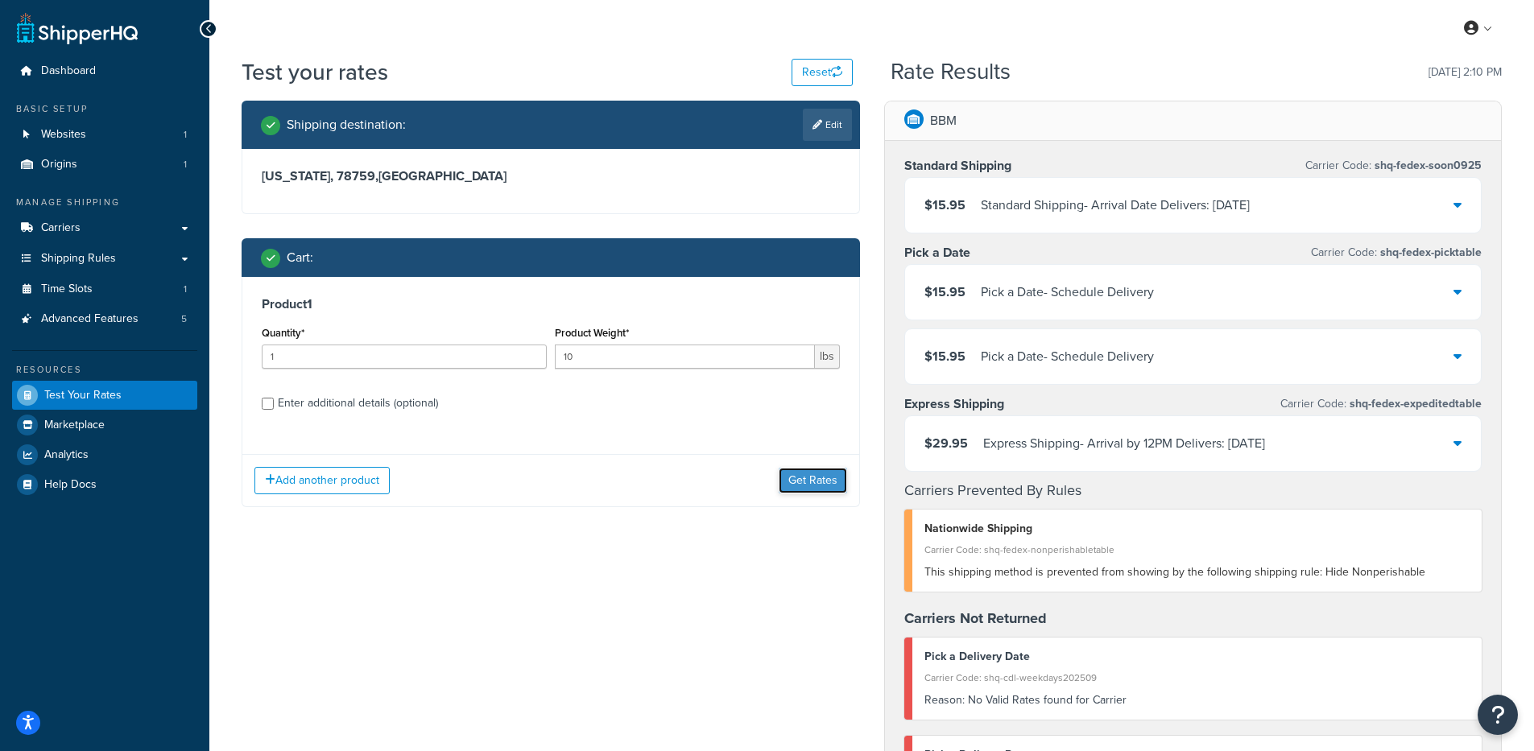
click at [807, 484] on button "Get Rates" at bounding box center [812, 481] width 68 height 26
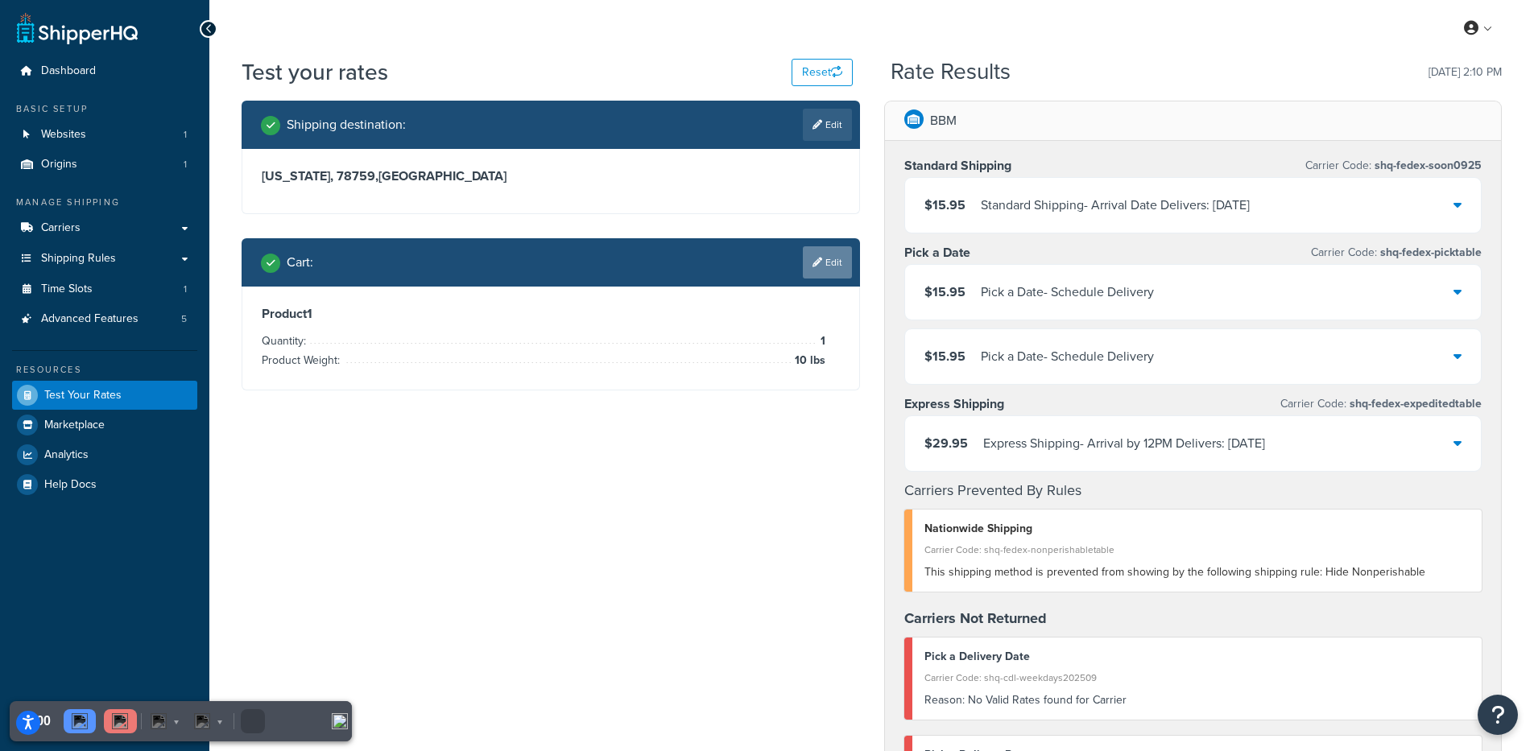
click at [817, 269] on link "Edit" at bounding box center [827, 262] width 49 height 32
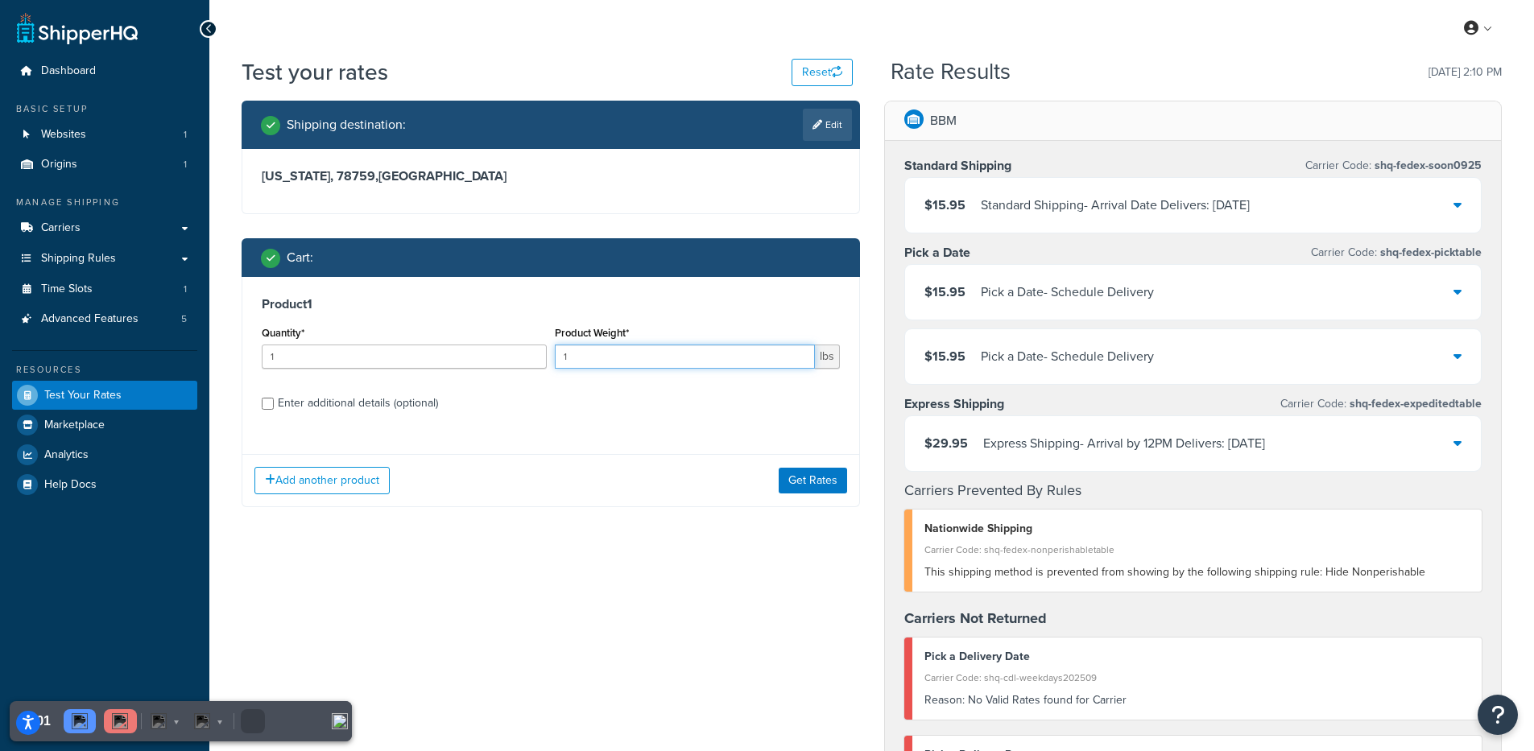
click at [666, 361] on input "1" at bounding box center [685, 357] width 260 height 24
type input "100"
click at [799, 472] on button "Get Rates" at bounding box center [812, 481] width 68 height 26
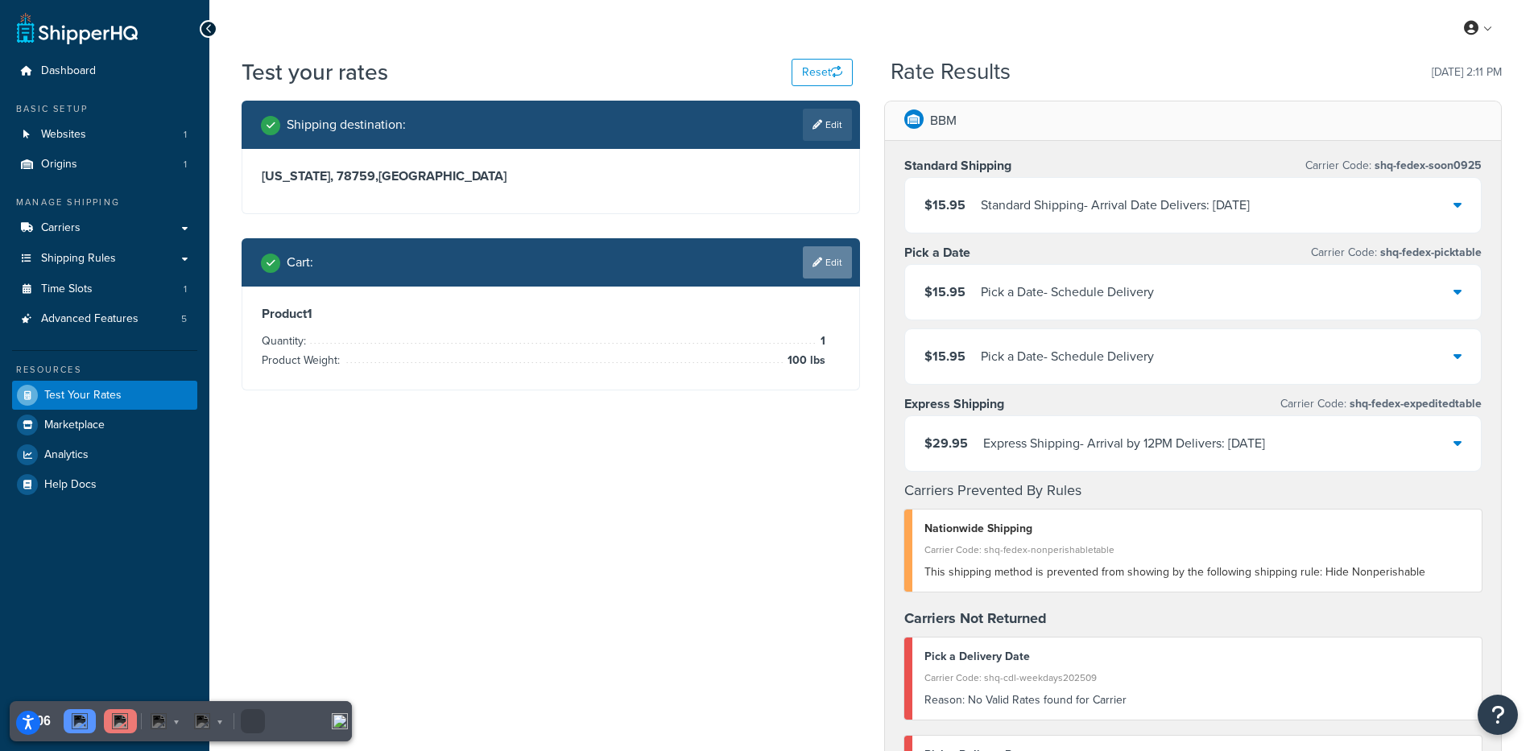
click at [815, 264] on icon at bounding box center [817, 263] width 10 height 10
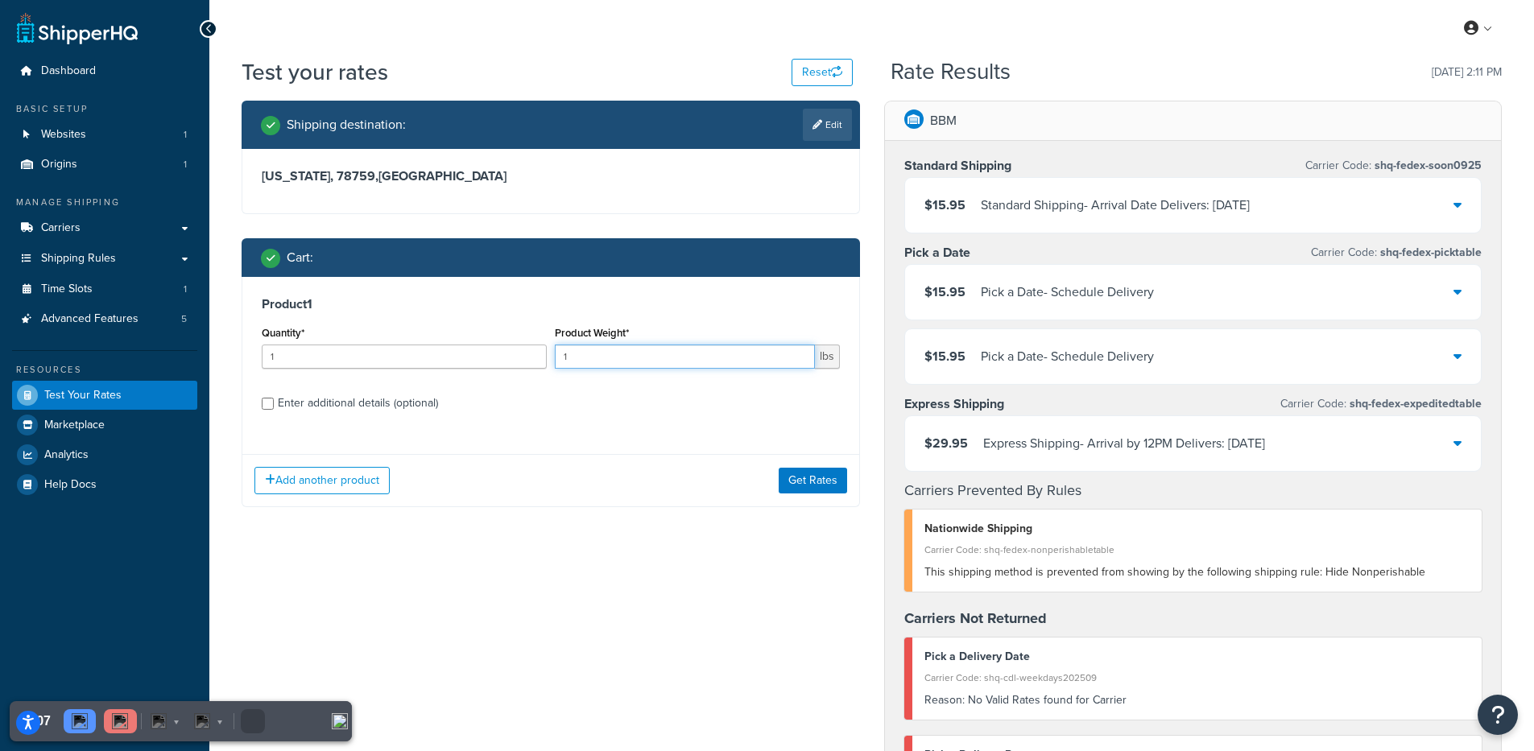
click at [595, 353] on input "1" at bounding box center [685, 357] width 260 height 24
click at [116, 721] on img at bounding box center [120, 721] width 16 height 16
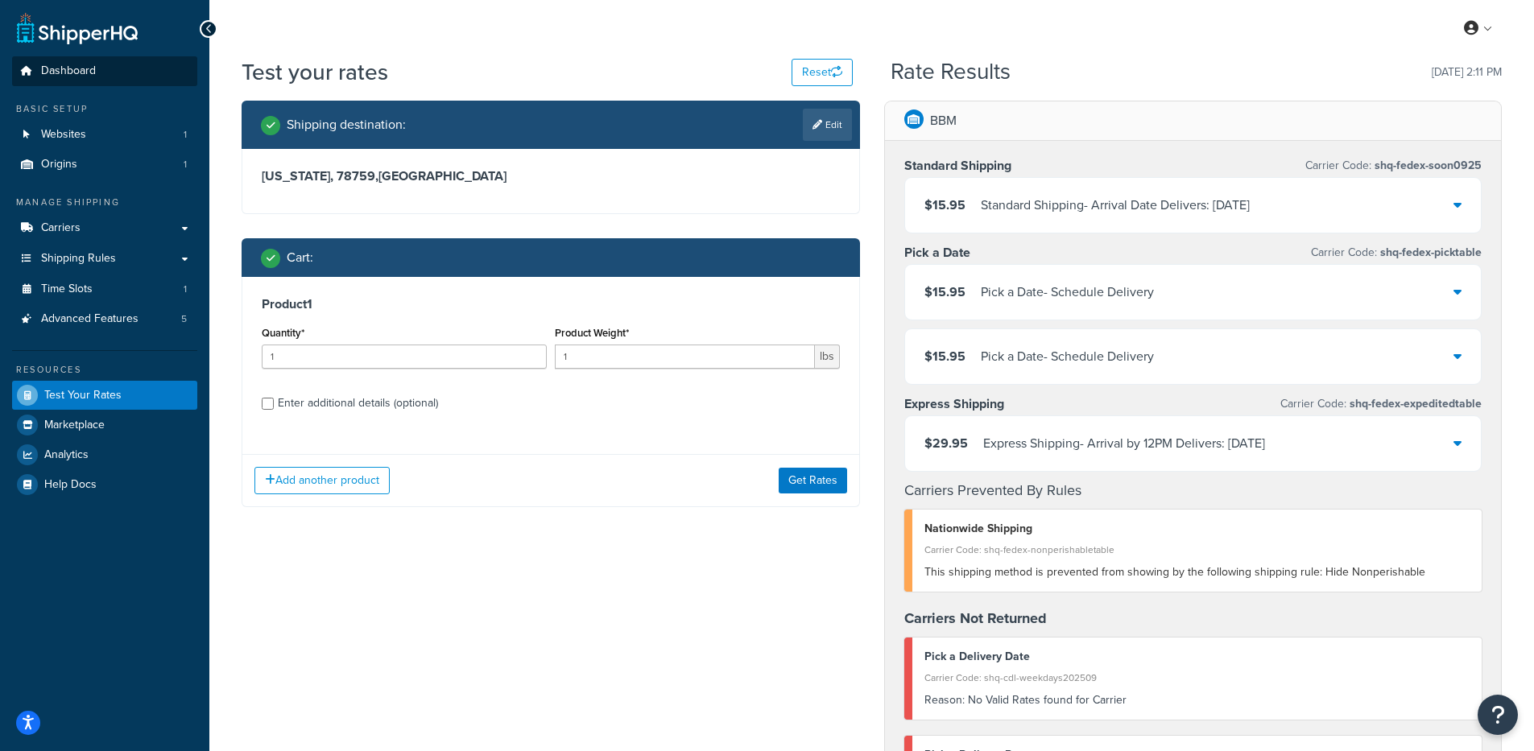
click at [62, 78] on span "Dashboard" at bounding box center [68, 71] width 55 height 14
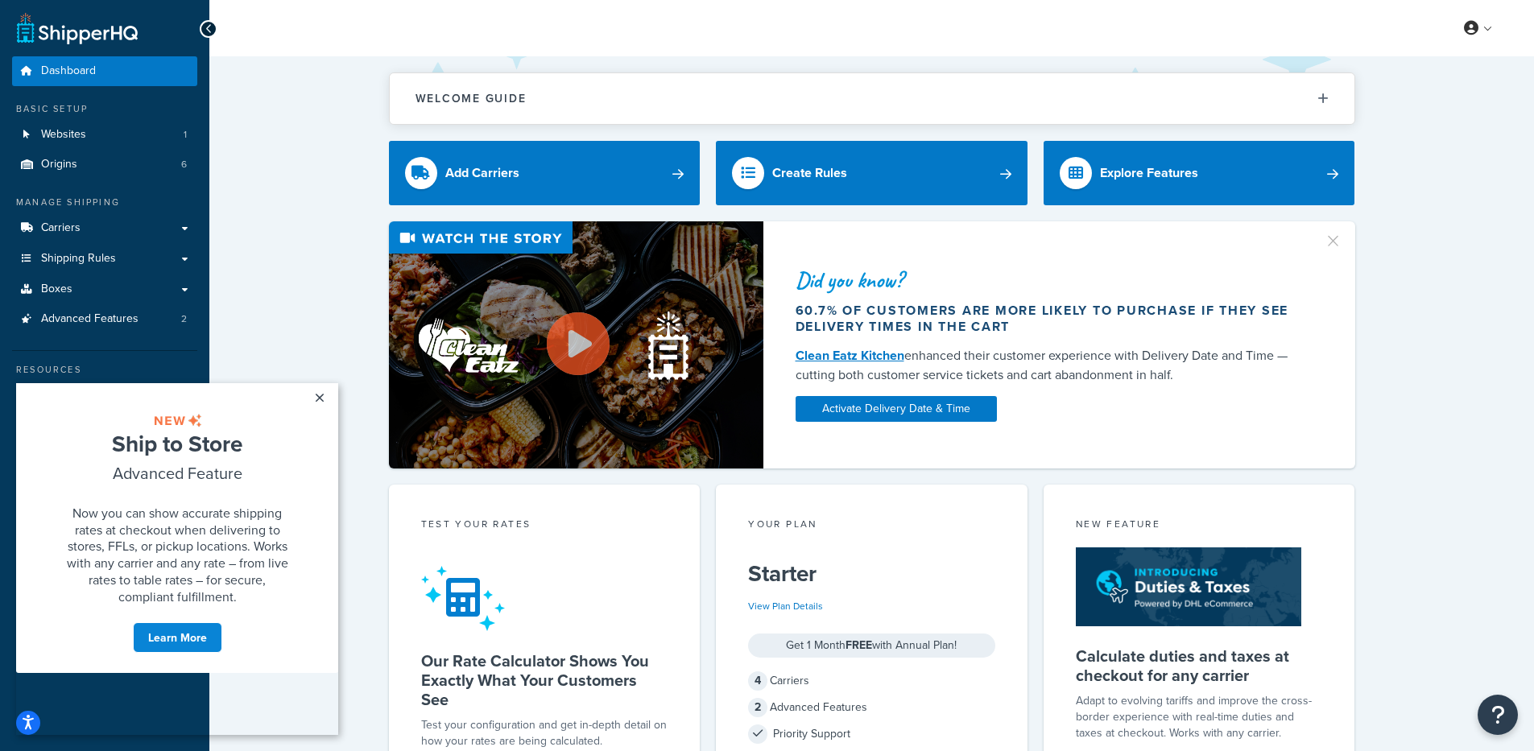
drag, startPoint x: 320, startPoint y: 398, endPoint x: 289, endPoint y: 389, distance: 32.6
click at [320, 397] on link "×" at bounding box center [319, 397] width 28 height 29
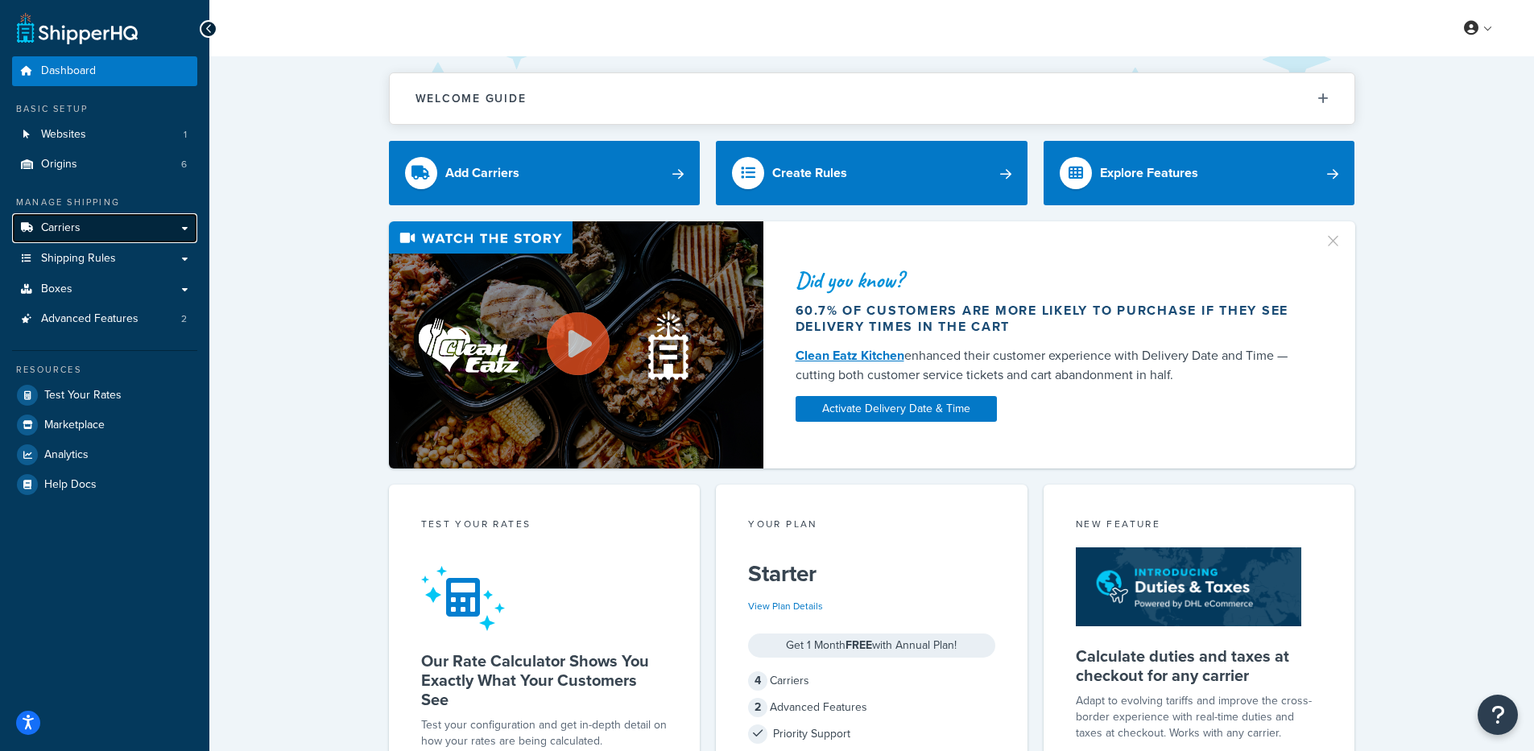
click at [85, 230] on link "Carriers" at bounding box center [104, 228] width 185 height 30
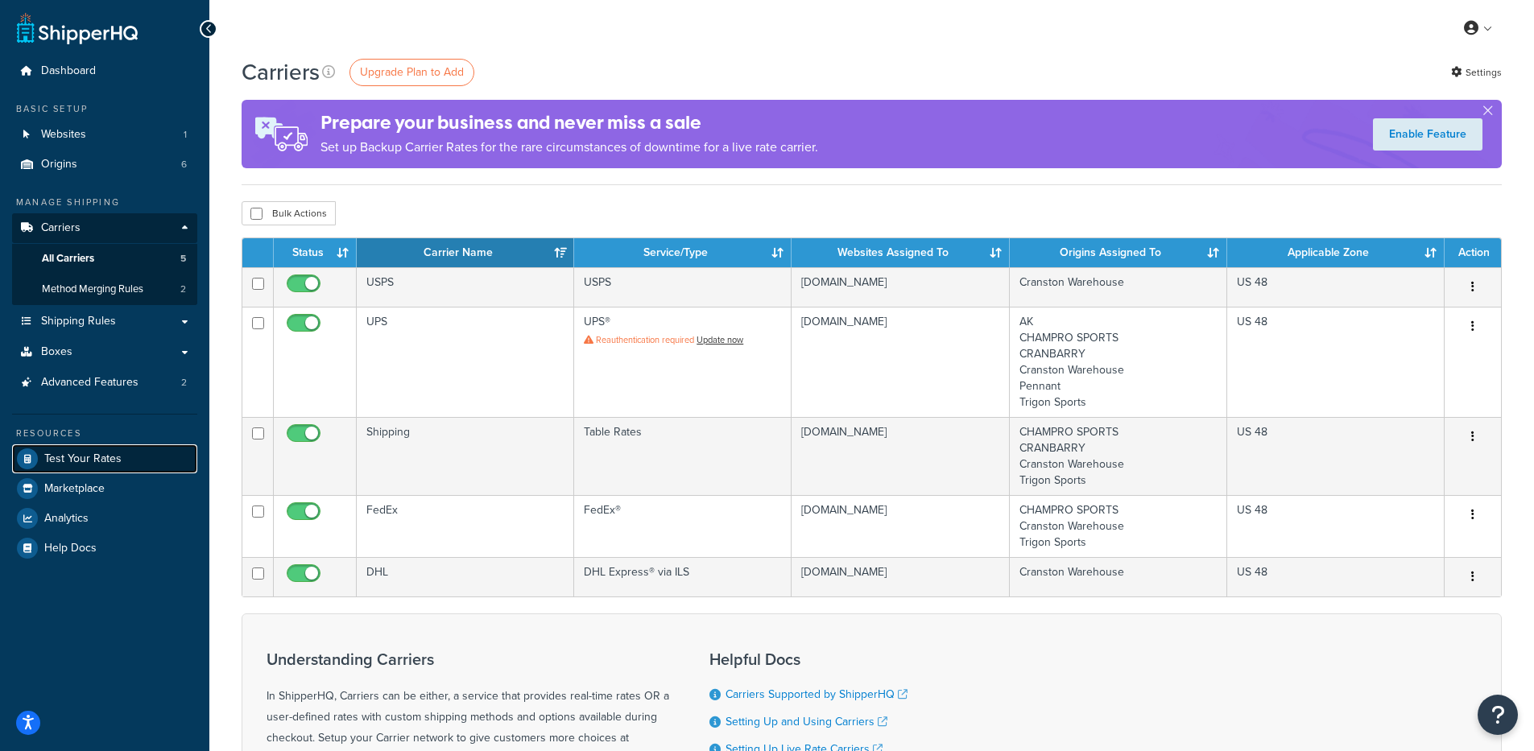
click link "Test Your Rates"
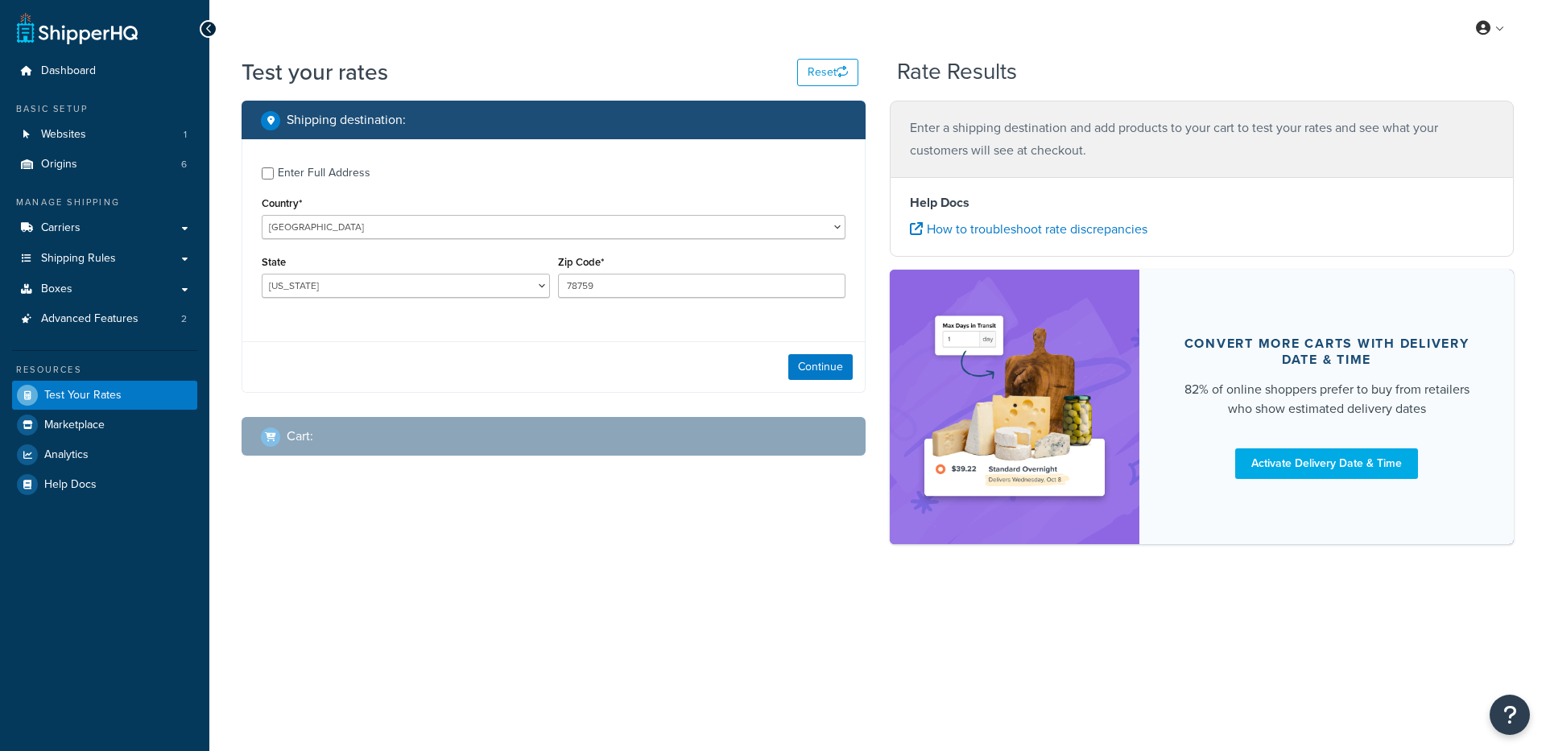
select select "[GEOGRAPHIC_DATA]"
click at [810, 371] on button "Continue" at bounding box center [820, 367] width 64 height 26
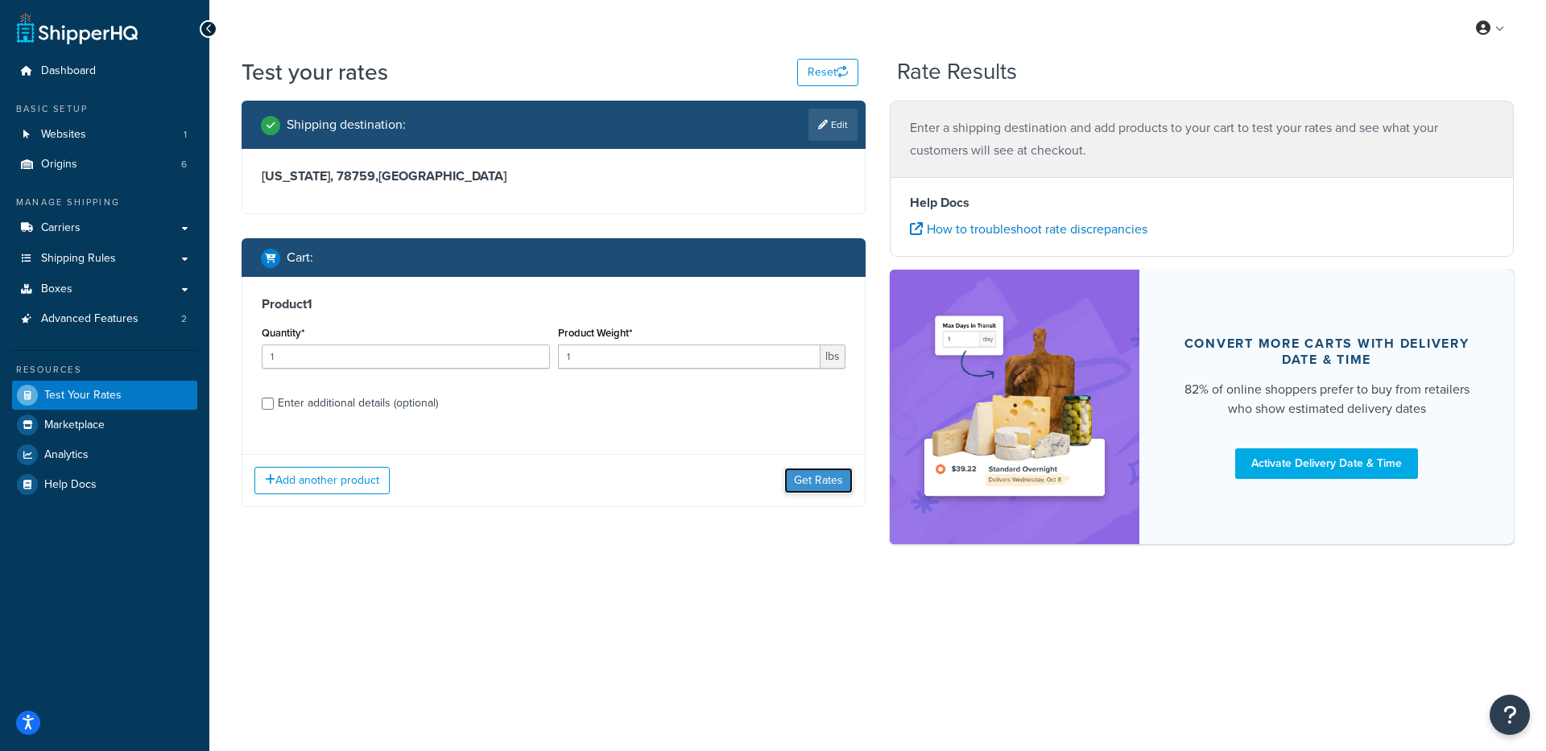
click at [837, 480] on button "Get Rates" at bounding box center [818, 481] width 68 height 26
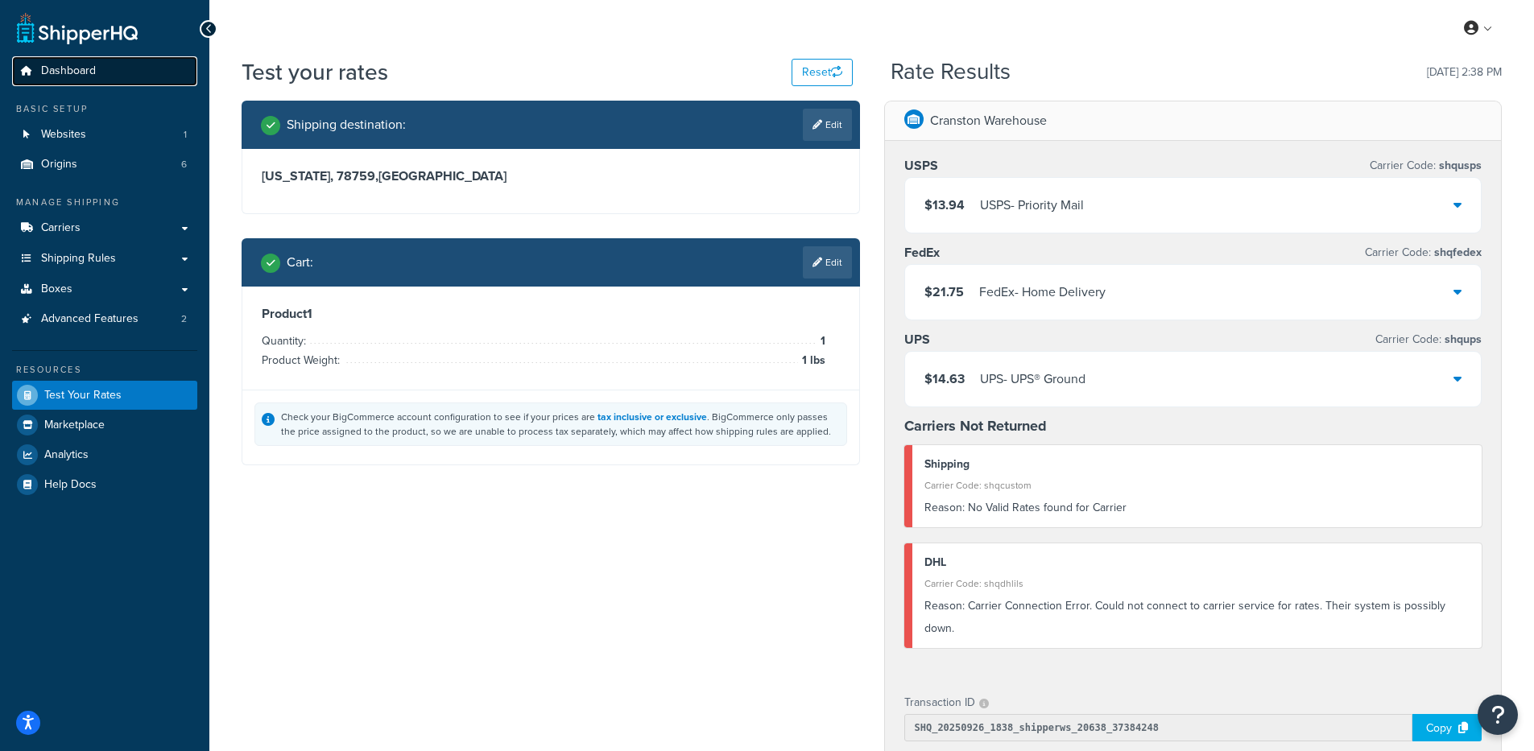
click at [84, 70] on span "Dashboard" at bounding box center [68, 71] width 55 height 14
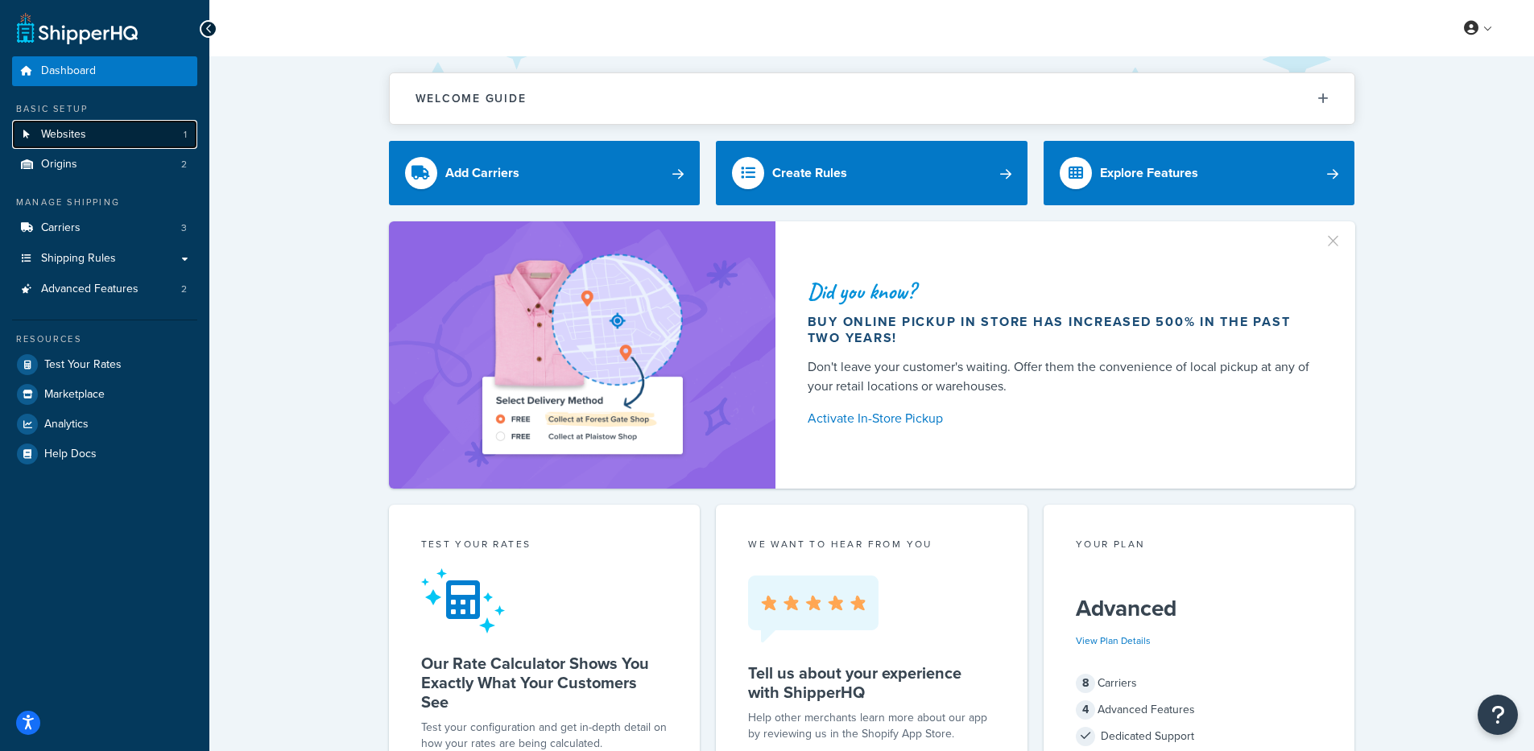
click at [135, 135] on link "Websites 1" at bounding box center [104, 135] width 185 height 30
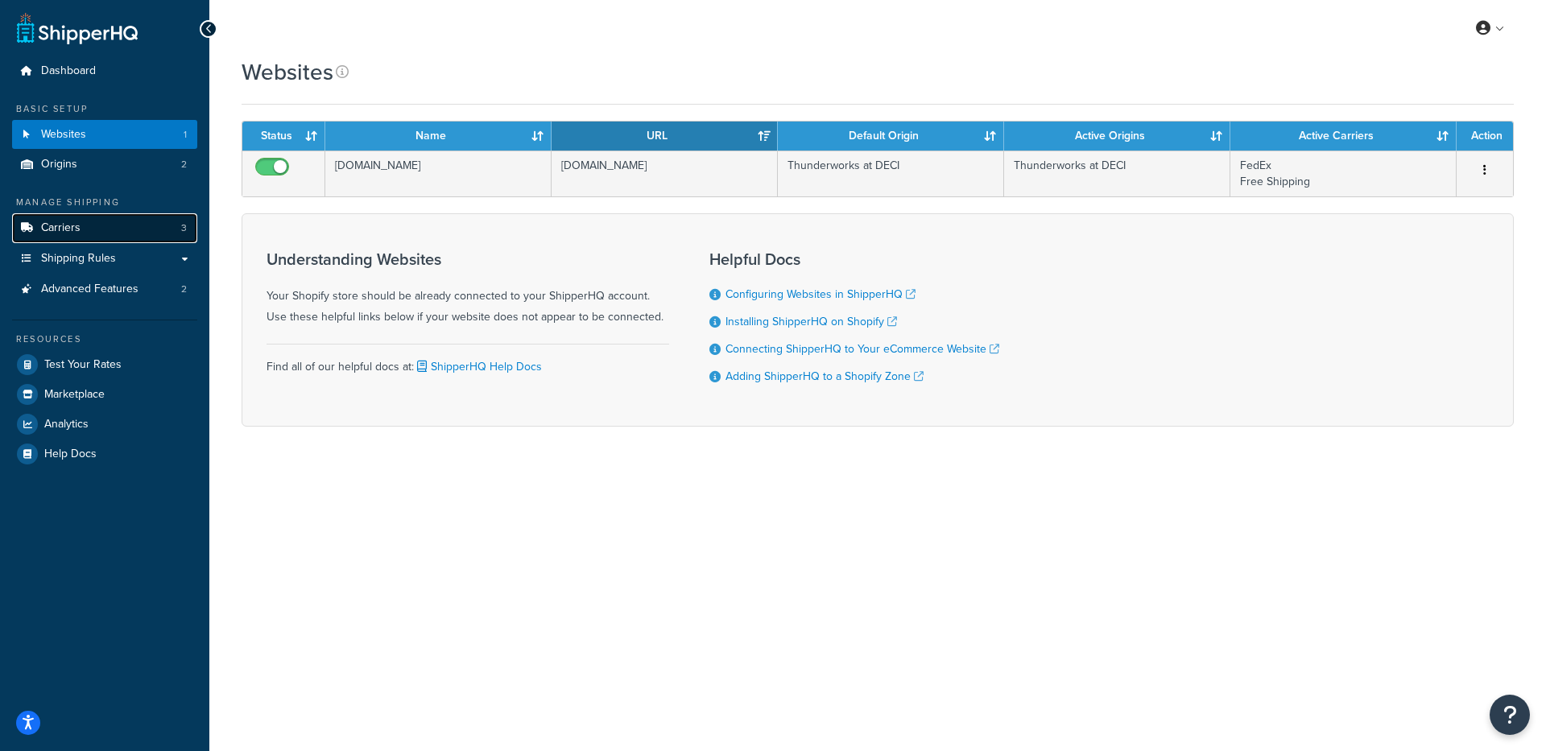
click at [124, 231] on link "Carriers 3" at bounding box center [104, 228] width 185 height 30
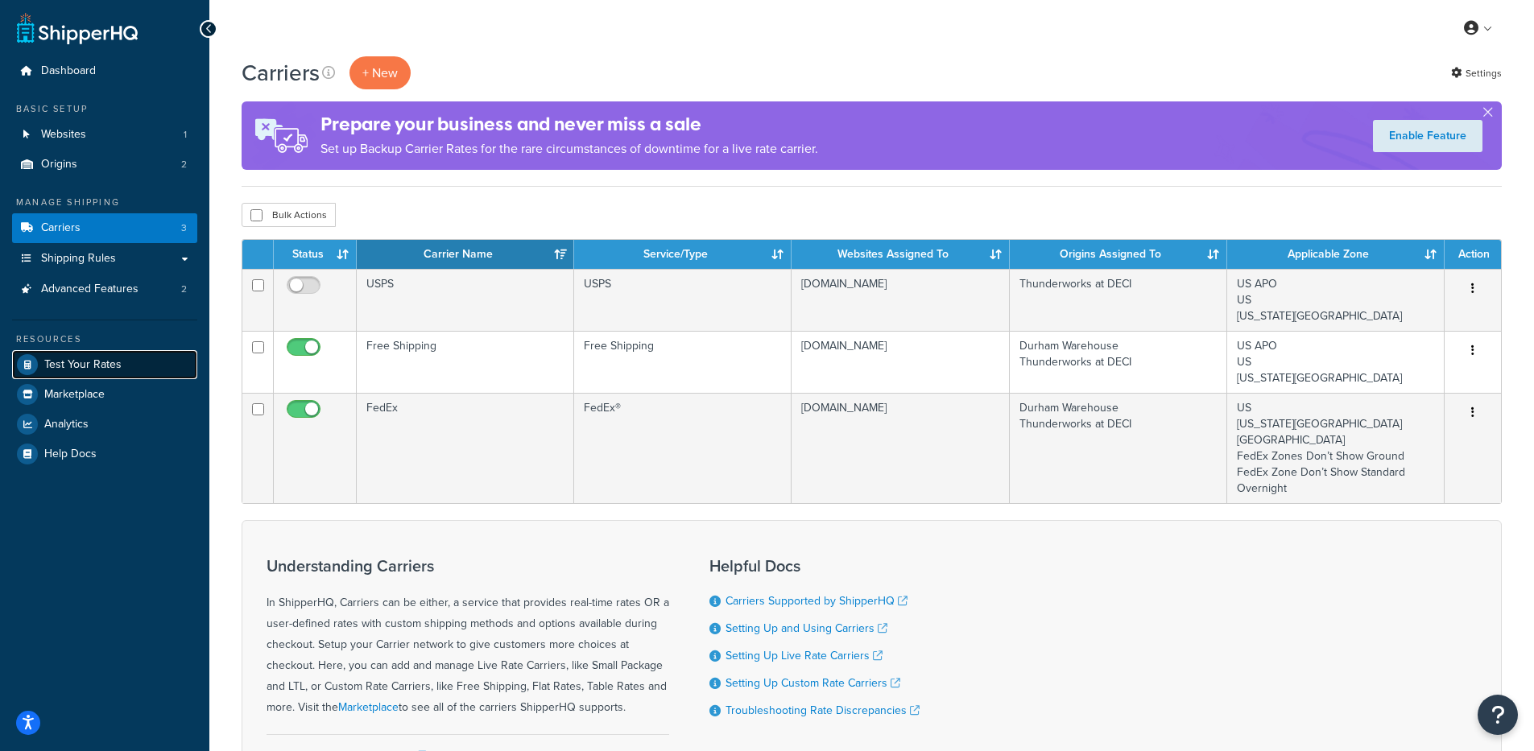
click at [56, 364] on span "Test Your Rates" at bounding box center [82, 365] width 77 height 14
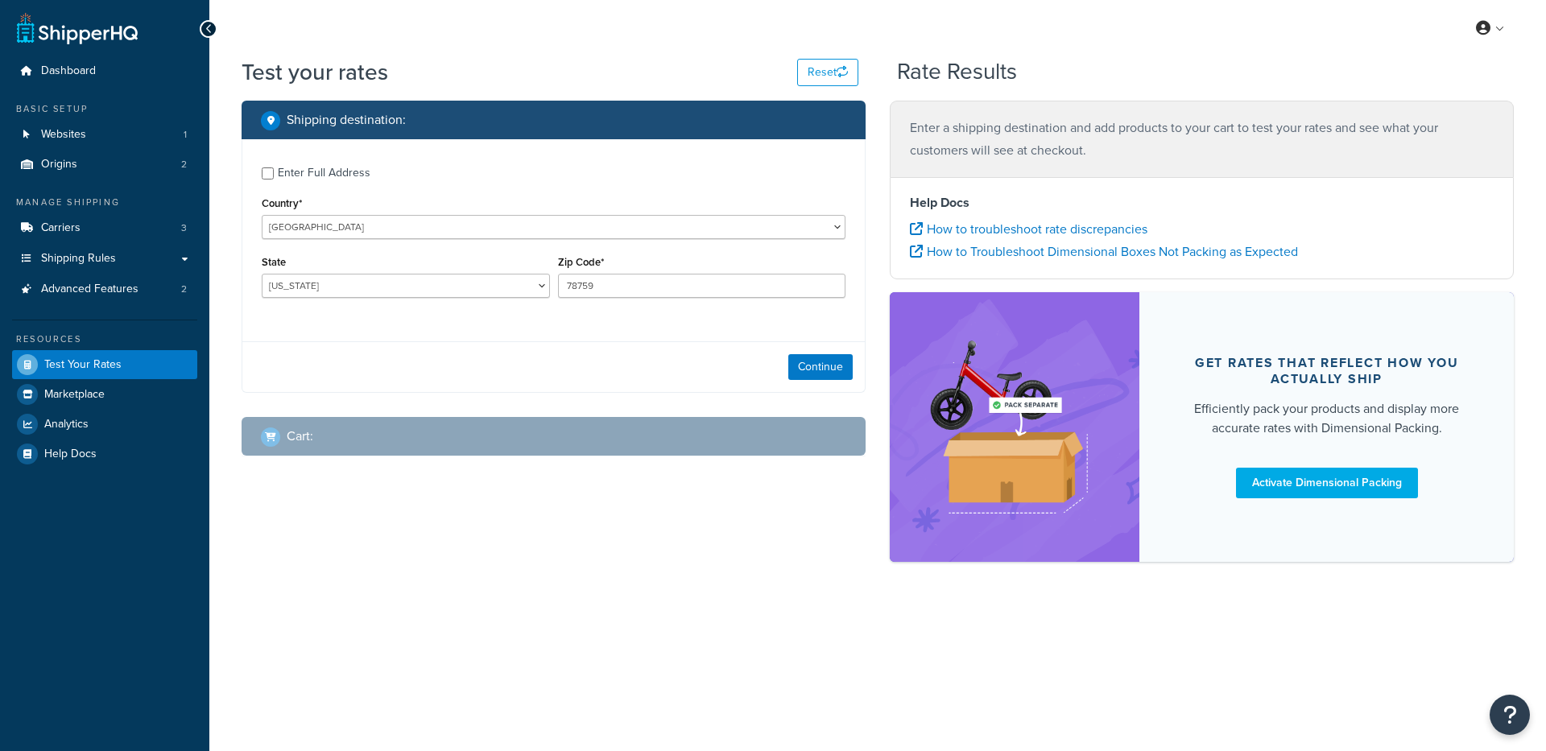
select select "TX"
click at [849, 361] on button "Continue" at bounding box center [820, 367] width 64 height 26
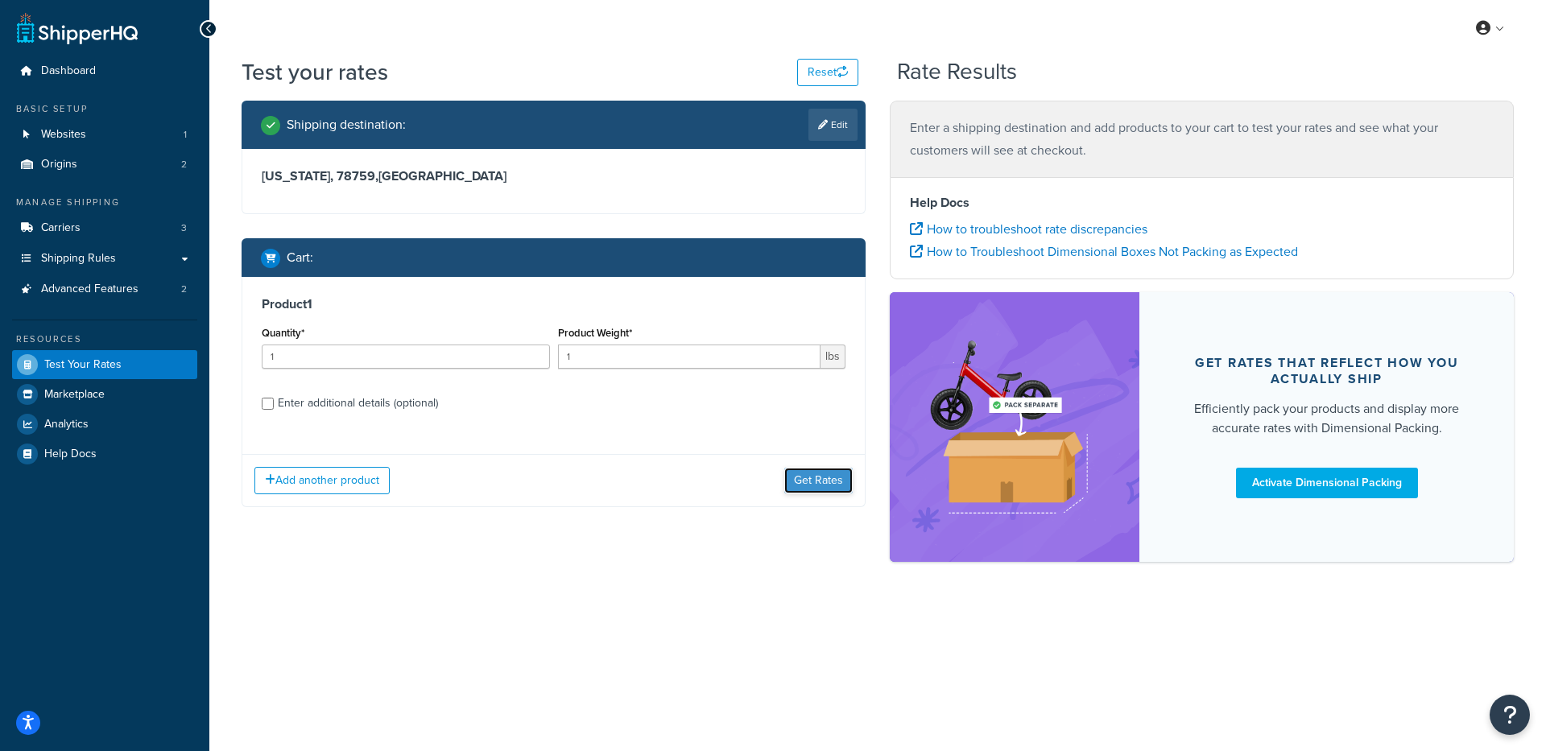
click at [806, 486] on button "Get Rates" at bounding box center [818, 481] width 68 height 26
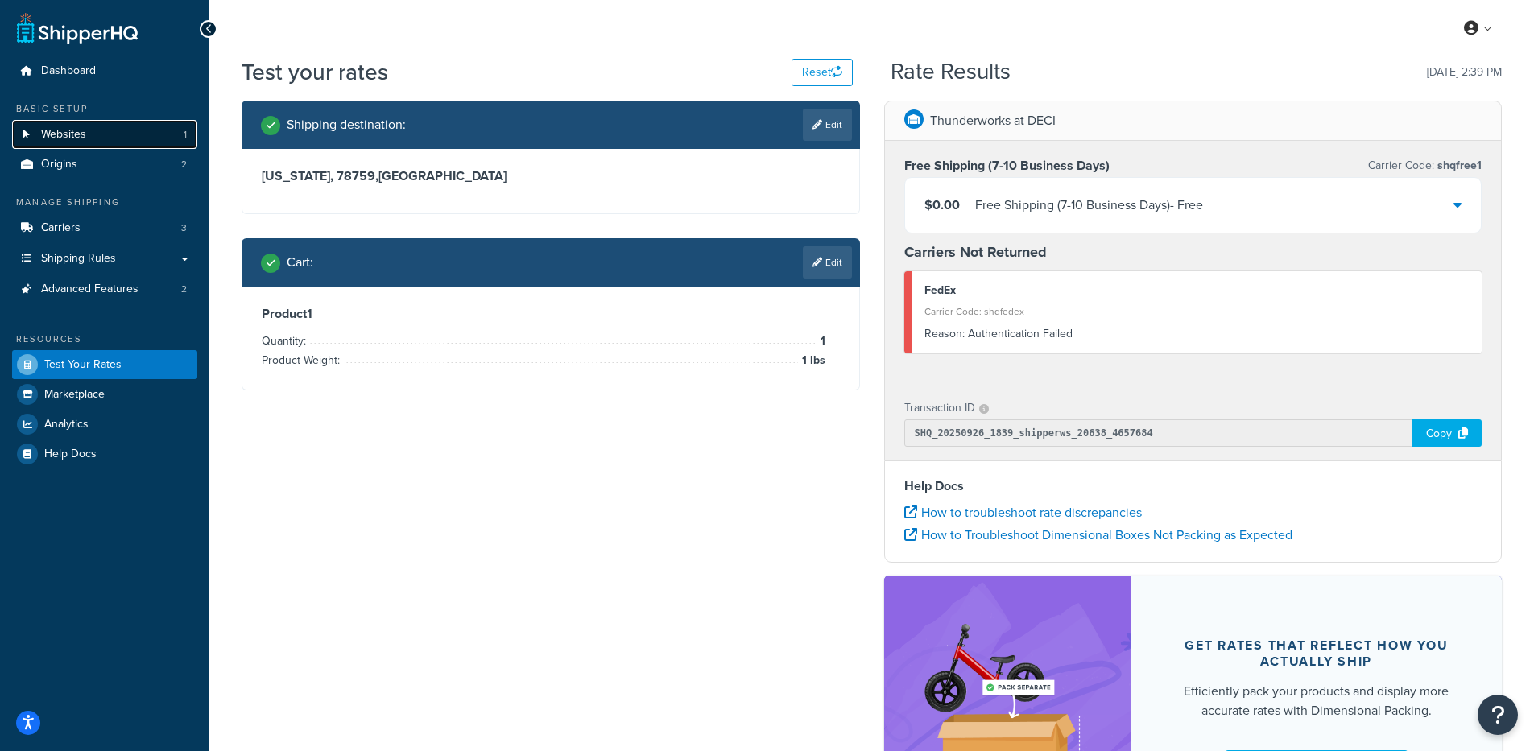
click at [62, 140] on span "Websites" at bounding box center [63, 135] width 45 height 14
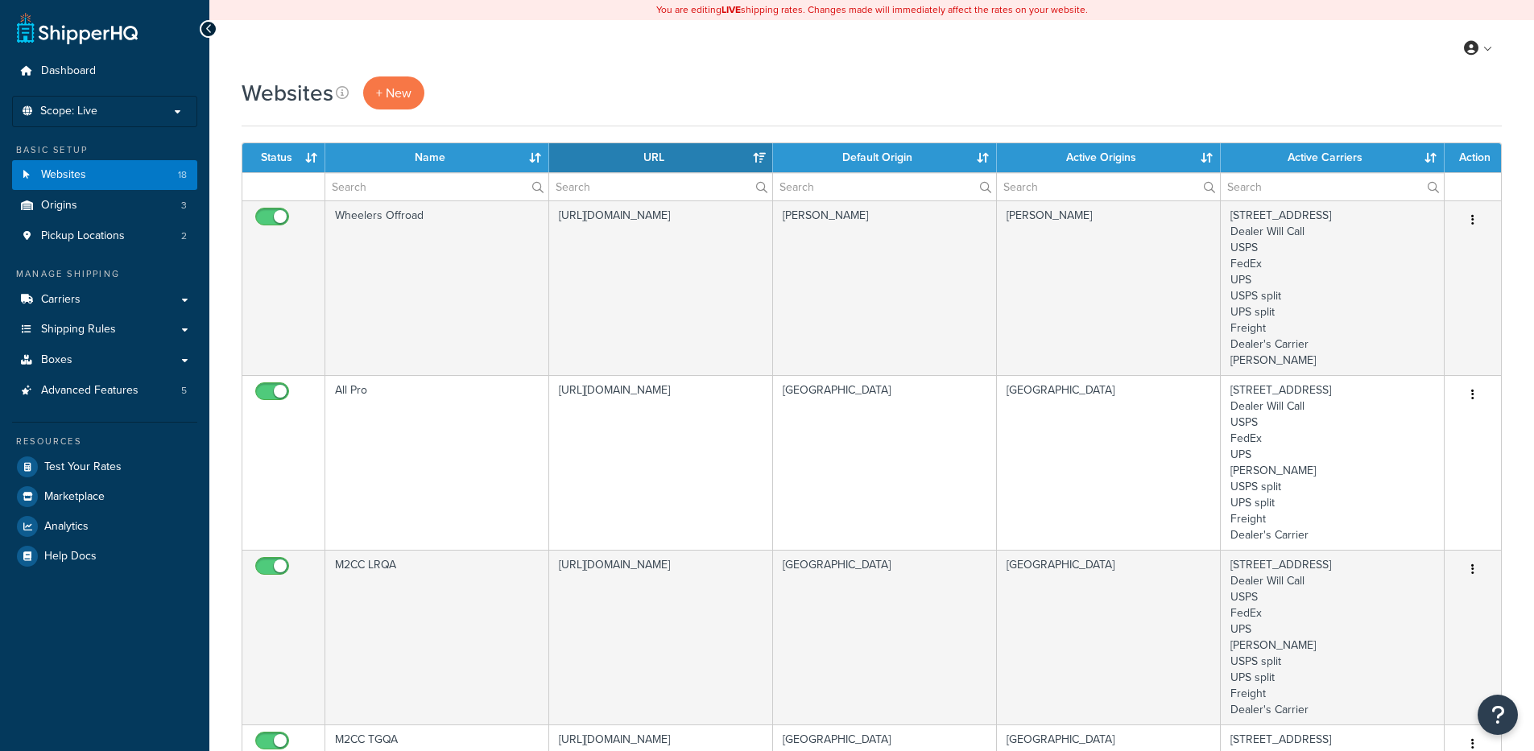
select select "15"
